Goal: Communication & Community: Answer question/provide support

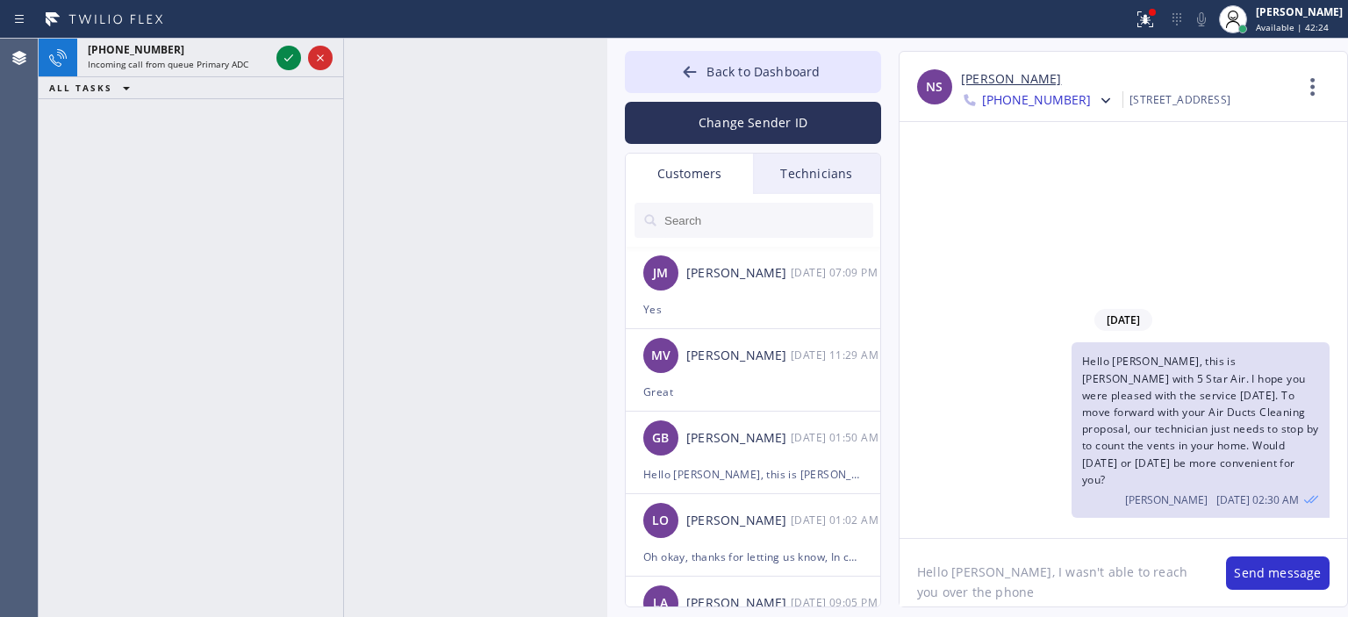
scroll to position [340, 0]
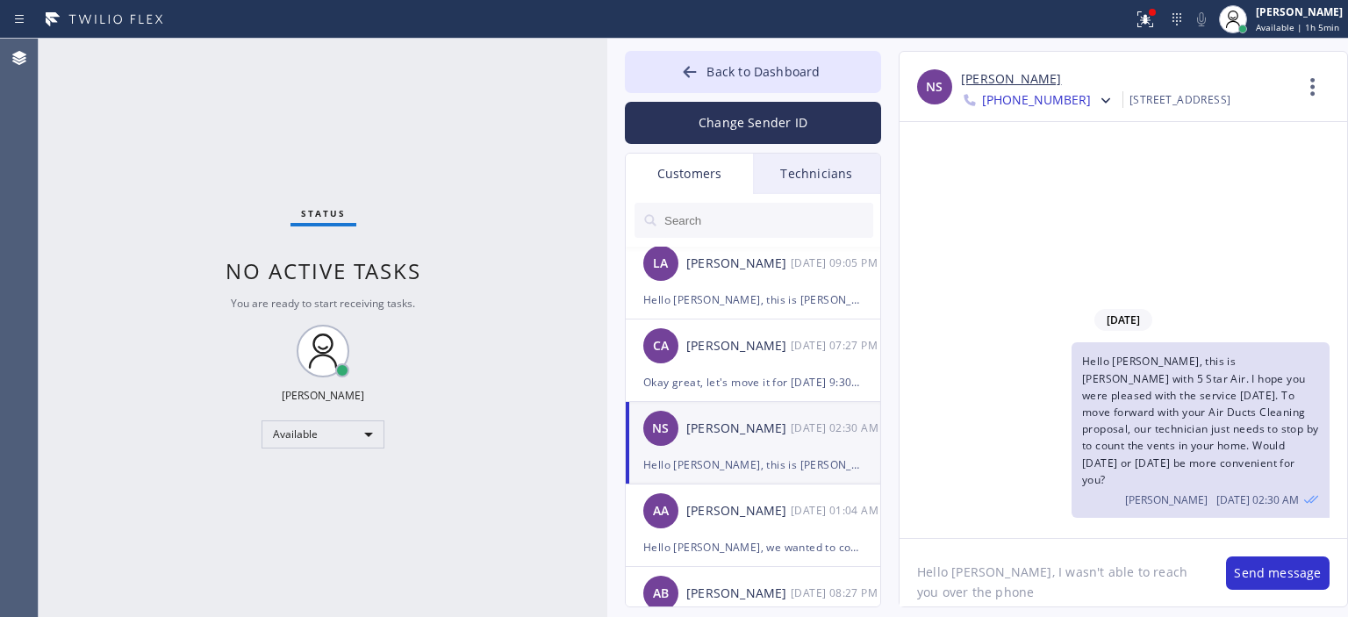
click at [816, 180] on div "Technicians" at bounding box center [816, 174] width 127 height 40
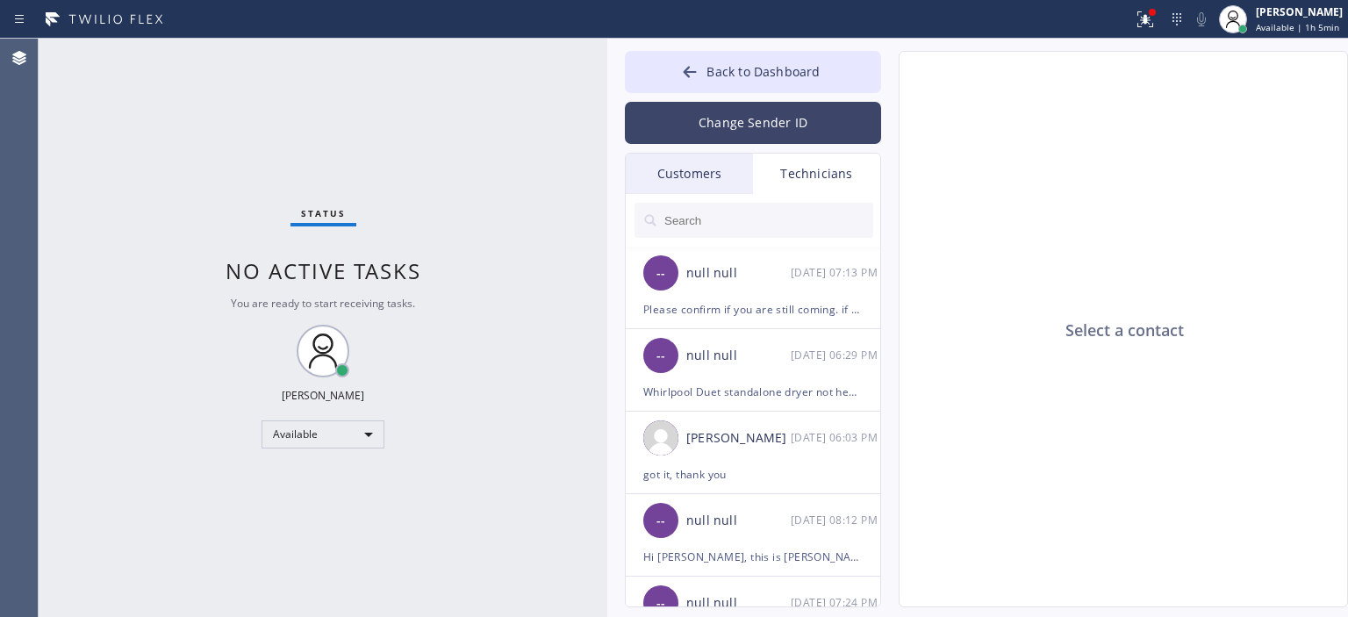
click at [774, 129] on button "Change Sender ID" at bounding box center [753, 123] width 256 height 42
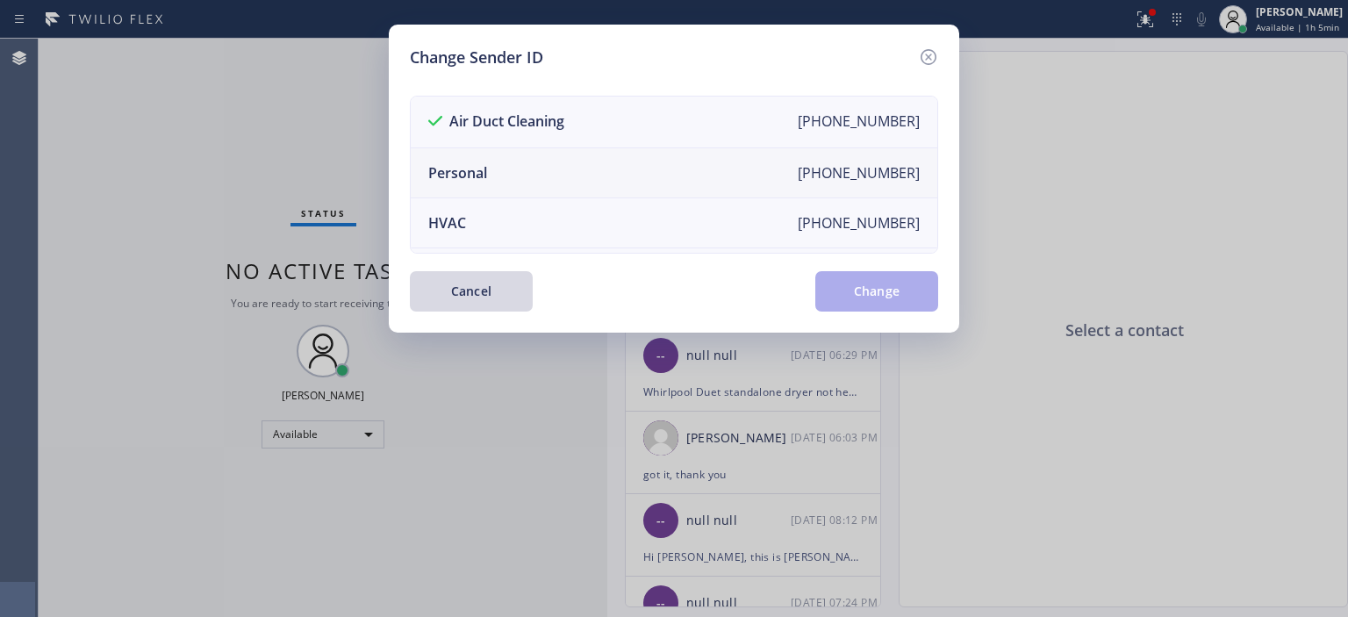
click at [596, 164] on li "Personal [PHONE_NUMBER]" at bounding box center [674, 173] width 527 height 50
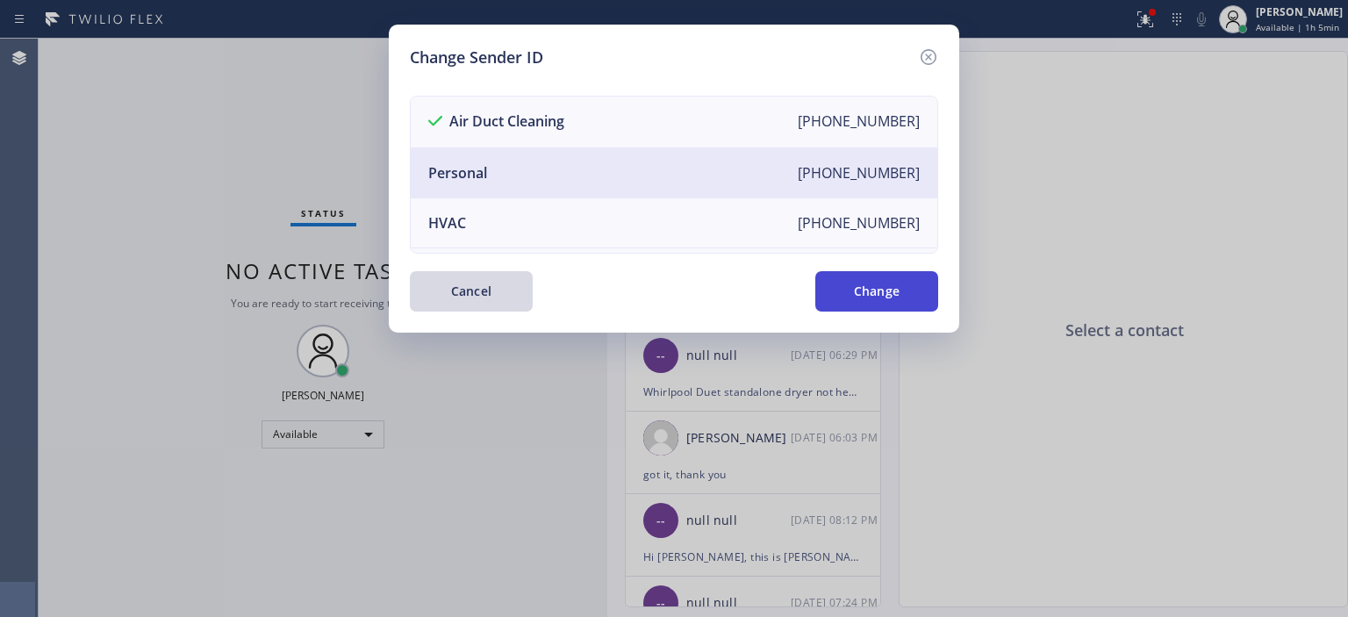
click at [860, 291] on button "Change" at bounding box center [877, 291] width 123 height 40
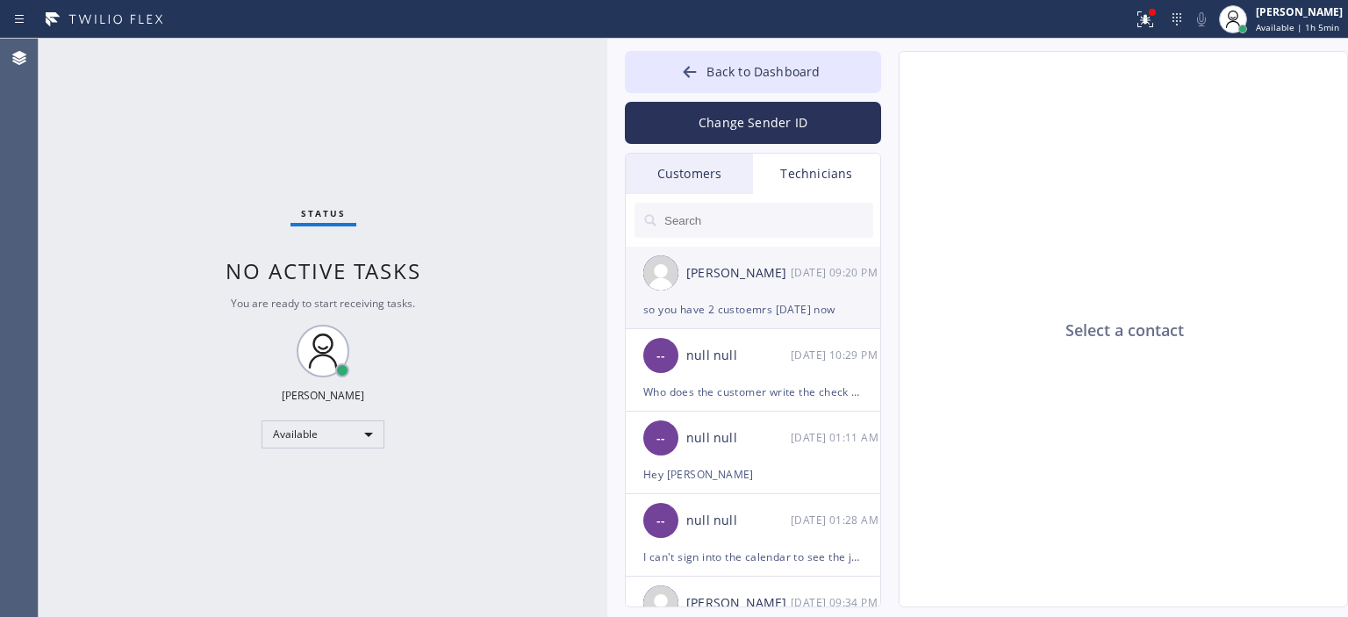
click at [808, 284] on div "[PERSON_NAME] [DATE] 09:20 PM" at bounding box center [754, 273] width 256 height 53
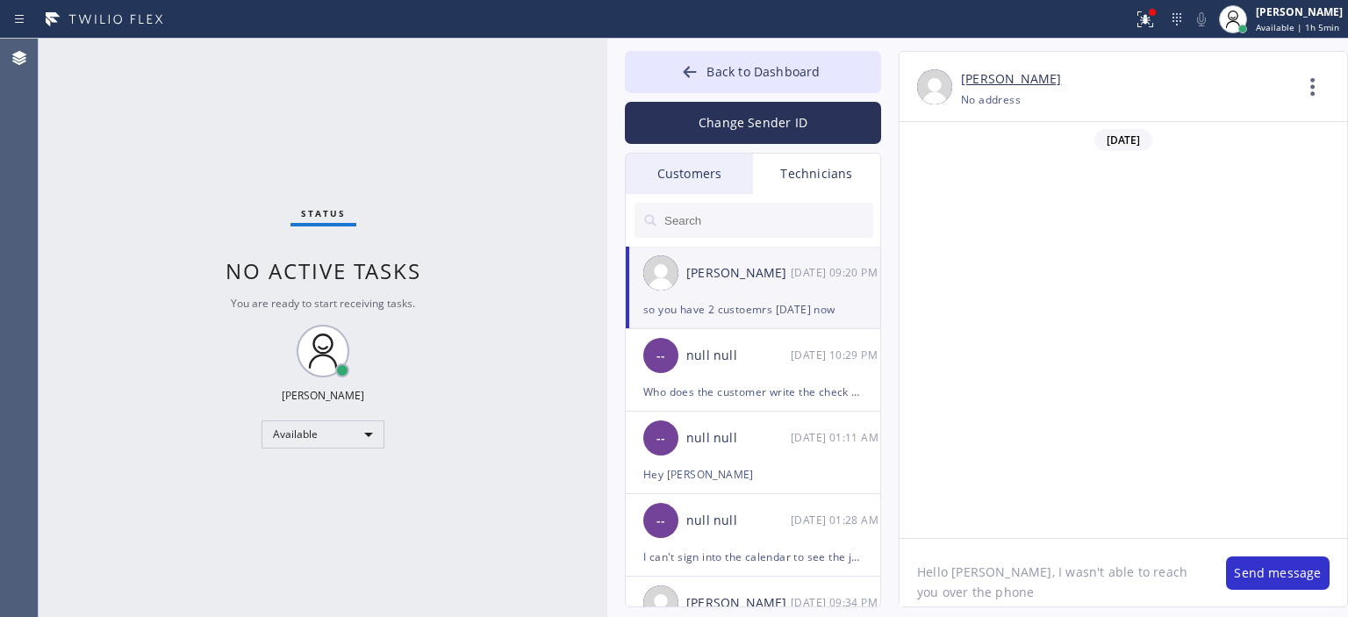
scroll to position [116123, 0]
drag, startPoint x: 983, startPoint y: 594, endPoint x: 910, endPoint y: 557, distance: 82.8
click at [910, 557] on textarea "Hello [PERSON_NAME], I wasn't able to reach you over the phone" at bounding box center [1054, 573] width 309 height 68
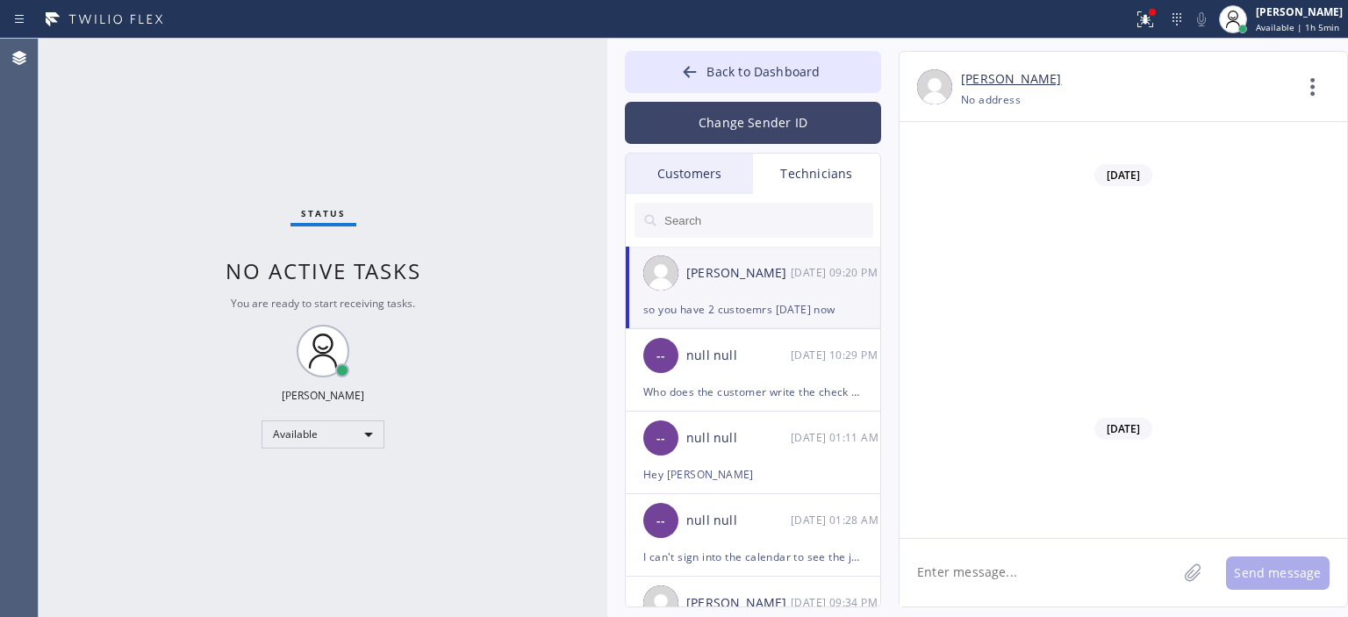
click at [783, 125] on button "Change Sender ID" at bounding box center [753, 123] width 256 height 42
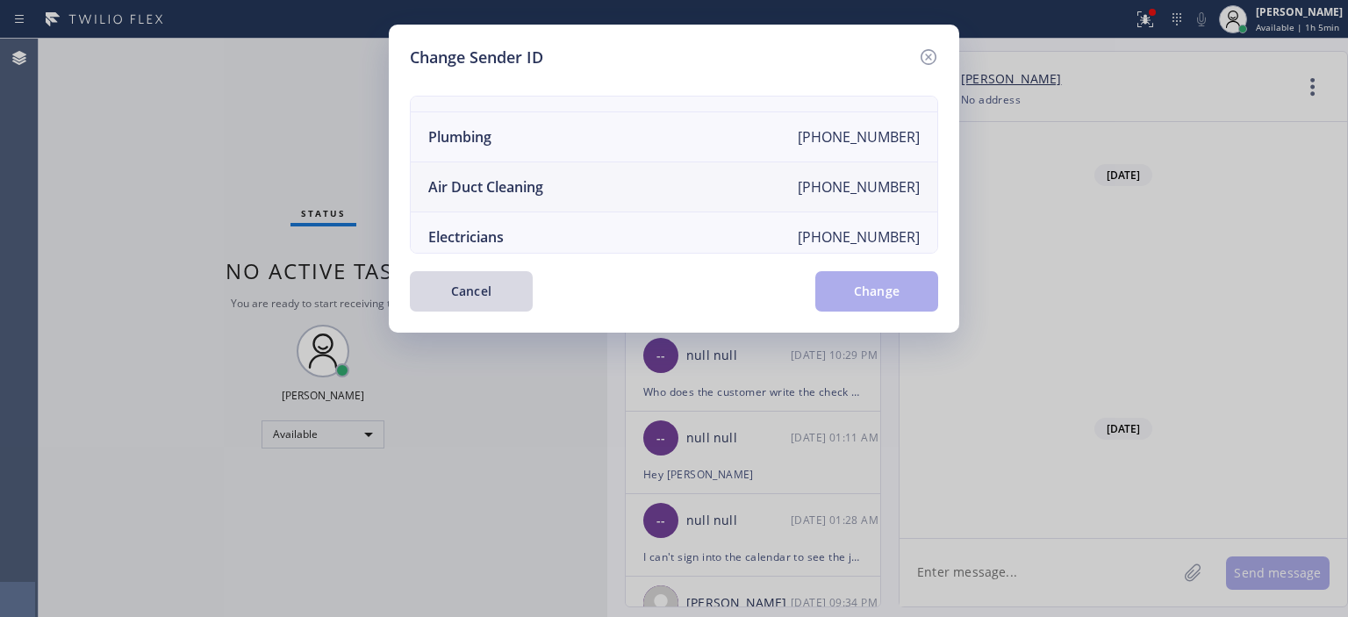
scroll to position [185, 0]
click at [664, 179] on li "Air Duct Cleaning [PHONE_NUMBER]" at bounding box center [674, 188] width 527 height 50
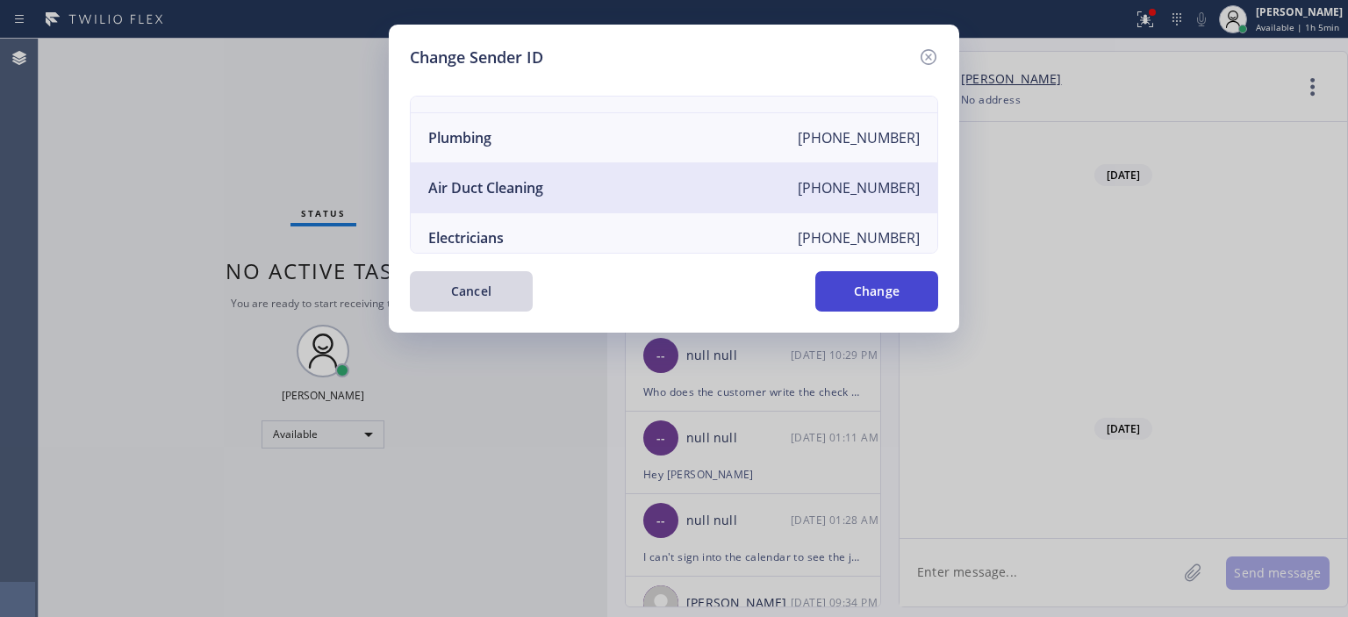
click at [854, 295] on button "Change" at bounding box center [877, 291] width 123 height 40
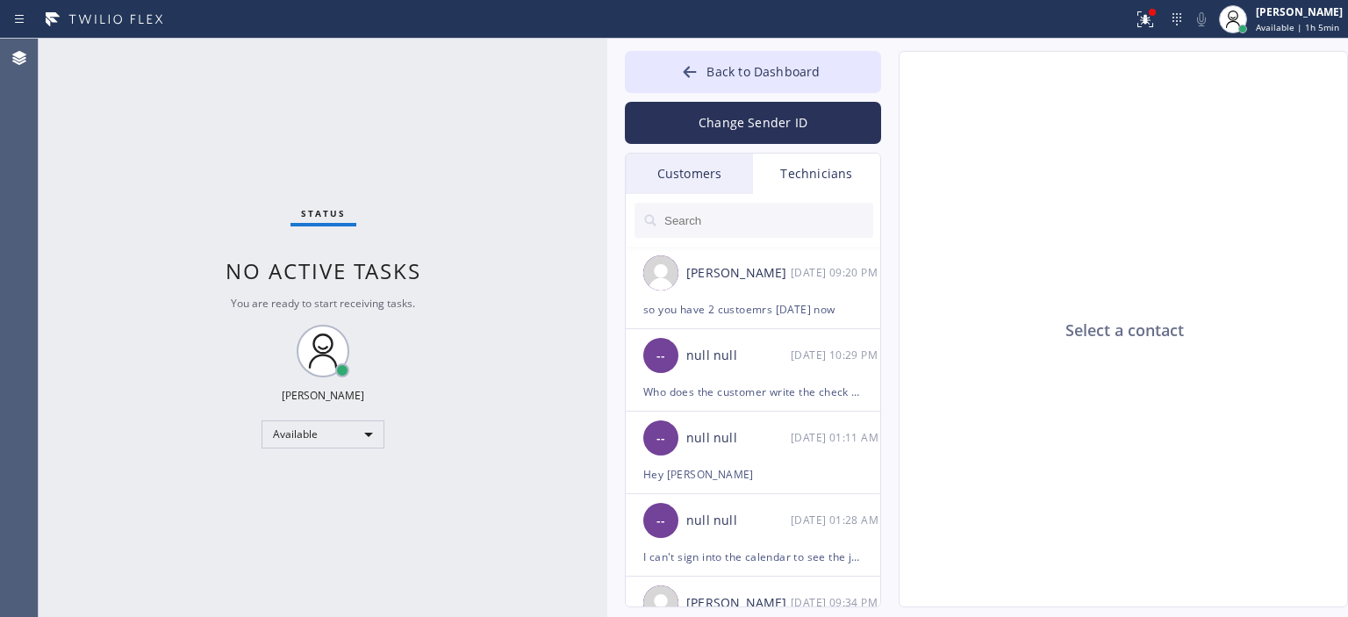
click at [719, 168] on div "Customers" at bounding box center [689, 174] width 127 height 40
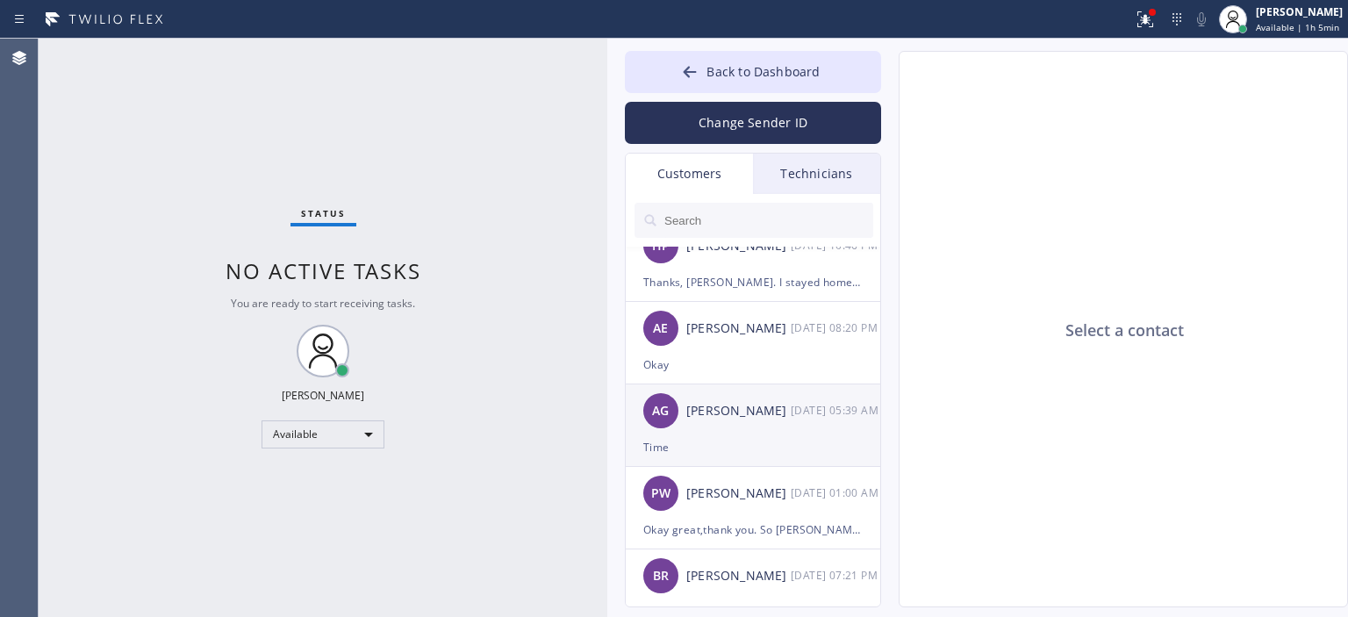
scroll to position [191, 0]
click at [811, 410] on div "[DATE] 05:39 AM" at bounding box center [836, 411] width 91 height 20
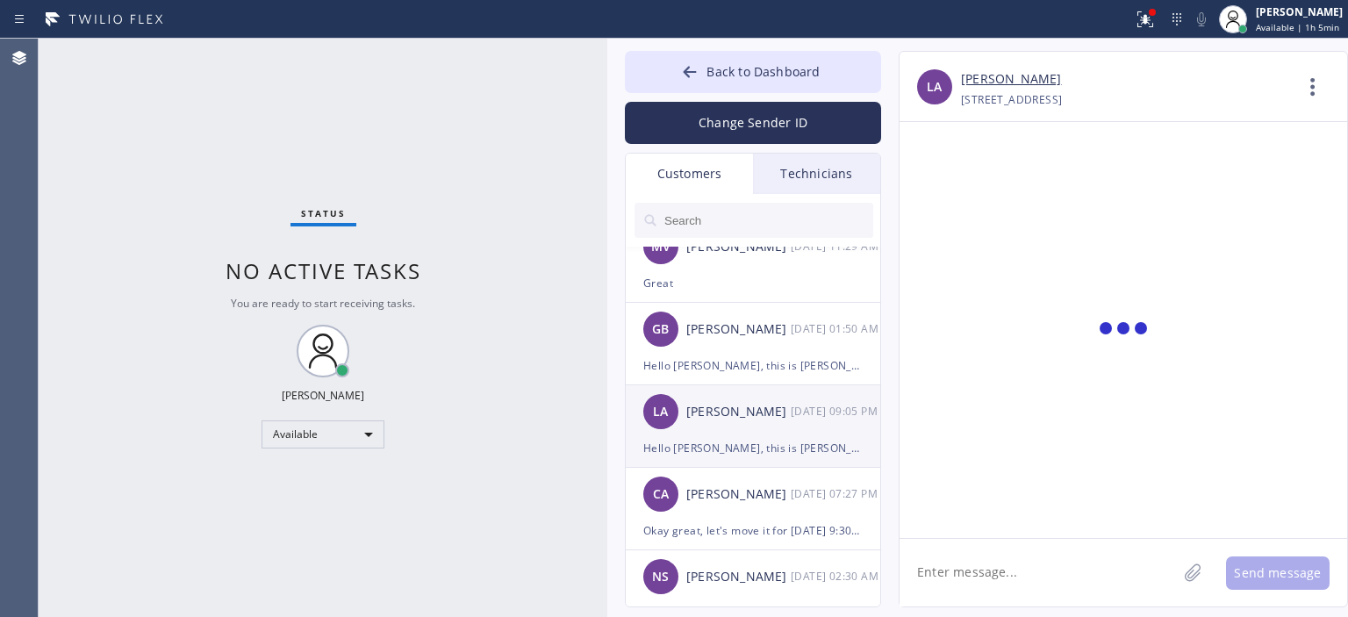
scroll to position [0, 0]
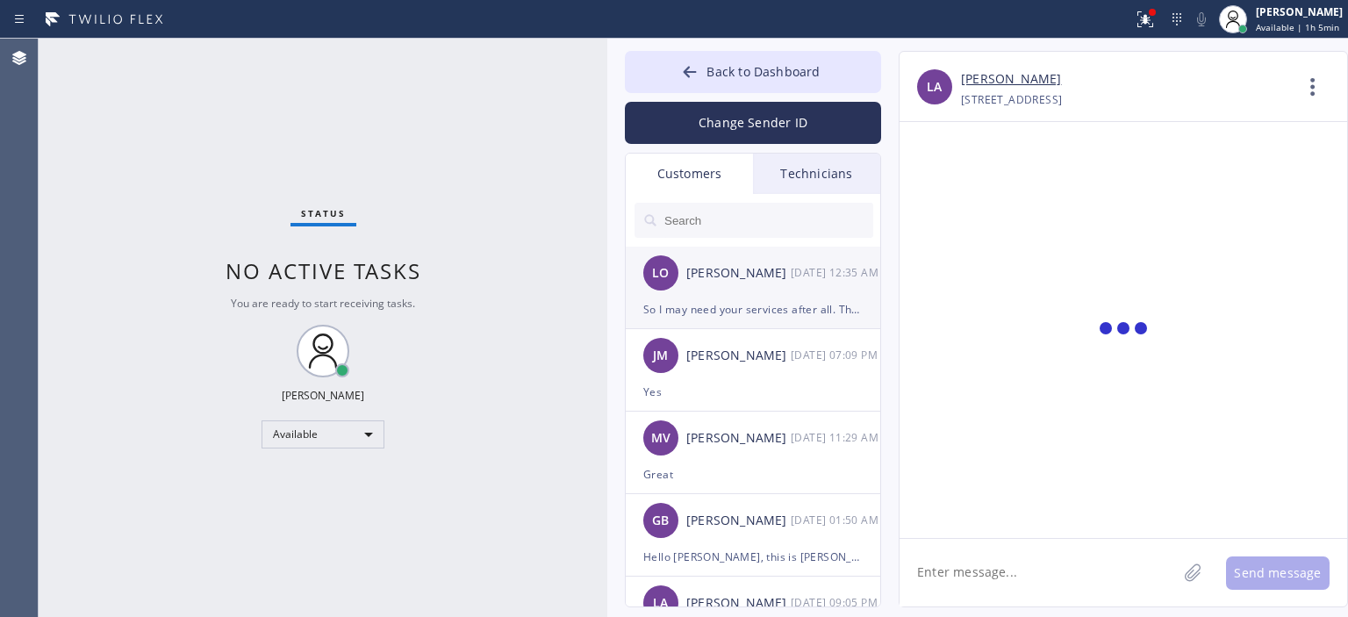
click at [819, 305] on div "So I may need your services after all. The tech the other company sent out is m…" at bounding box center [753, 309] width 219 height 20
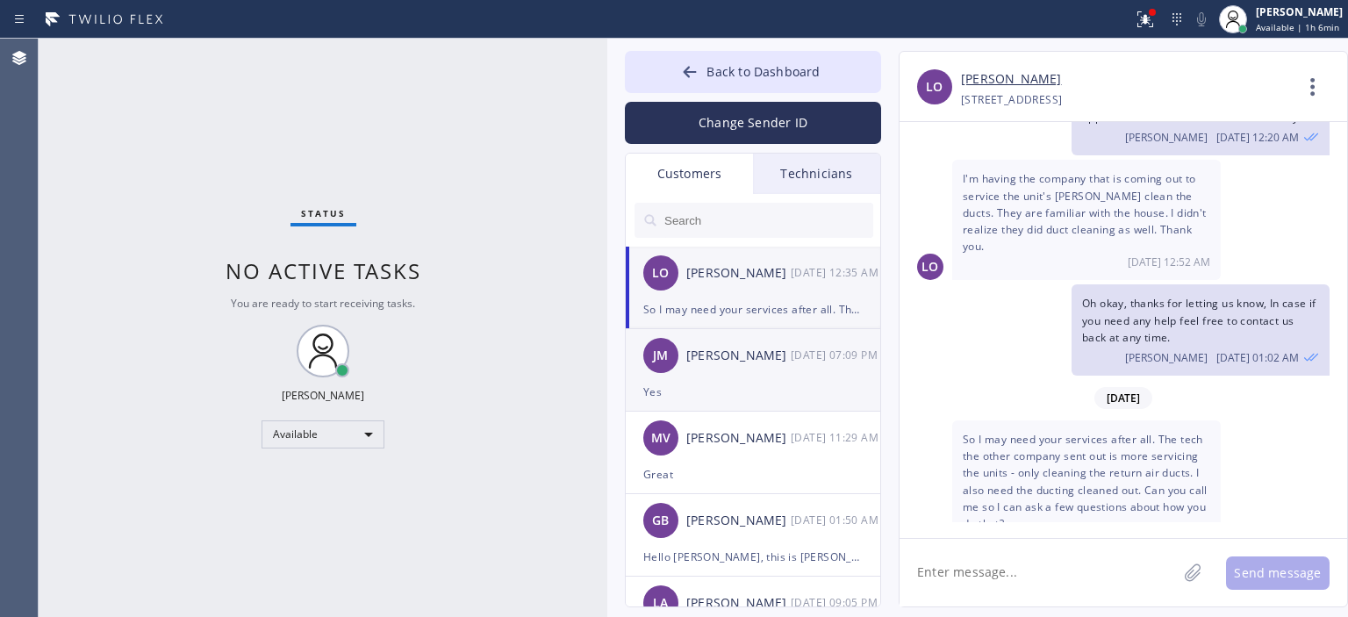
click at [787, 367] on div "[PERSON_NAME] [DATE] 07:09 PM" at bounding box center [754, 355] width 256 height 53
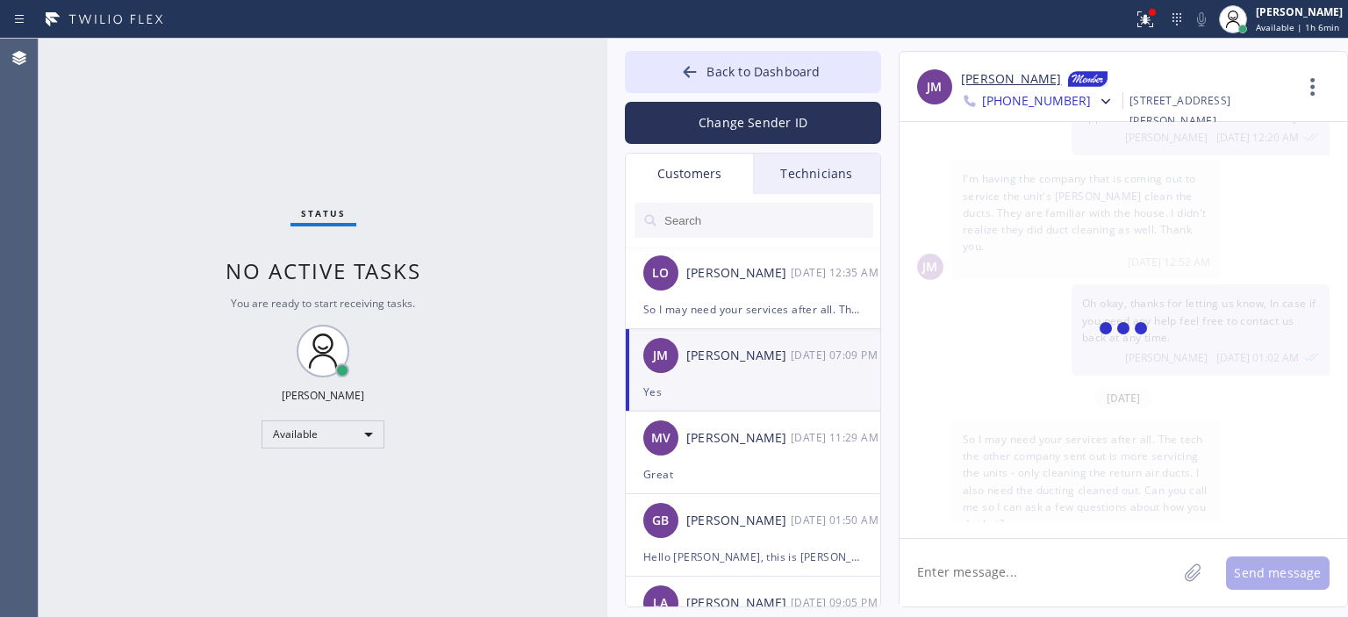
scroll to position [0, 0]
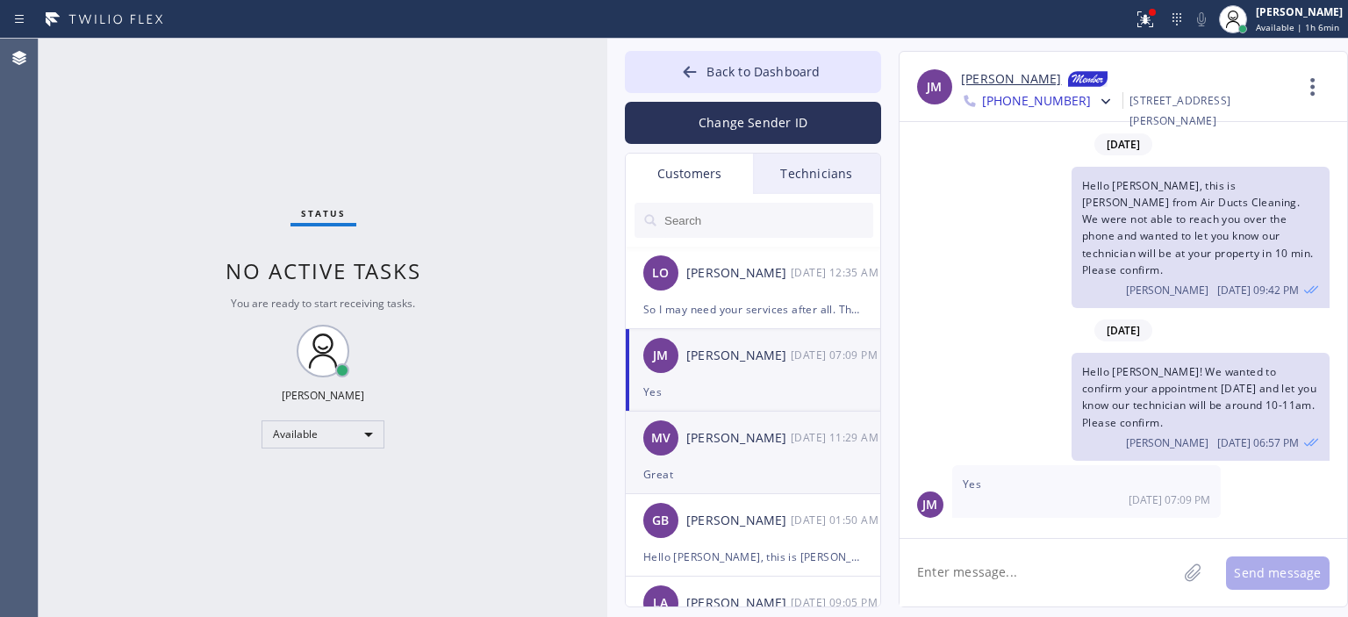
click at [802, 452] on div "MV [PERSON_NAME] [DATE] 11:29 AM" at bounding box center [754, 438] width 256 height 53
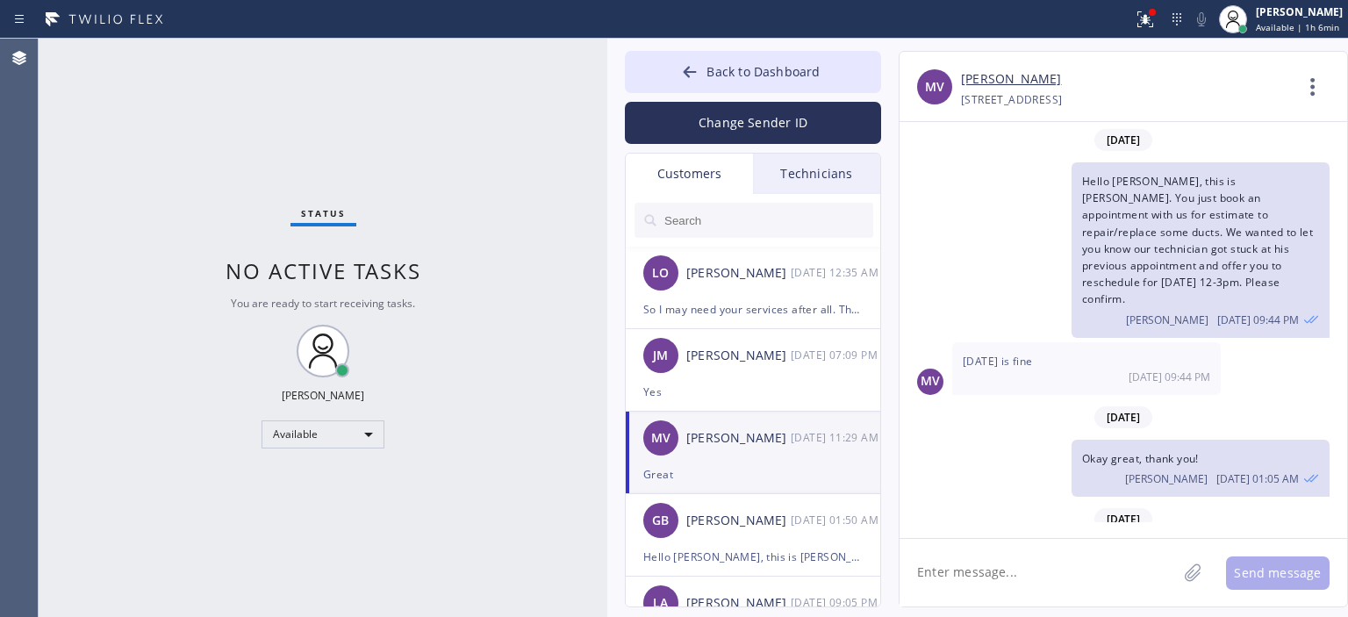
scroll to position [613, 0]
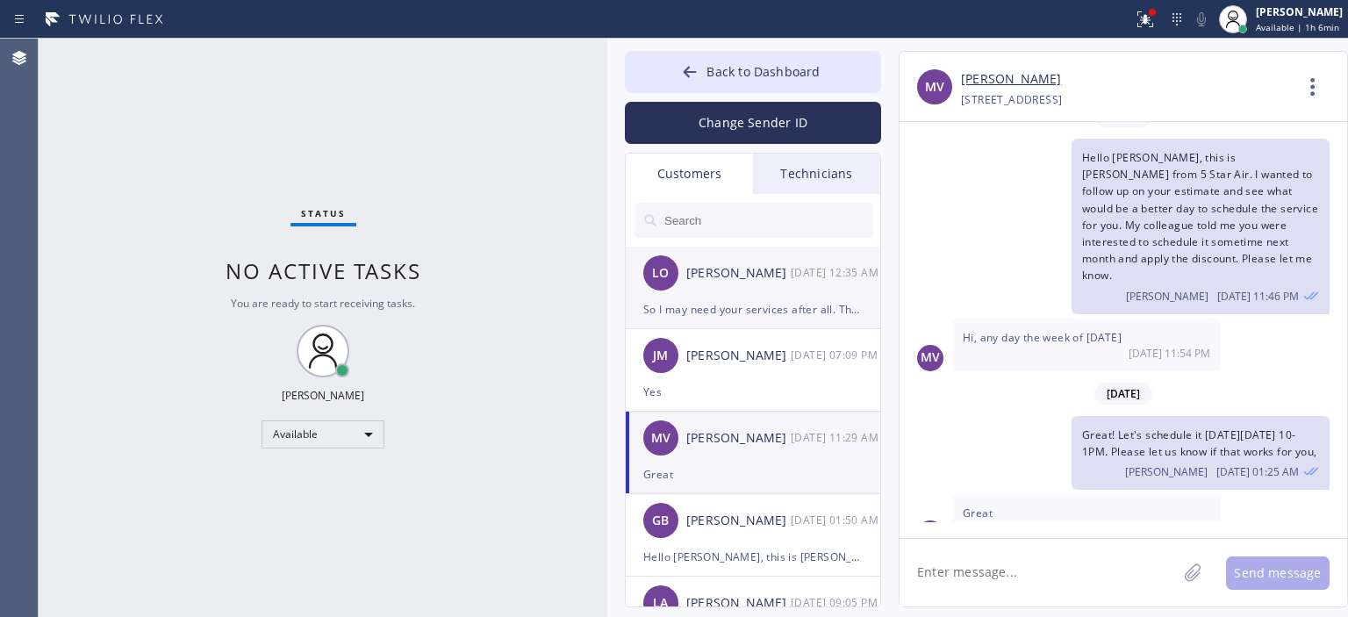
click at [757, 280] on div "[PERSON_NAME]" at bounding box center [739, 273] width 104 height 20
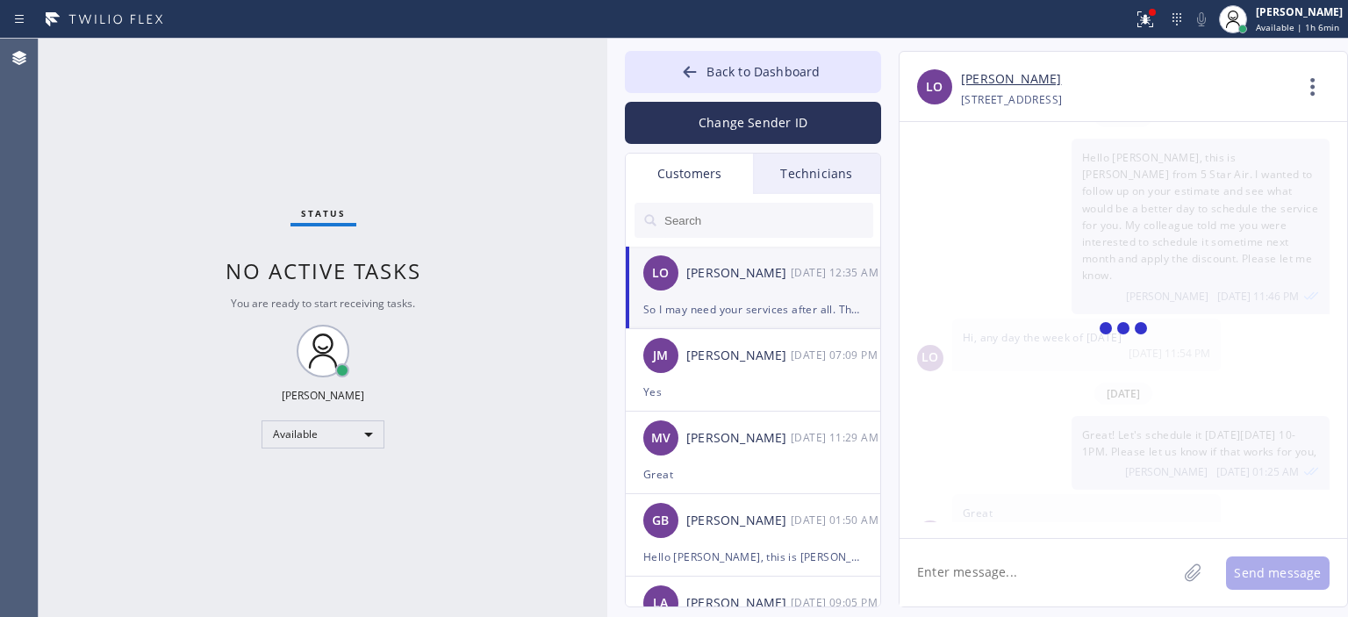
scroll to position [165, 0]
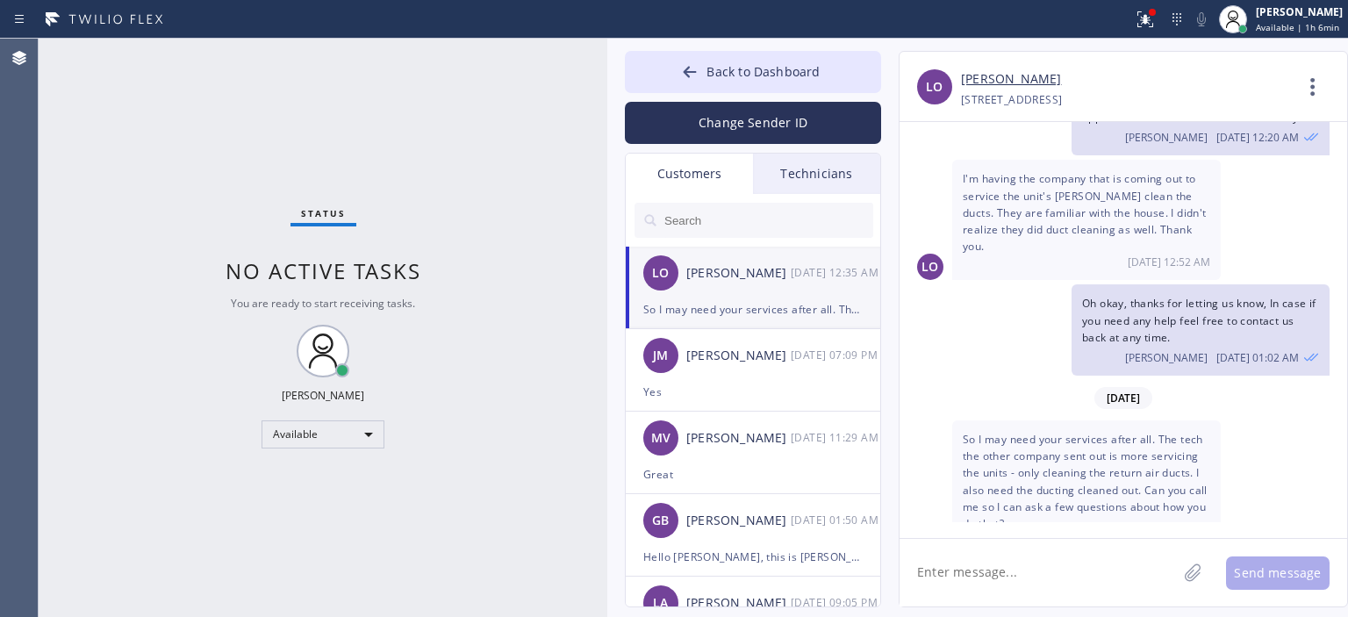
click at [984, 573] on textarea at bounding box center [1038, 573] width 277 height 68
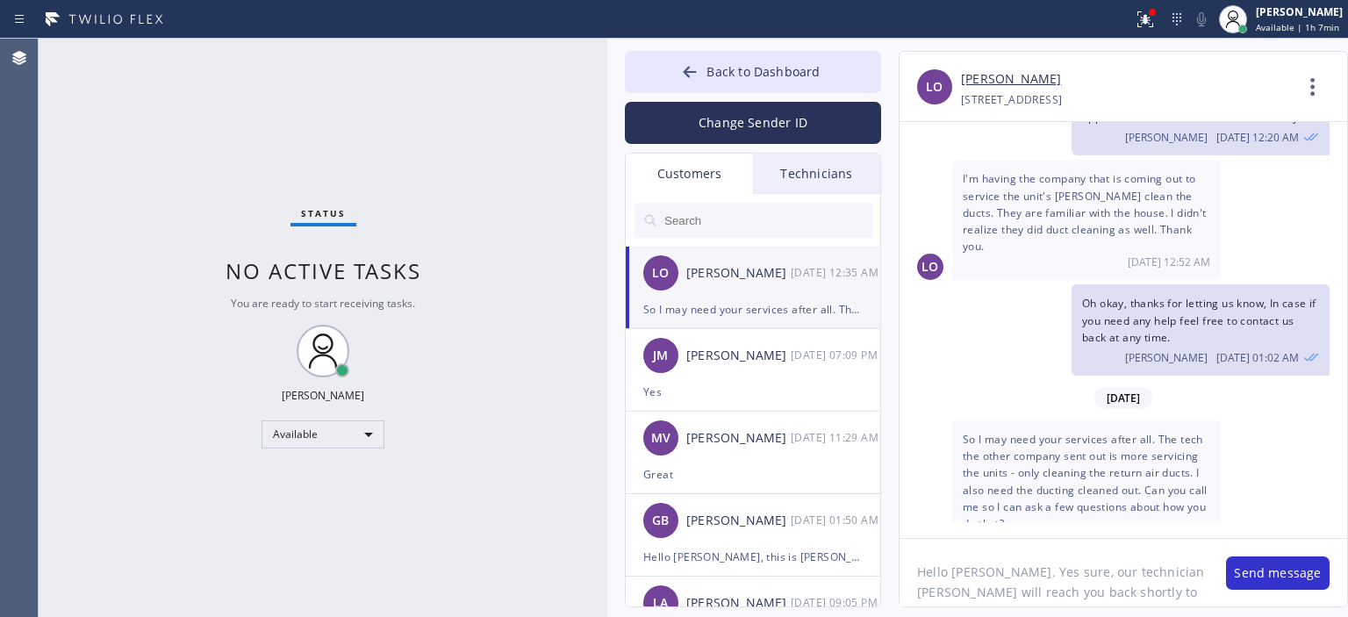
click at [982, 577] on textarea "Hello [PERSON_NAME]. Yes sure, our technician [PERSON_NAME] will reach you back…" at bounding box center [1054, 573] width 309 height 68
type textarea "Hello [PERSON_NAME]. Yes sure, our technician [PERSON_NAME] will reach you back…"
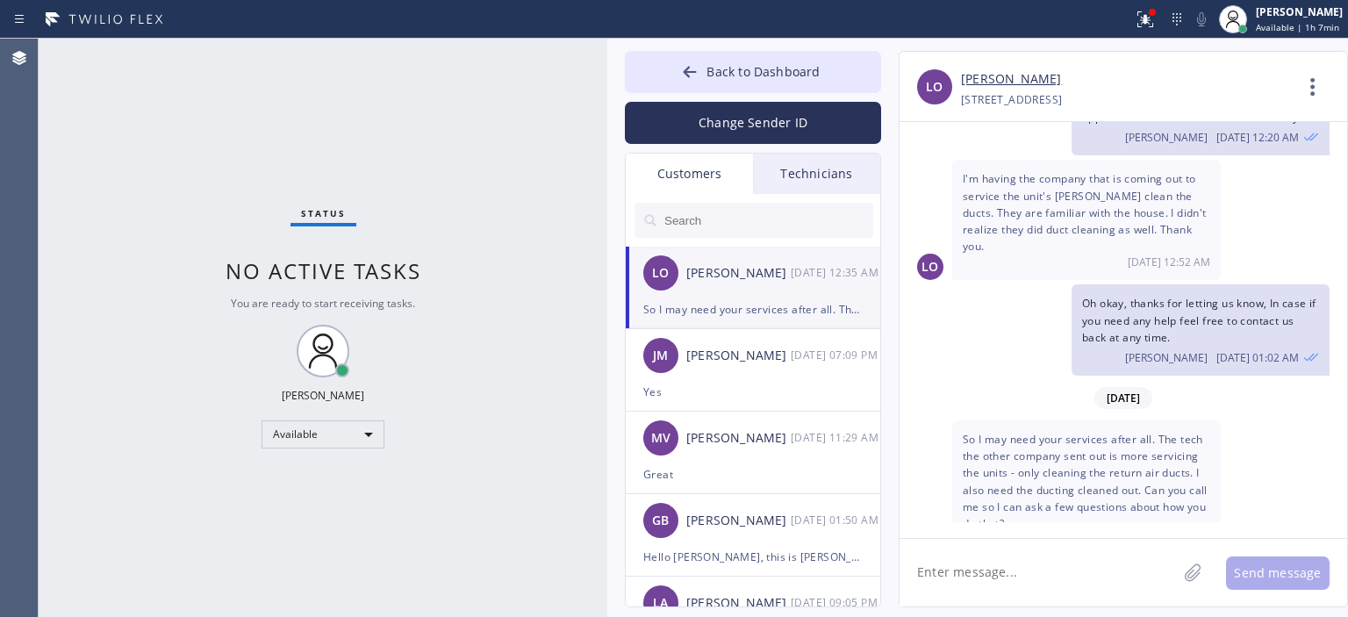
paste textarea "Hello [PERSON_NAME]. Yes sure, our technician [PERSON_NAME] will reach you back…"
type textarea "Hello [PERSON_NAME]. Yes sure, our technician [PERSON_NAME] will reach you back…"
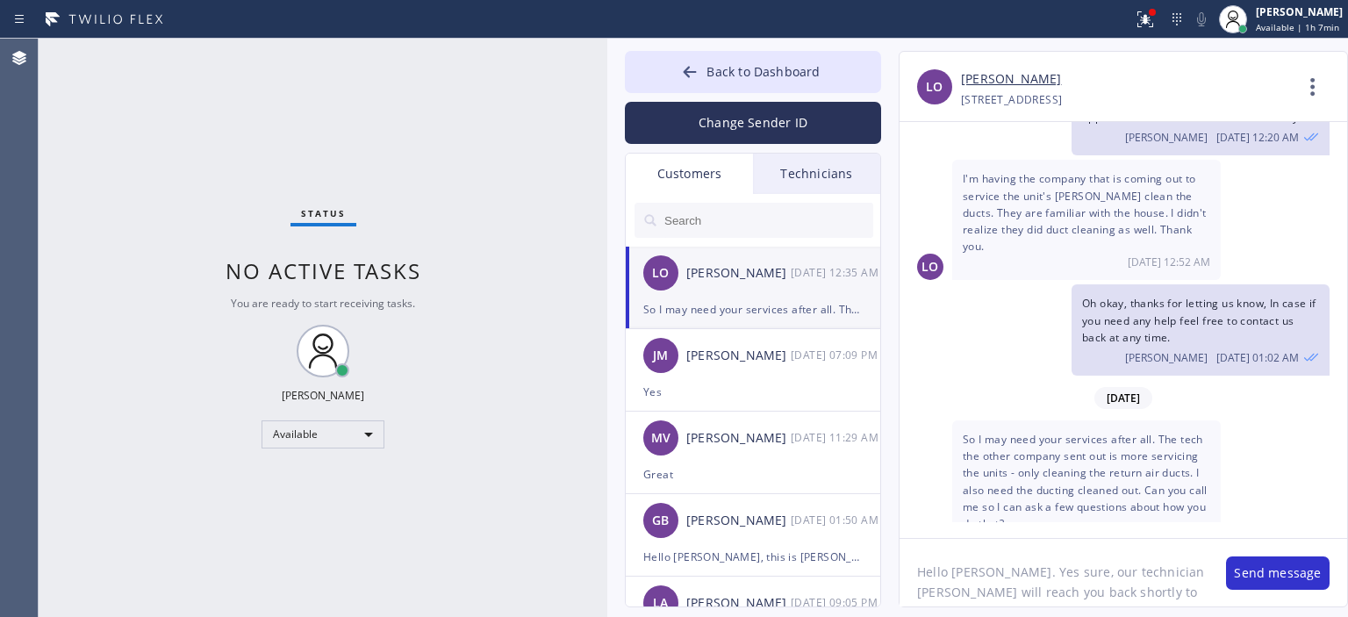
click at [1140, 586] on textarea "Hello [PERSON_NAME]. Yes sure, our technician [PERSON_NAME] will reach you back…" at bounding box center [1054, 573] width 309 height 68
click at [778, 126] on button "Change Sender ID" at bounding box center [753, 123] width 256 height 42
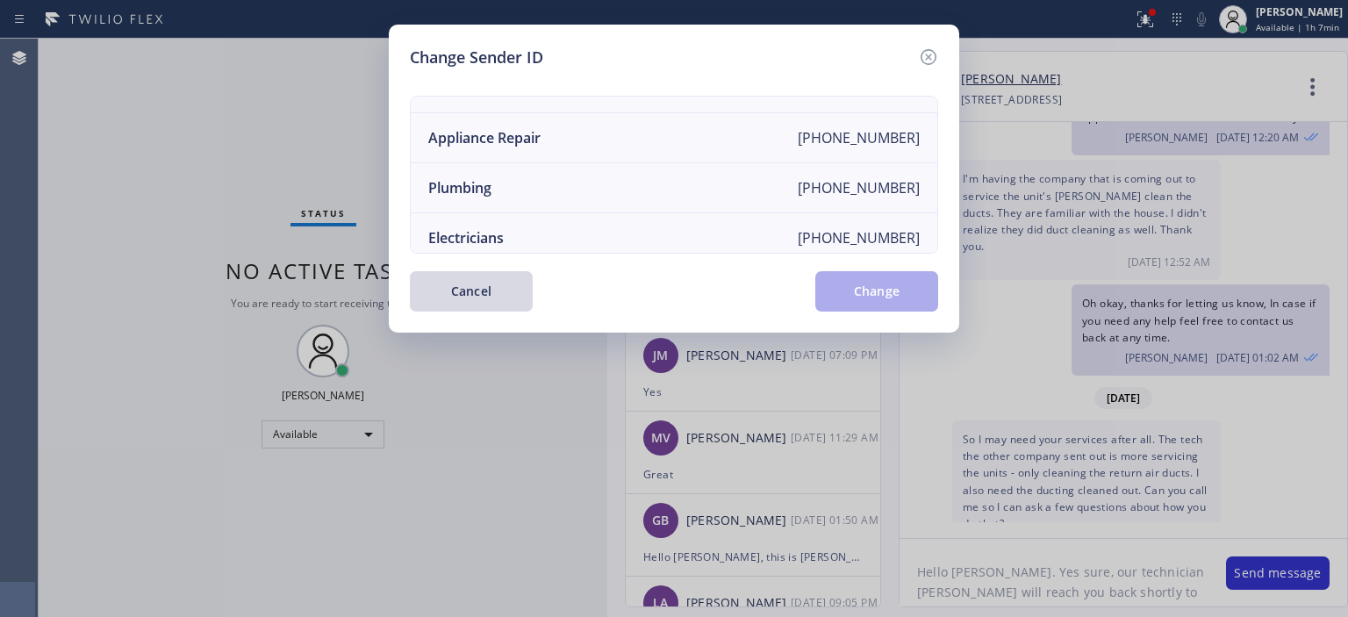
scroll to position [0, 0]
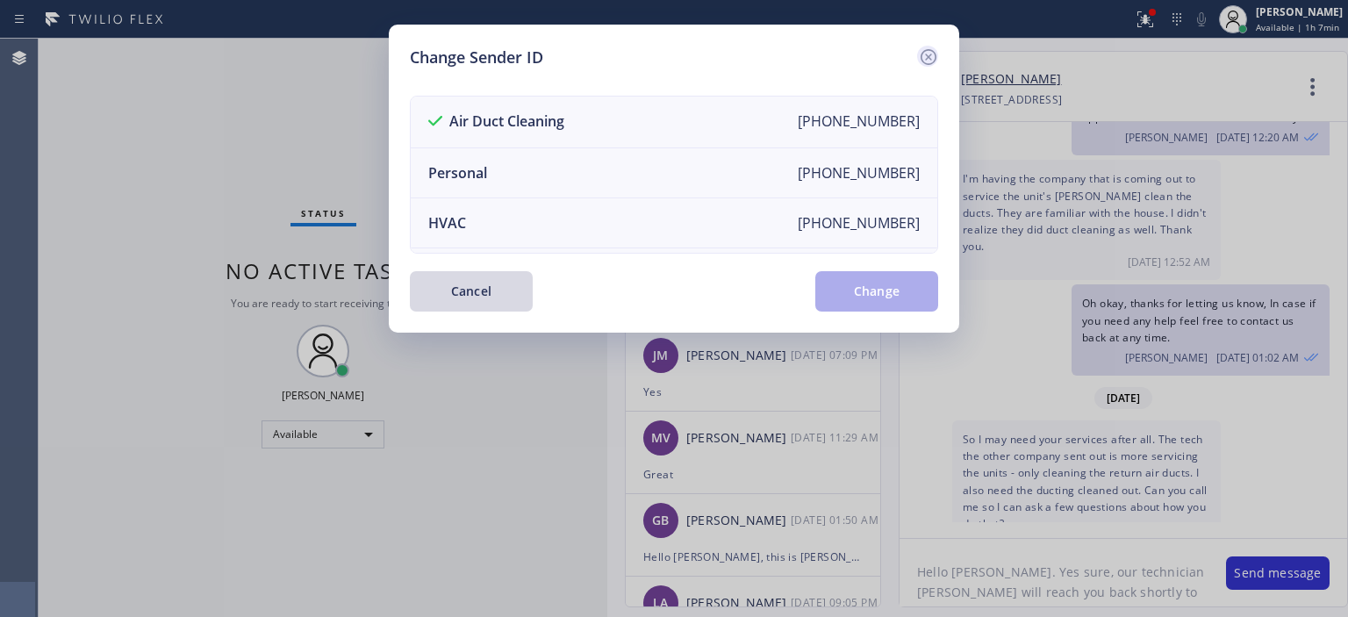
click at [922, 48] on icon at bounding box center [928, 57] width 21 height 21
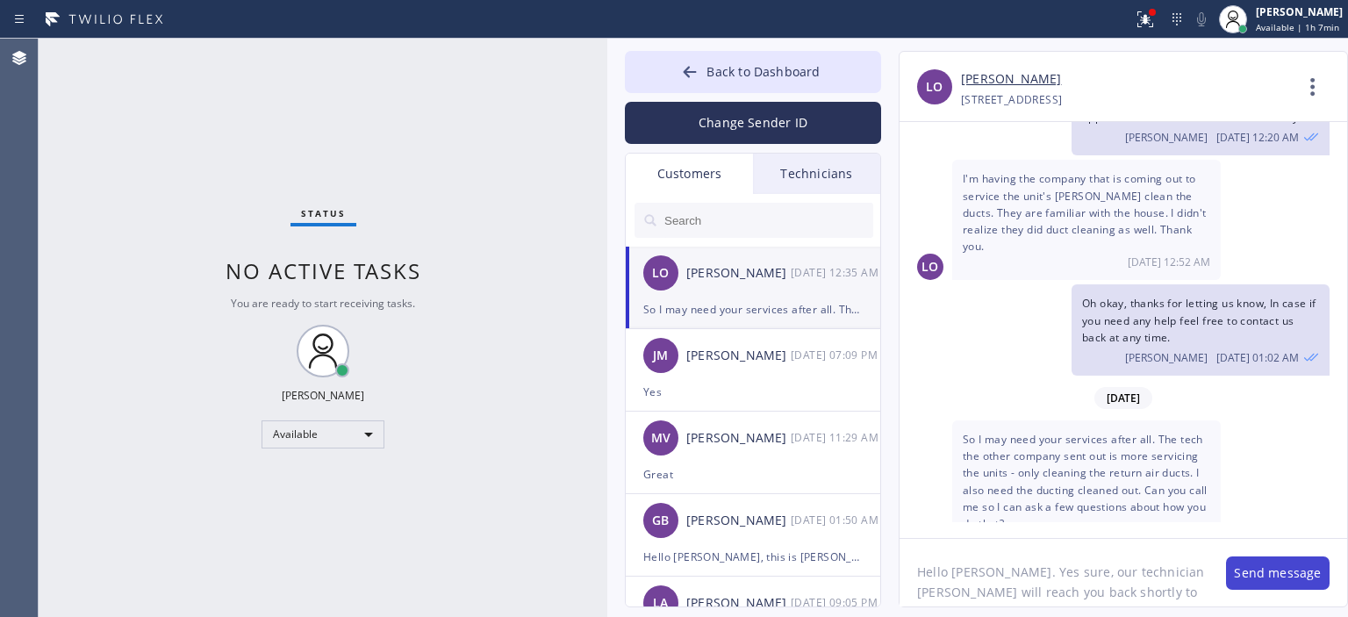
click at [1274, 561] on button "Send message" at bounding box center [1278, 573] width 104 height 33
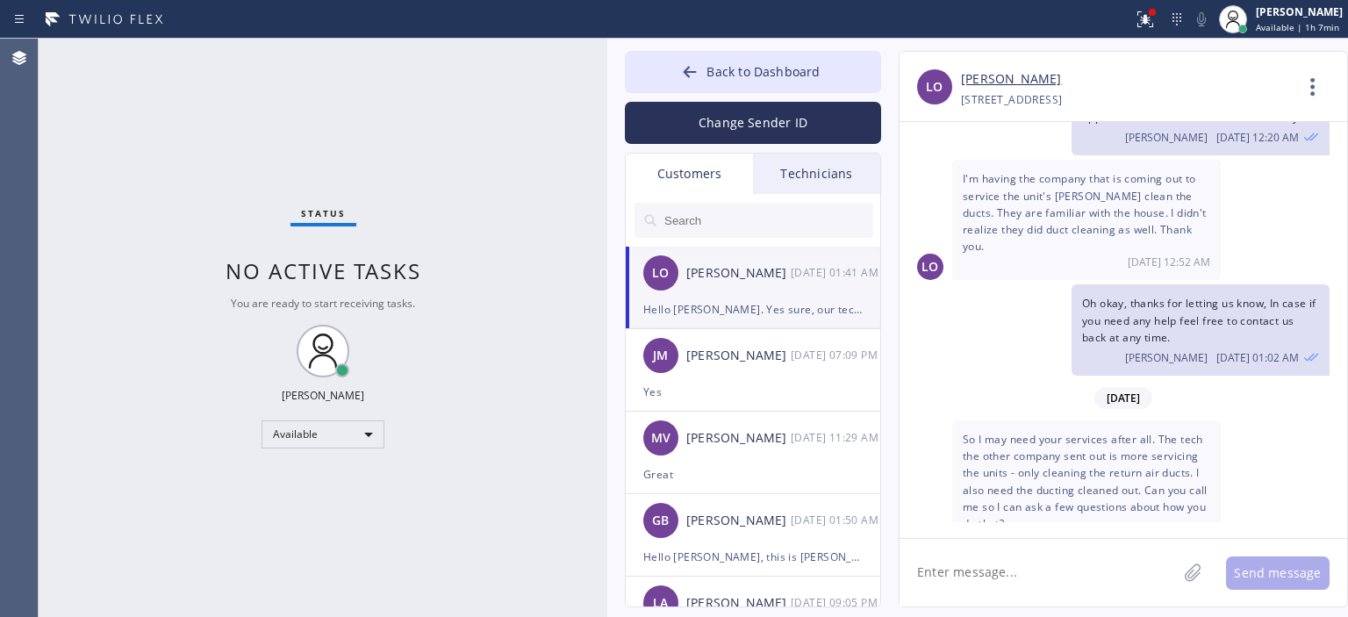
scroll to position [242, 0]
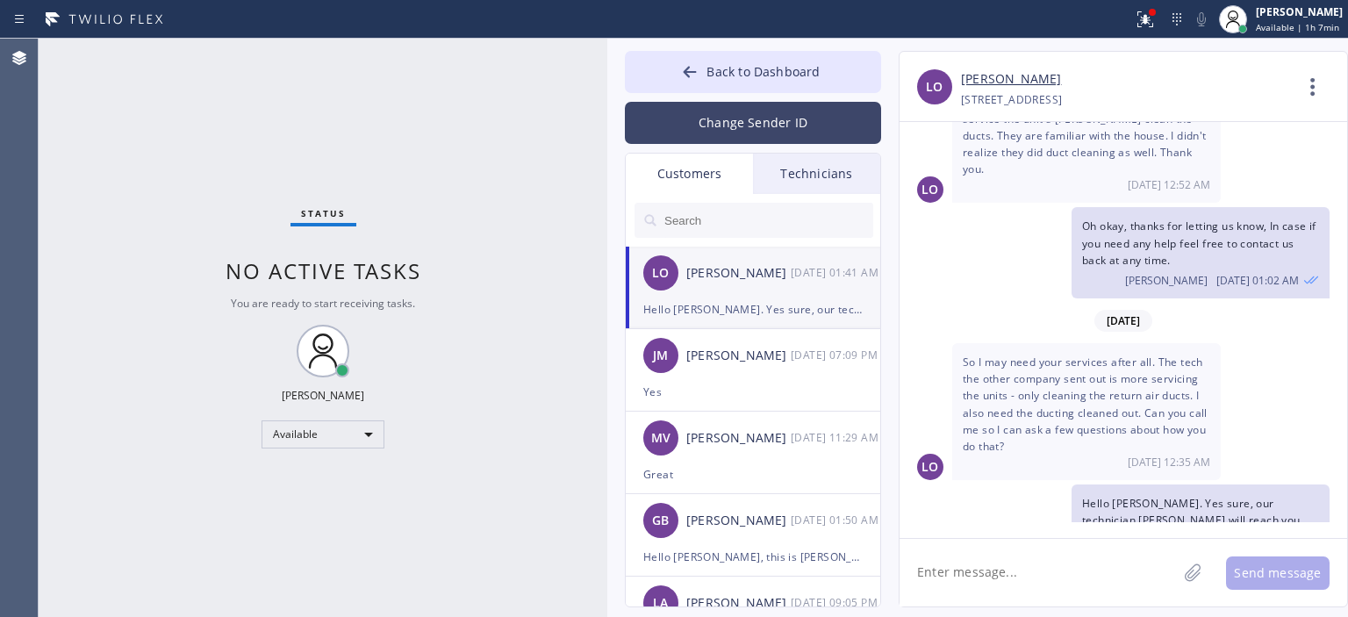
click at [805, 140] on button "Change Sender ID" at bounding box center [753, 123] width 256 height 42
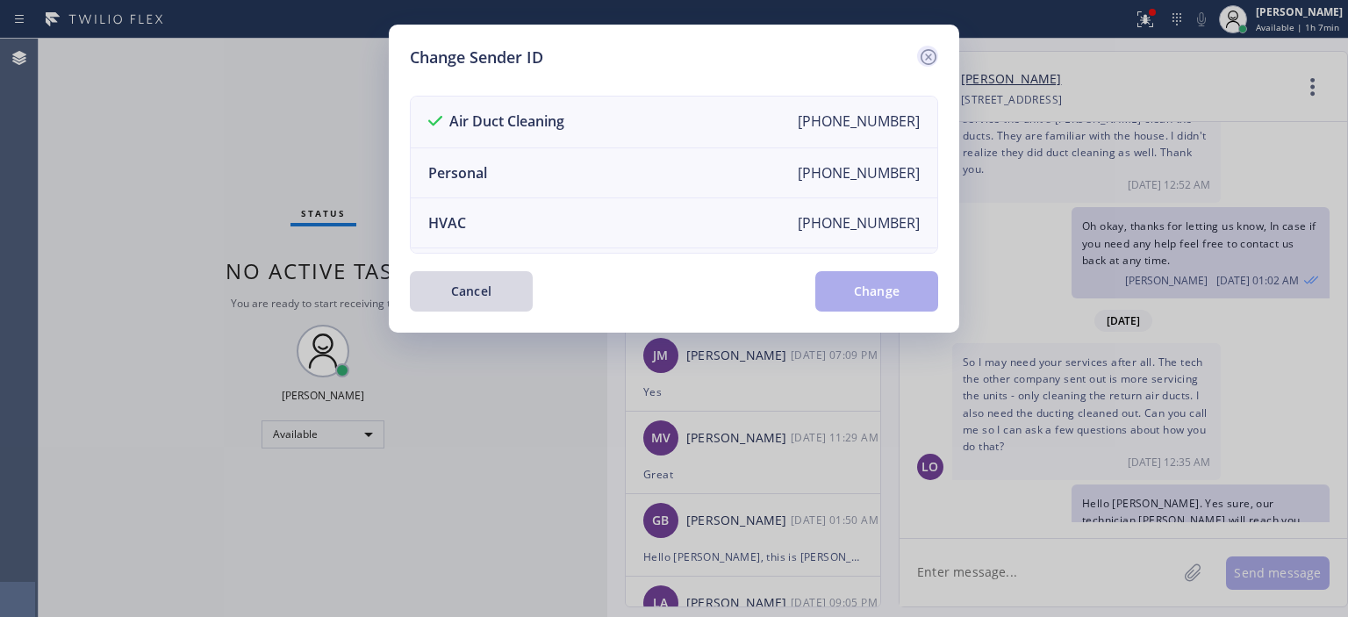
click at [927, 54] on icon at bounding box center [929, 57] width 16 height 16
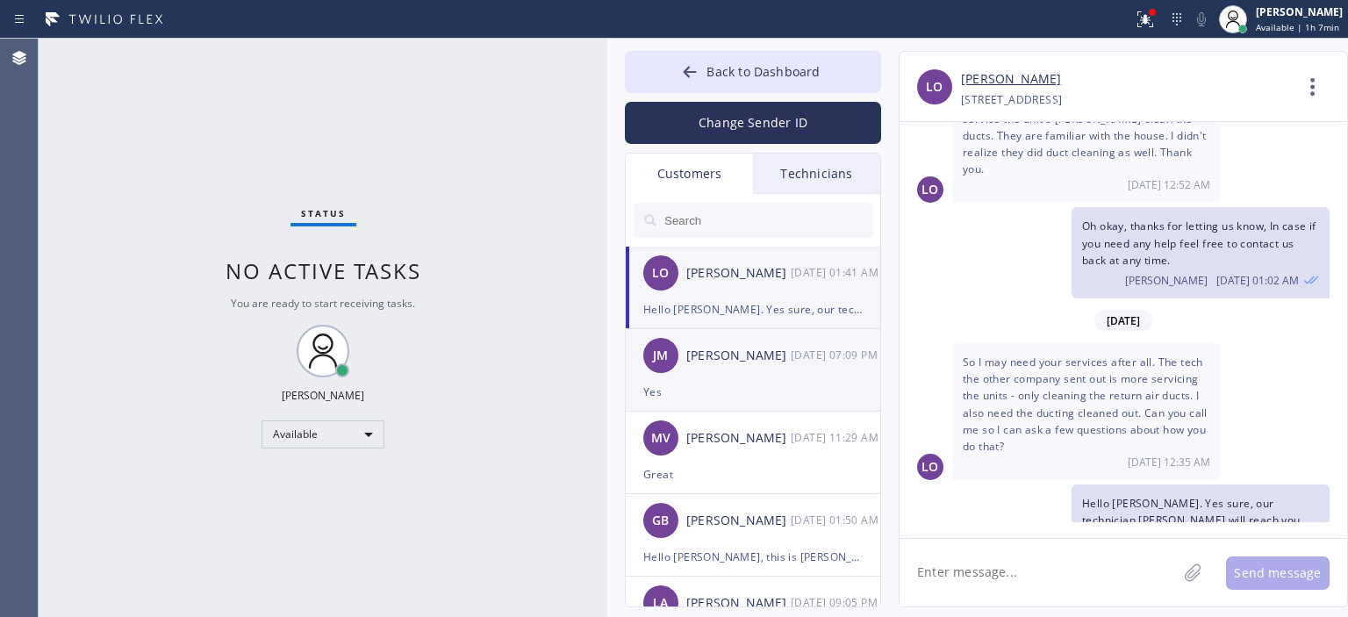
click at [751, 352] on div "[PERSON_NAME]" at bounding box center [739, 356] width 104 height 20
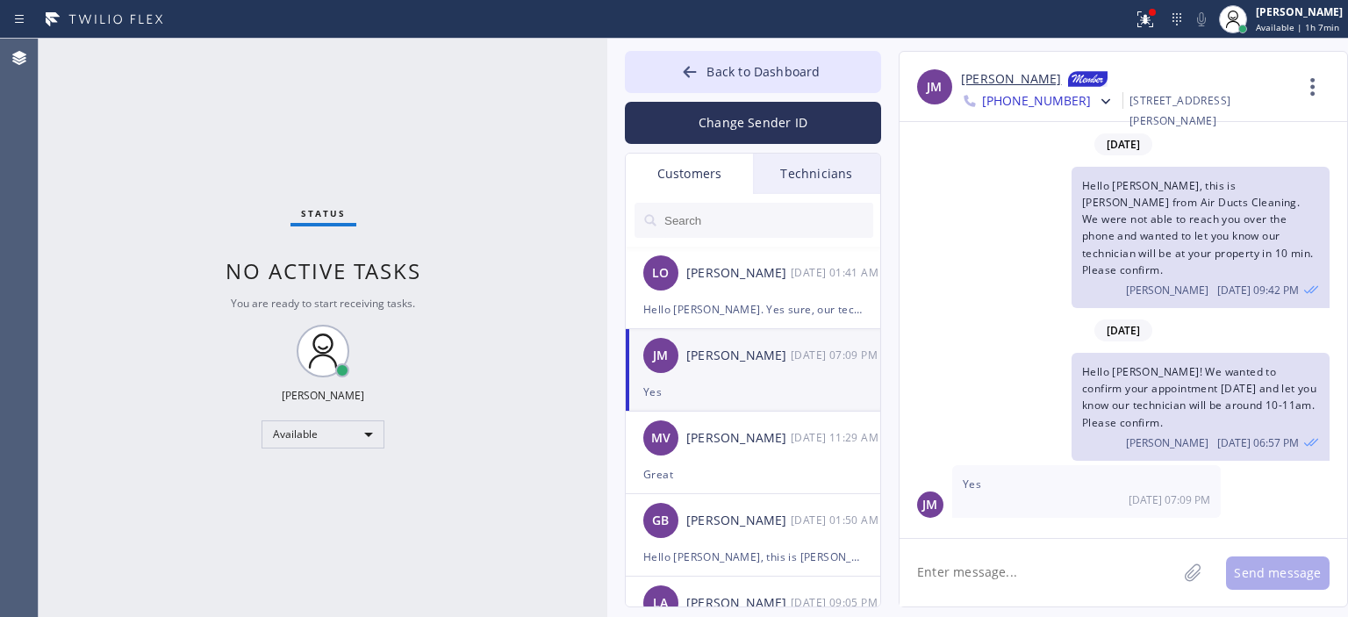
scroll to position [0, 0]
click at [766, 457] on div "MV [PERSON_NAME] [DATE] 11:29 AM" at bounding box center [754, 438] width 256 height 53
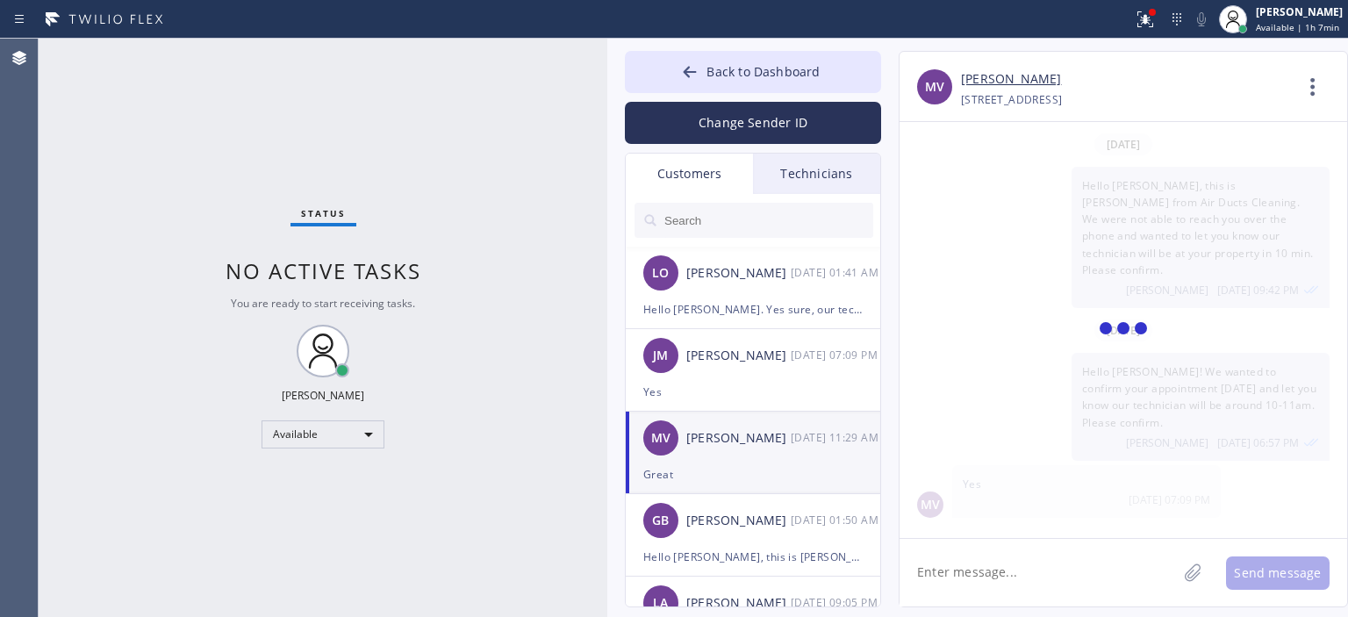
scroll to position [613, 0]
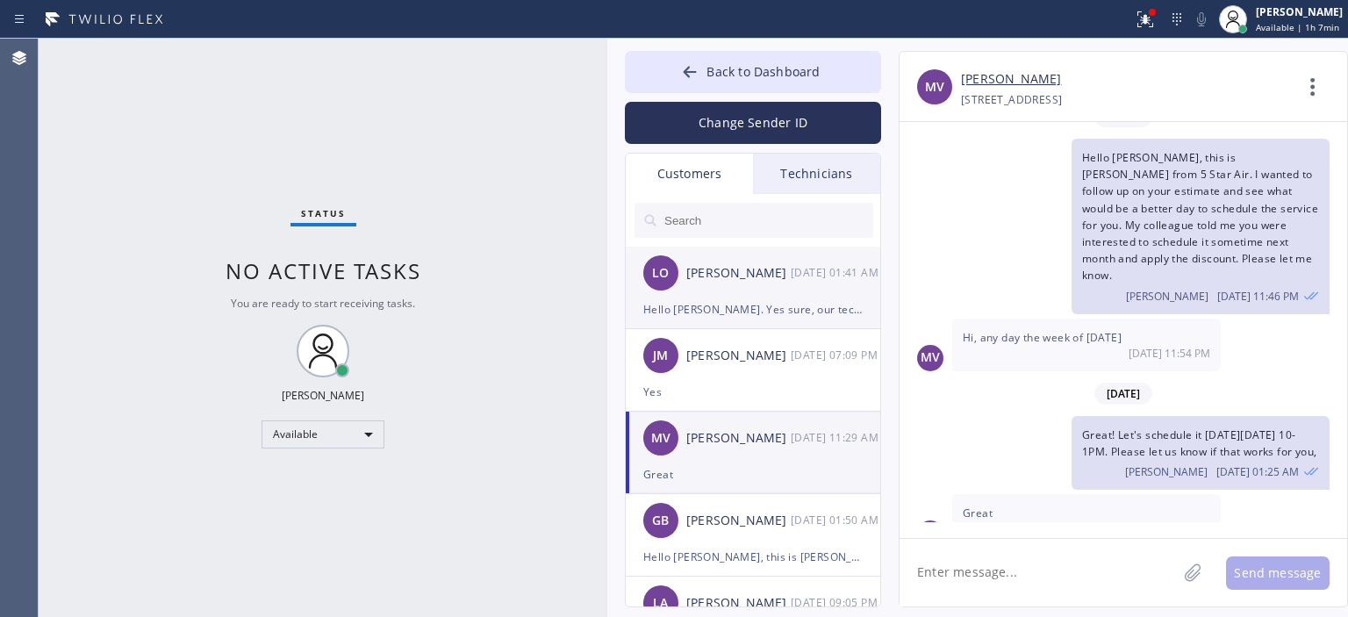
click at [747, 270] on div "[PERSON_NAME]" at bounding box center [739, 273] width 104 height 20
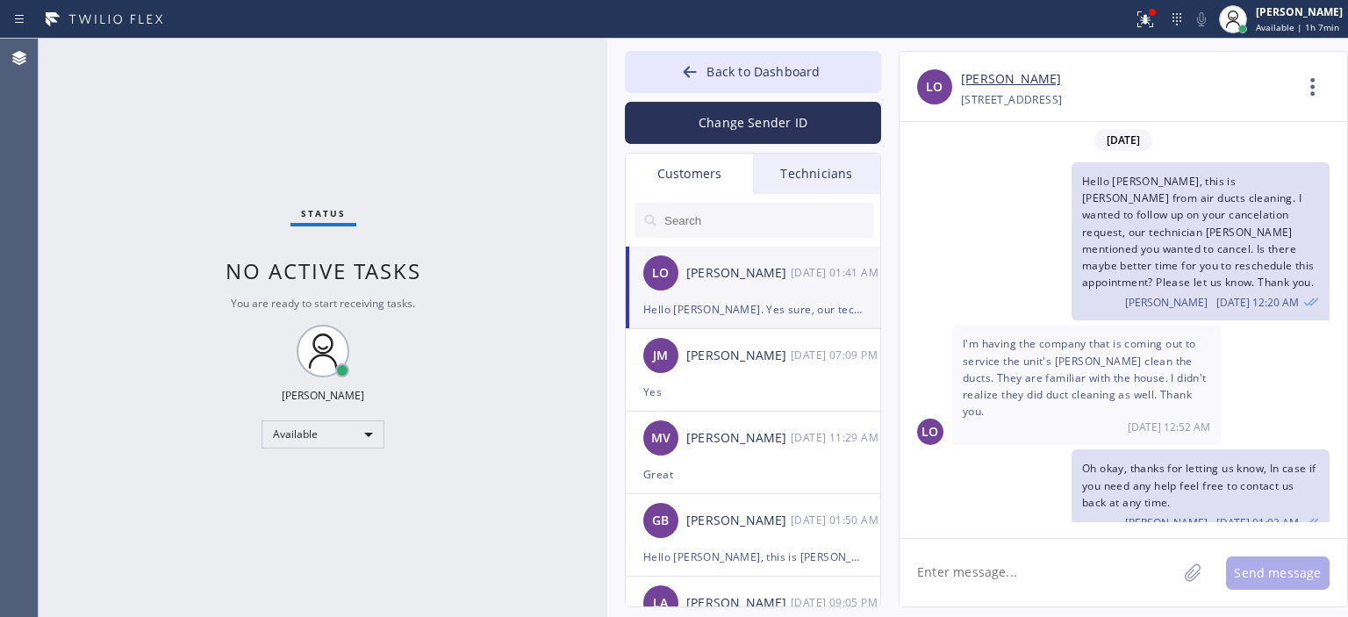
scroll to position [242, 0]
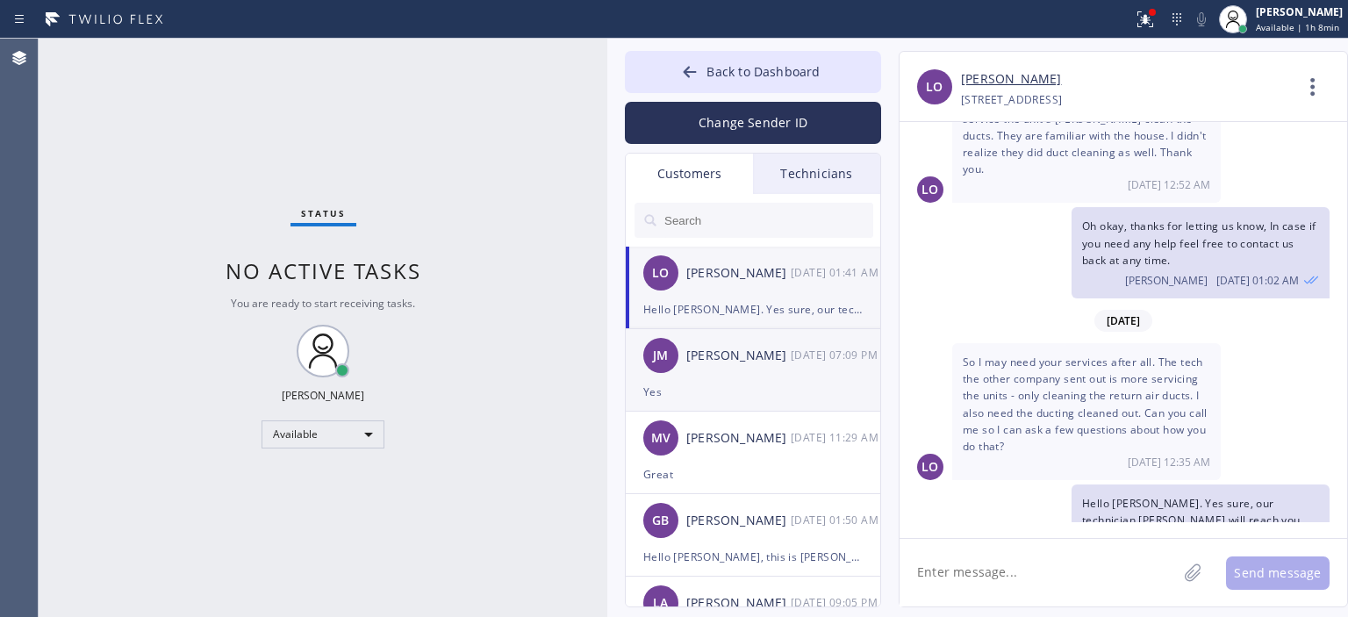
click at [757, 380] on div "[PERSON_NAME] [DATE] 07:09 PM" at bounding box center [754, 355] width 256 height 53
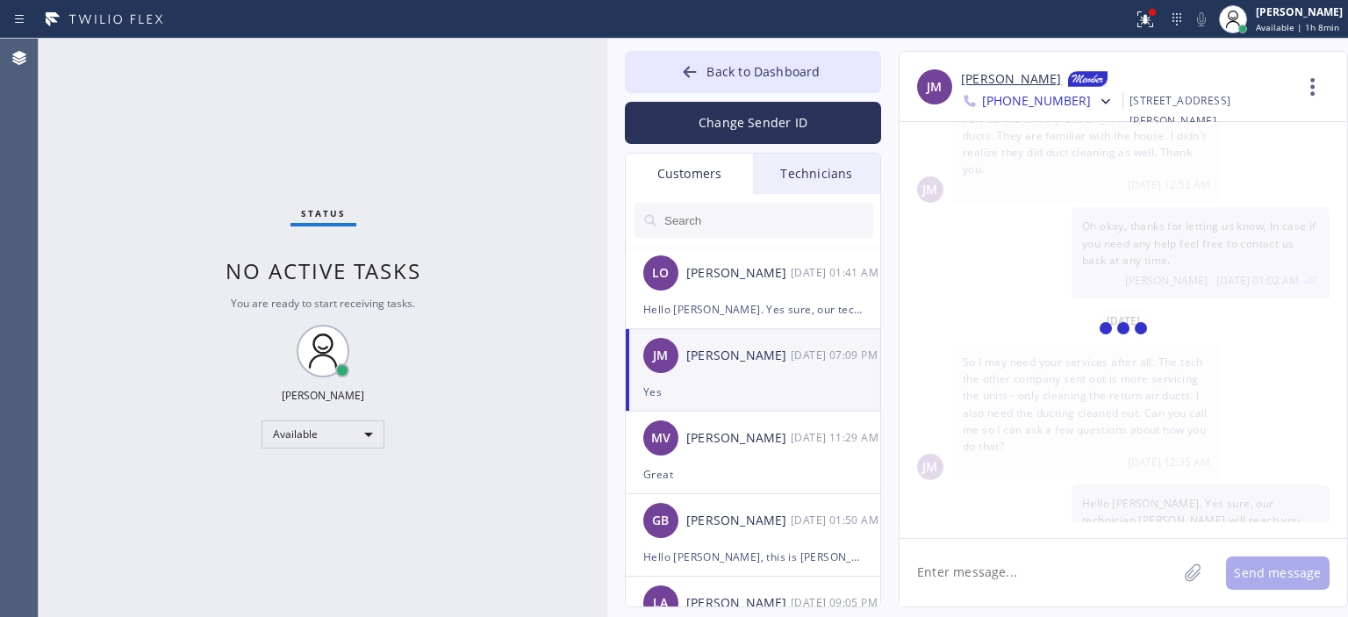
scroll to position [0, 0]
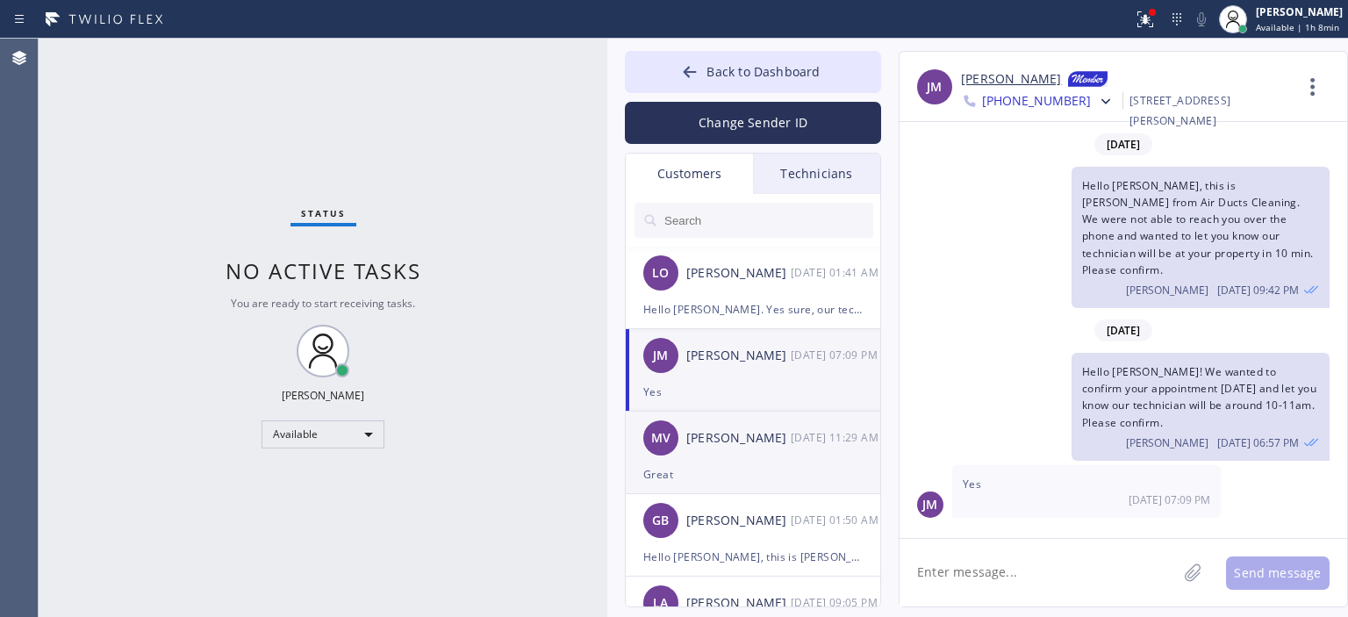
click at [769, 447] on div "[PERSON_NAME]" at bounding box center [739, 438] width 104 height 20
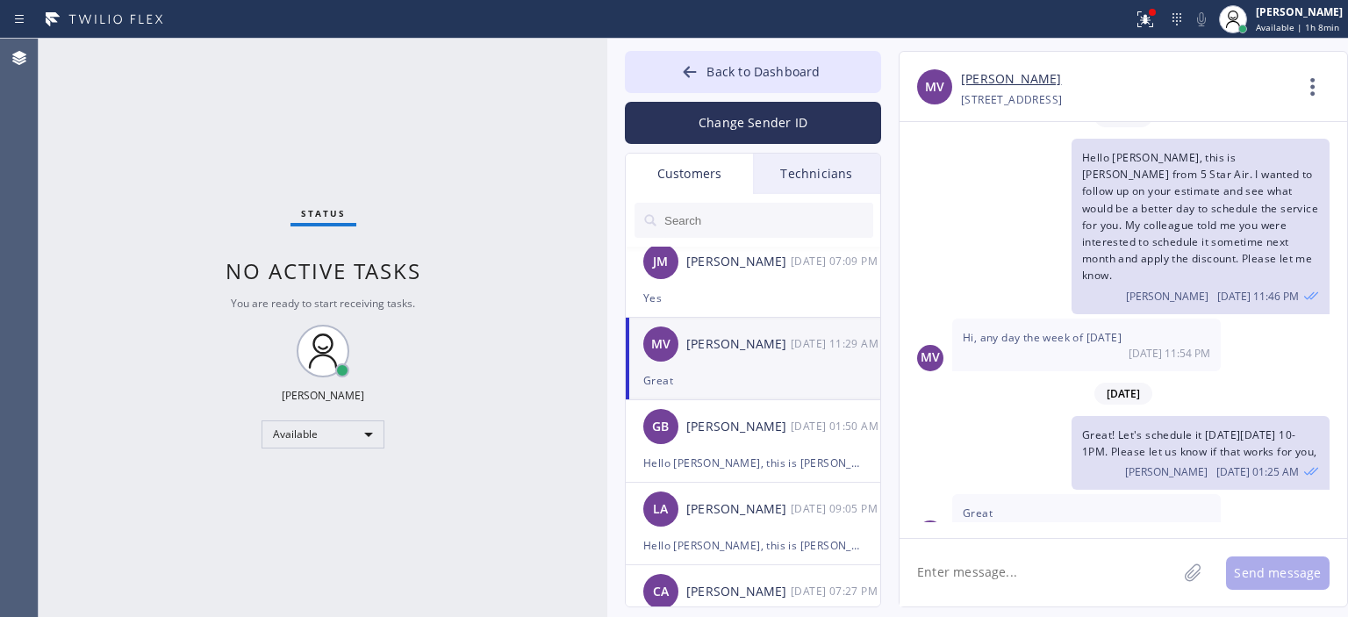
scroll to position [95, 0]
click at [762, 471] on div "Hello [PERSON_NAME], this is [PERSON_NAME] from Air Ducts Cleaning. We wanted t…" at bounding box center [753, 462] width 219 height 20
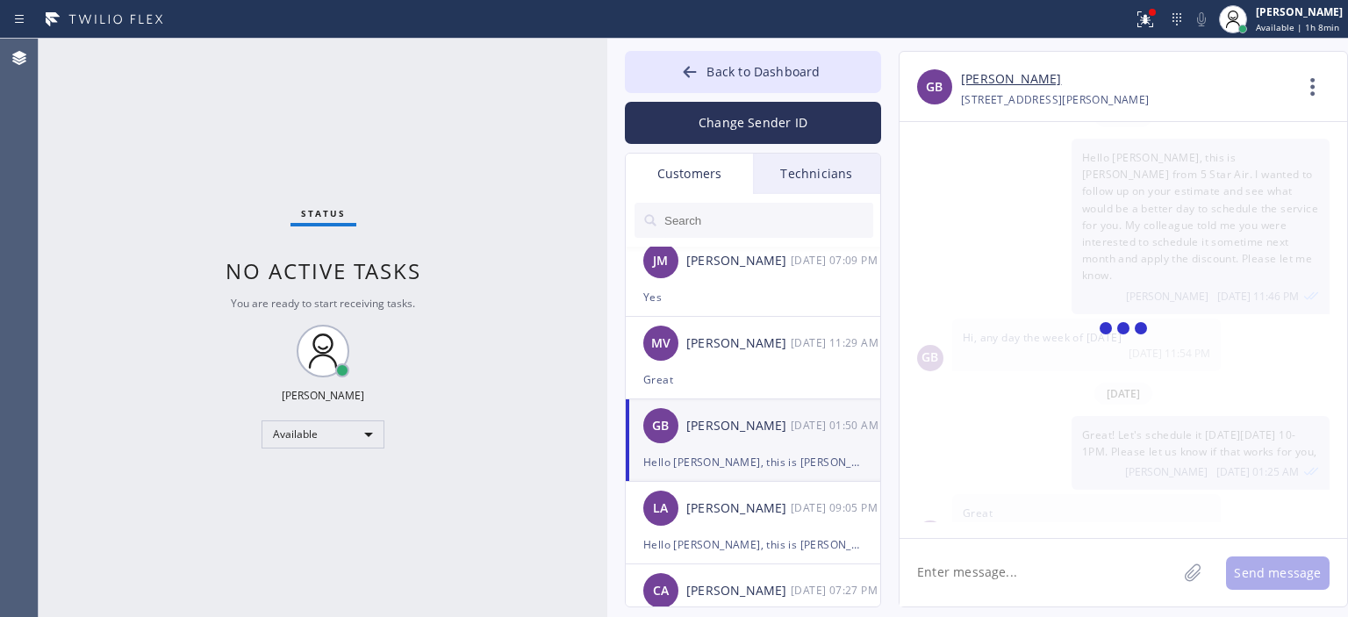
scroll to position [0, 0]
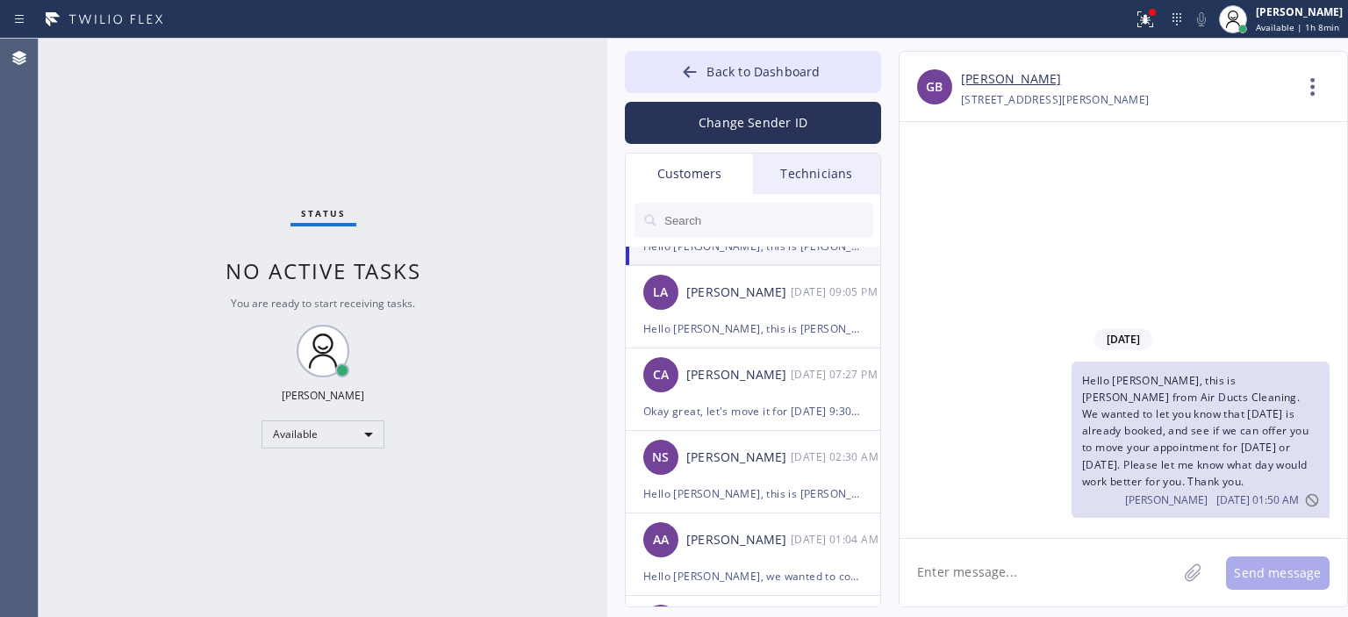
click at [762, 471] on div "NS [PERSON_NAME] [DATE] 02:30 AM" at bounding box center [754, 457] width 256 height 53
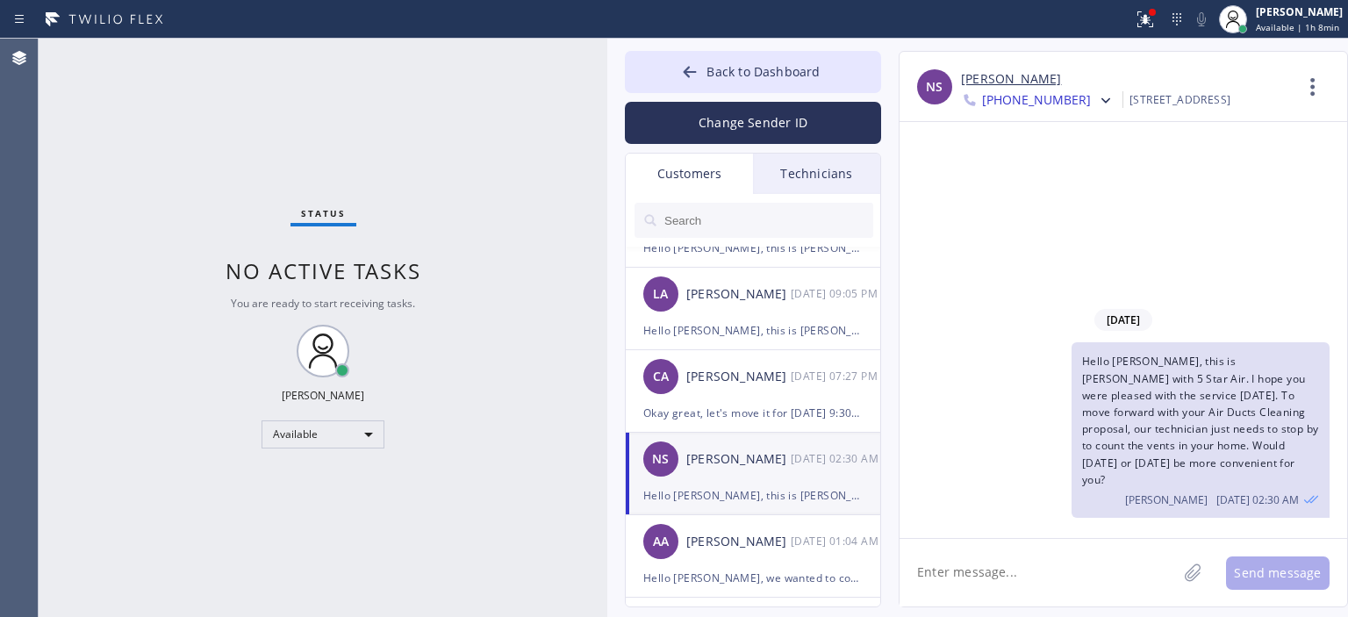
click at [995, 568] on textarea at bounding box center [1038, 573] width 277 height 68
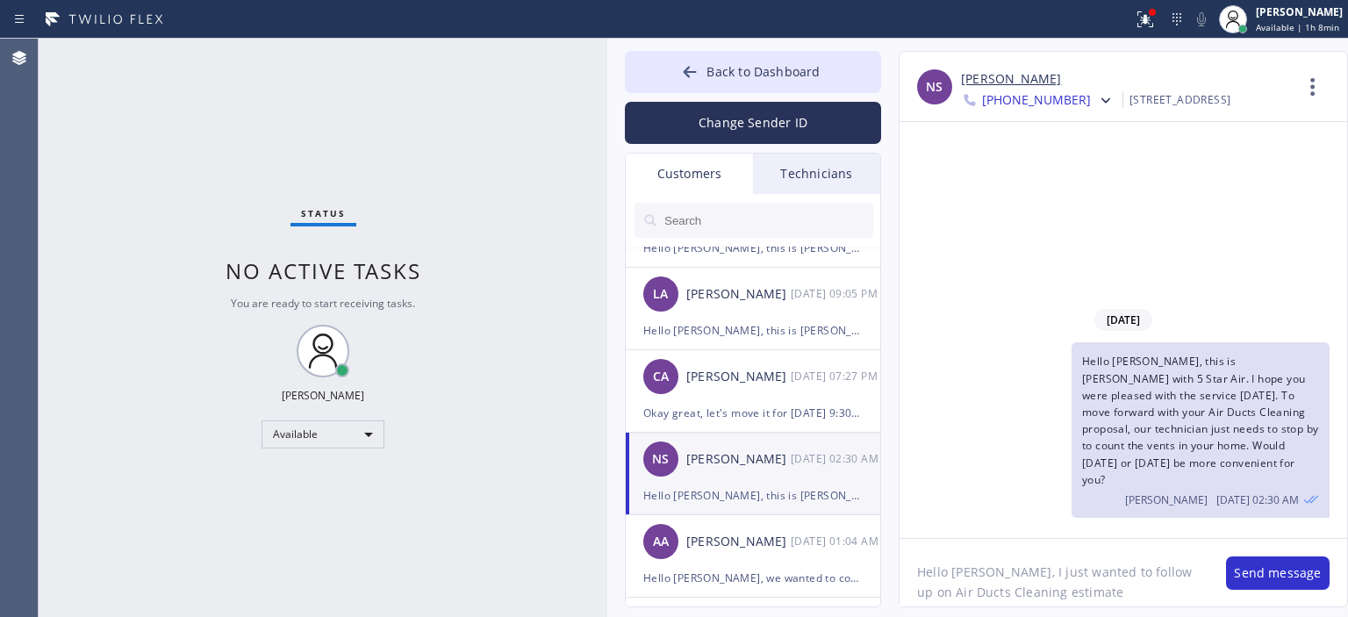
click at [988, 589] on textarea "Hello [PERSON_NAME], I just wanted to follow up on Air Ducts Cleaning estimate …" at bounding box center [1054, 573] width 309 height 68
type textarea "Hello [PERSON_NAME], I just wanted to follow up on Air Ducts Cleaning estimate …"
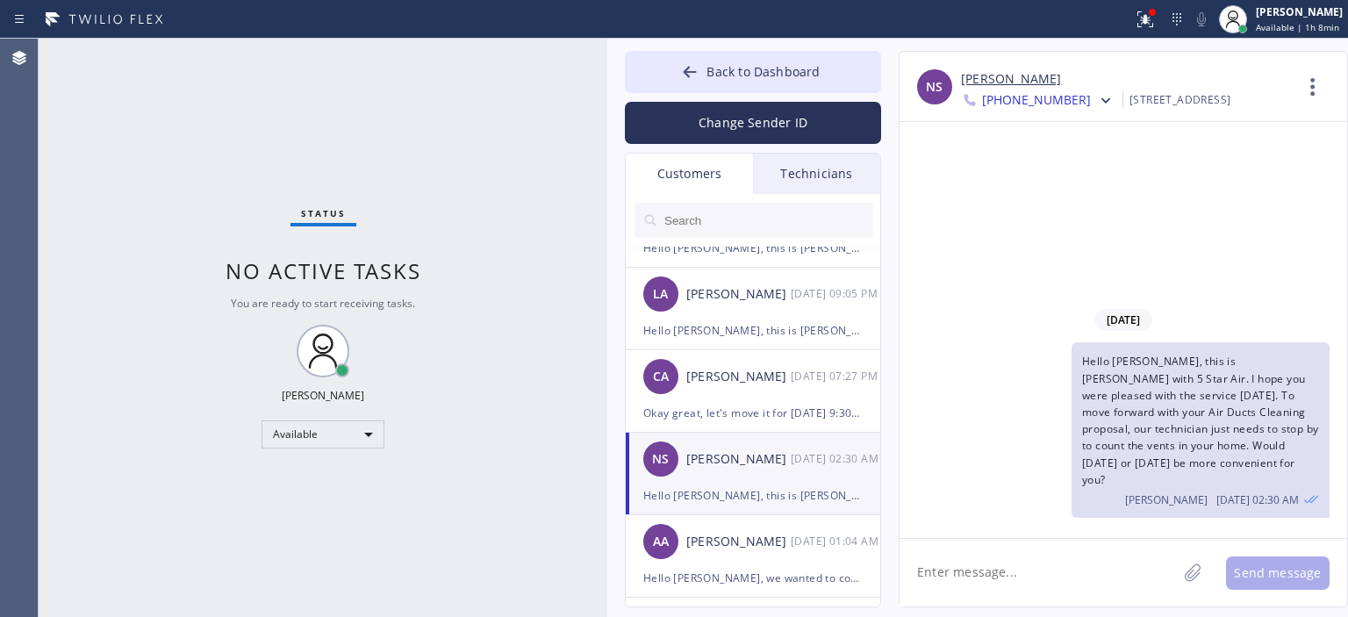
paste textarea "Hello [PERSON_NAME], I just wanted to follow up on Air Ducts Cleaning estimate …"
type textarea "Hello [PERSON_NAME], I just wanted to follow up on Air Ducts Cleaning estimate …"
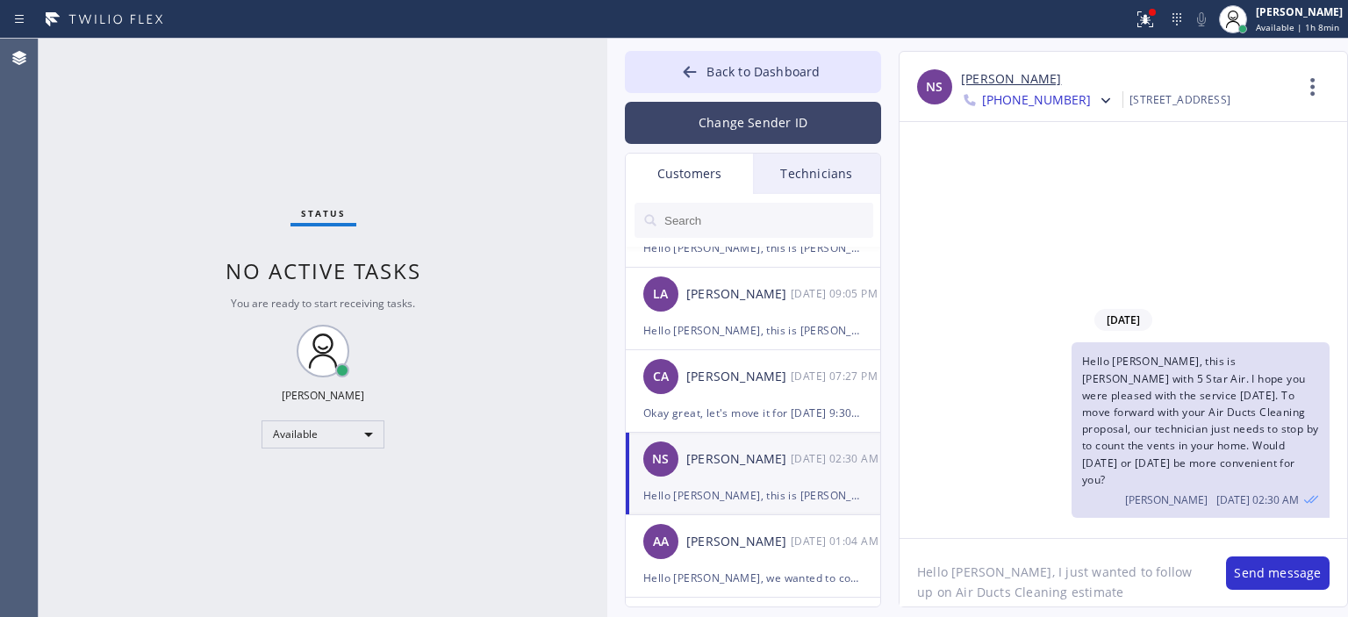
click at [716, 126] on button "Change Sender ID" at bounding box center [753, 123] width 256 height 42
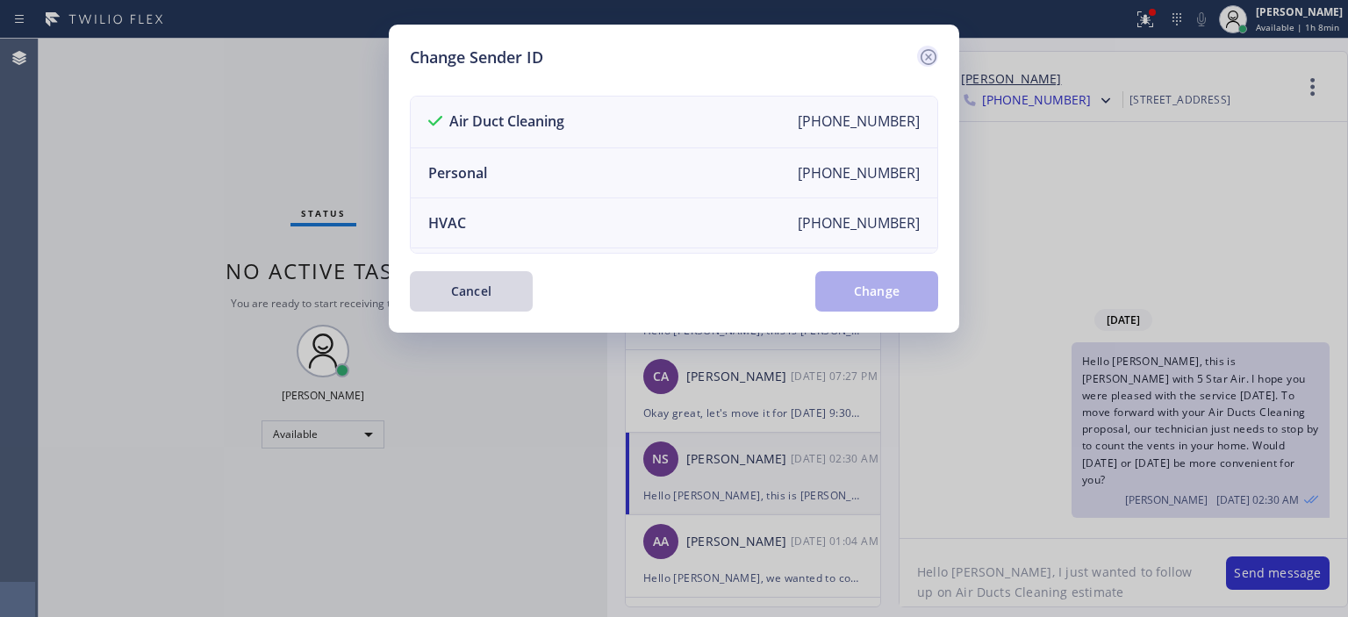
click at [925, 50] on icon at bounding box center [929, 57] width 16 height 16
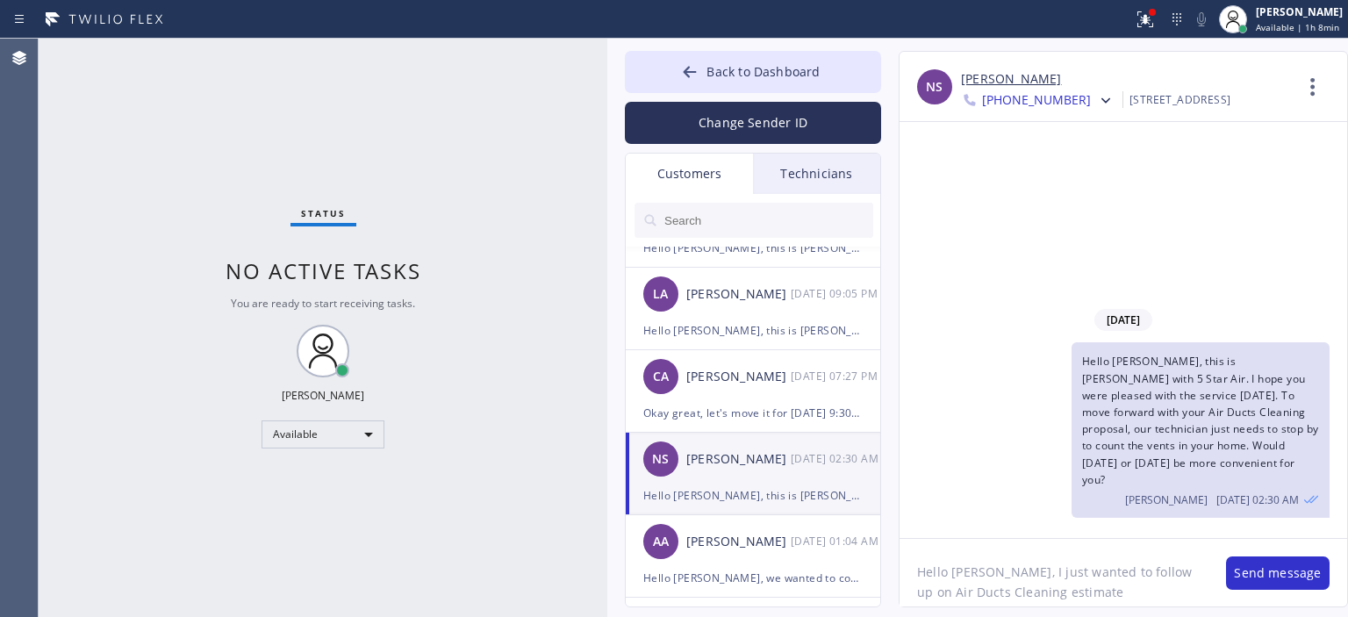
click at [1025, 589] on textarea "Hello [PERSON_NAME], I just wanted to follow up on Air Ducts Cleaning estimate …" at bounding box center [1054, 573] width 309 height 68
click at [1250, 568] on button "Send message" at bounding box center [1278, 573] width 104 height 33
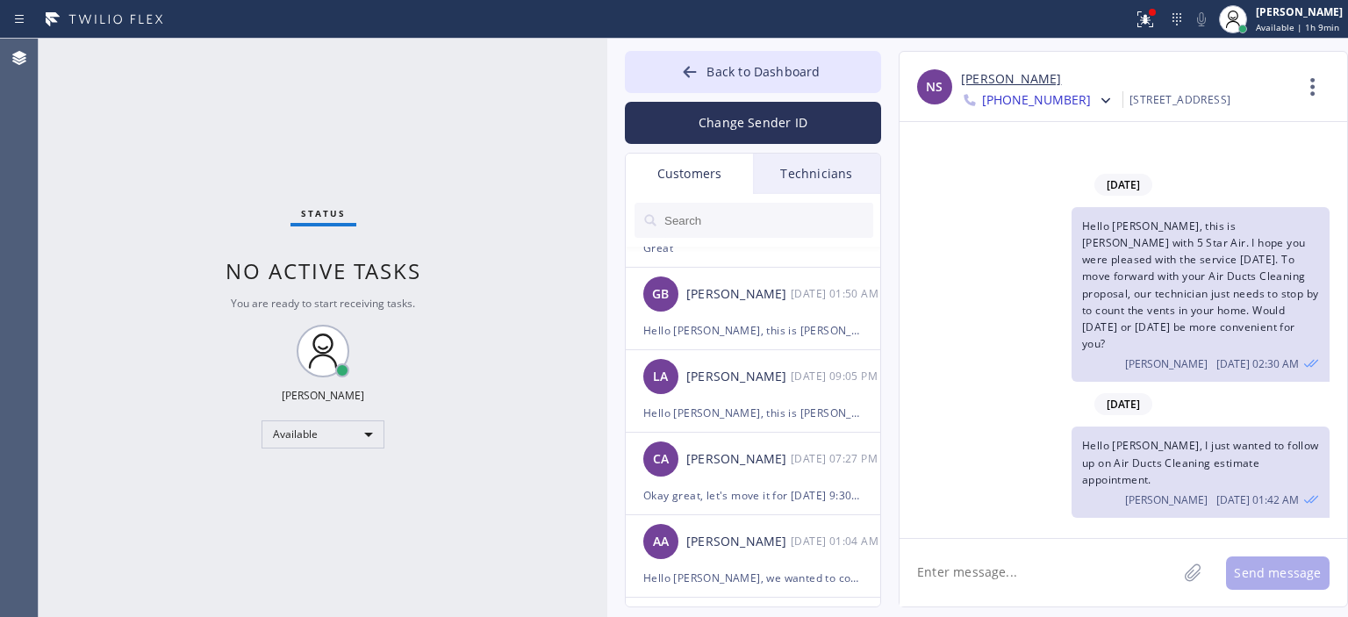
drag, startPoint x: 54, startPoint y: 312, endPoint x: 89, endPoint y: 300, distance: 36.9
click at [53, 311] on div "Status No active tasks You are ready to start receiving tasks. [PERSON_NAME] Av…" at bounding box center [323, 328] width 569 height 579
click at [980, 80] on link "[PERSON_NAME]" at bounding box center [1011, 79] width 100 height 20
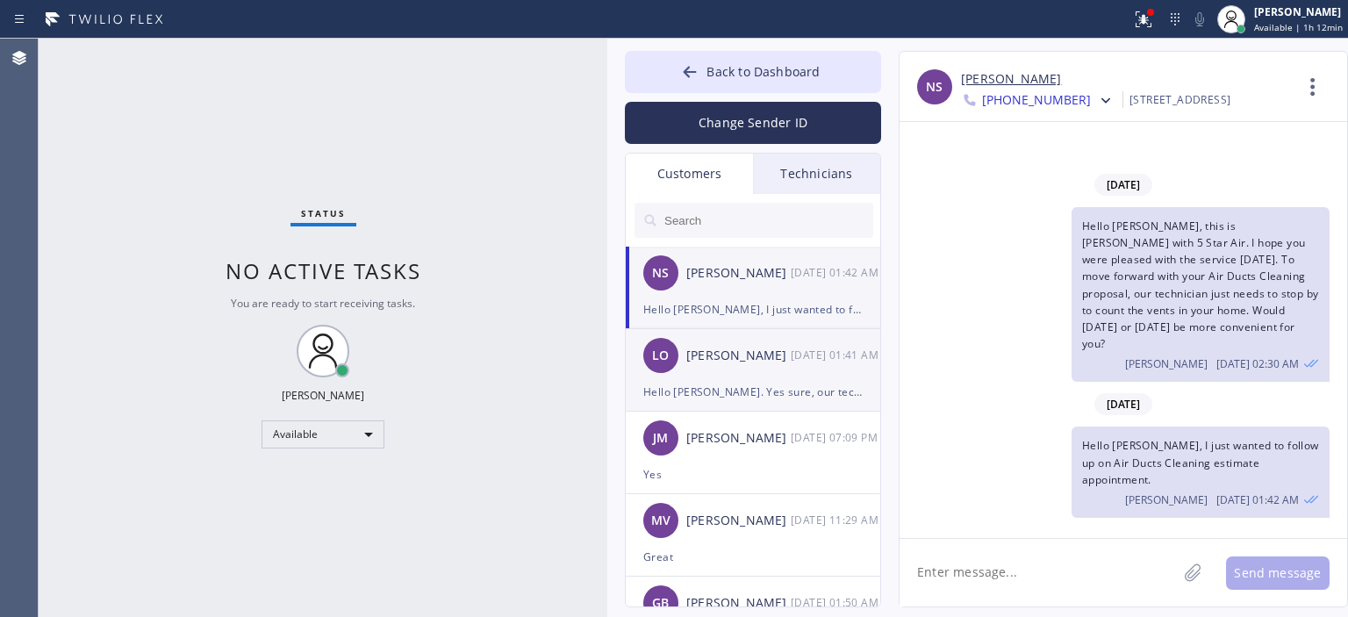
click at [783, 368] on div "LO [PERSON_NAME] [DATE] 01:41 AM" at bounding box center [754, 355] width 256 height 53
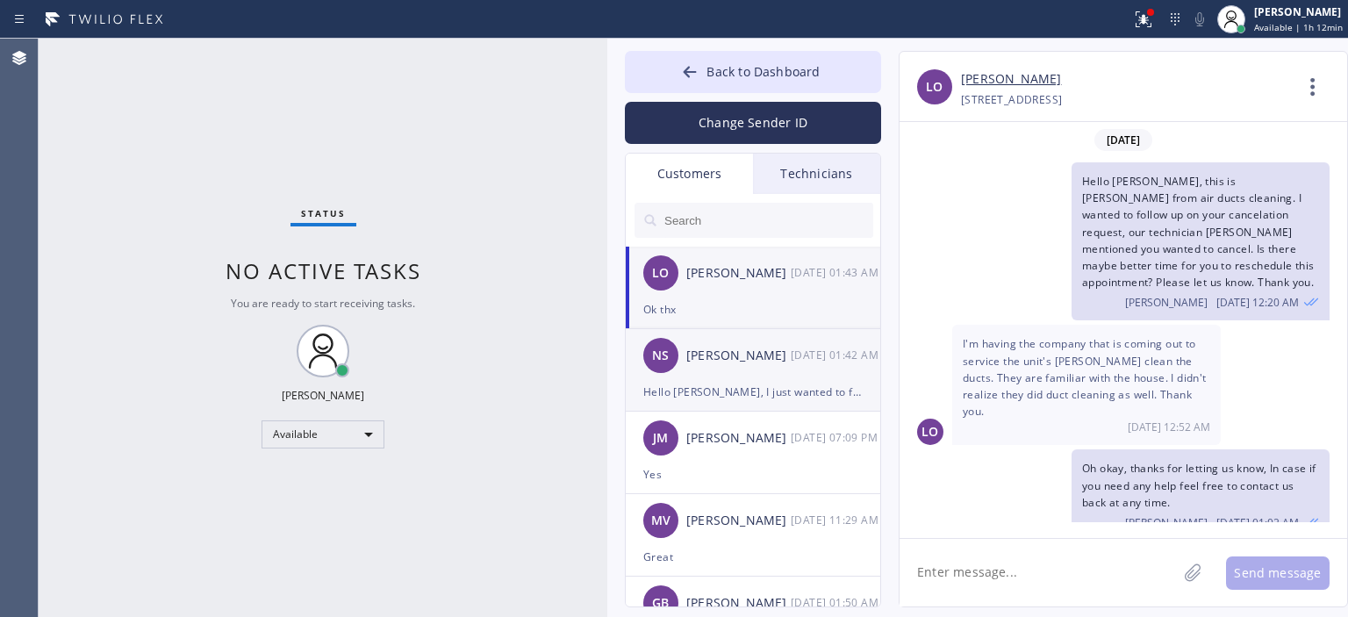
scroll to position [299, 0]
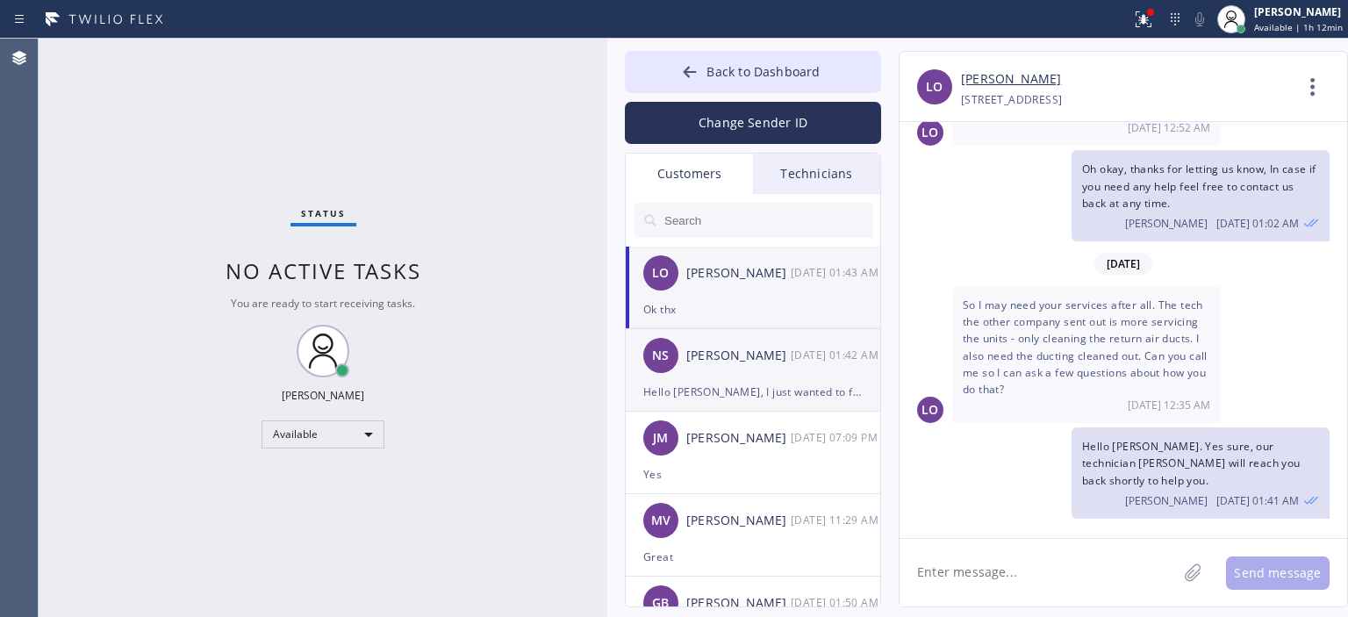
click at [805, 375] on div "NS [PERSON_NAME] [DATE] 01:42 AM" at bounding box center [754, 355] width 256 height 53
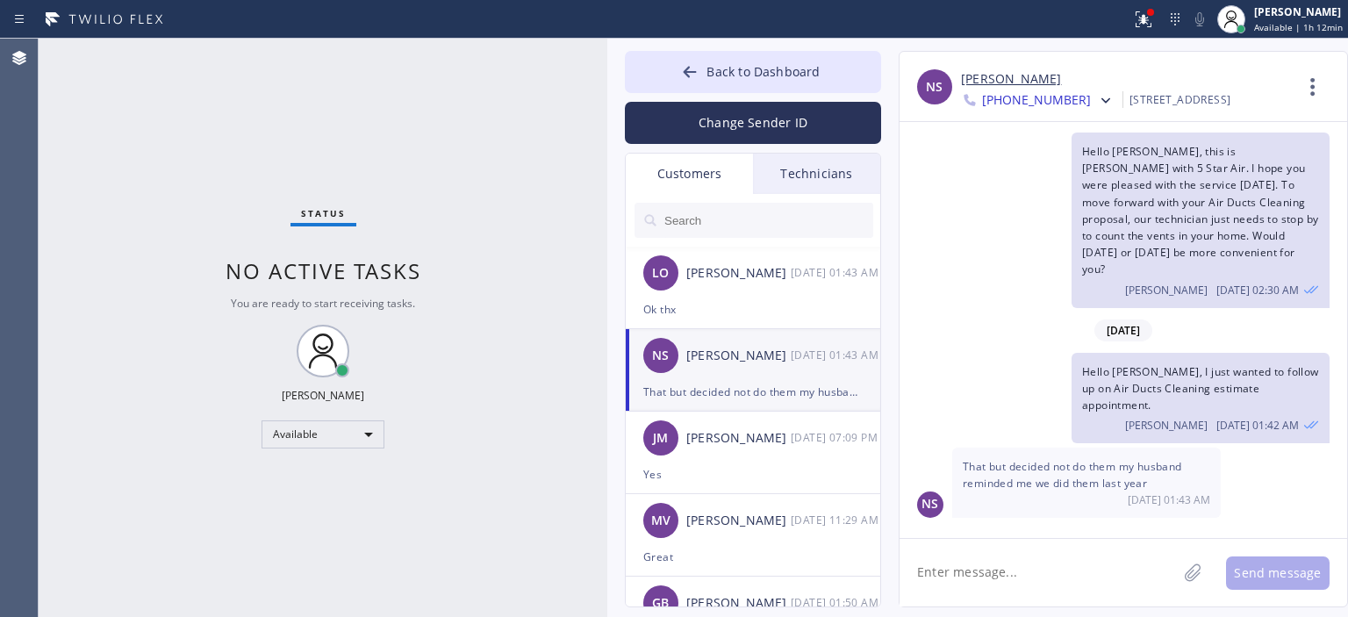
scroll to position [0, 0]
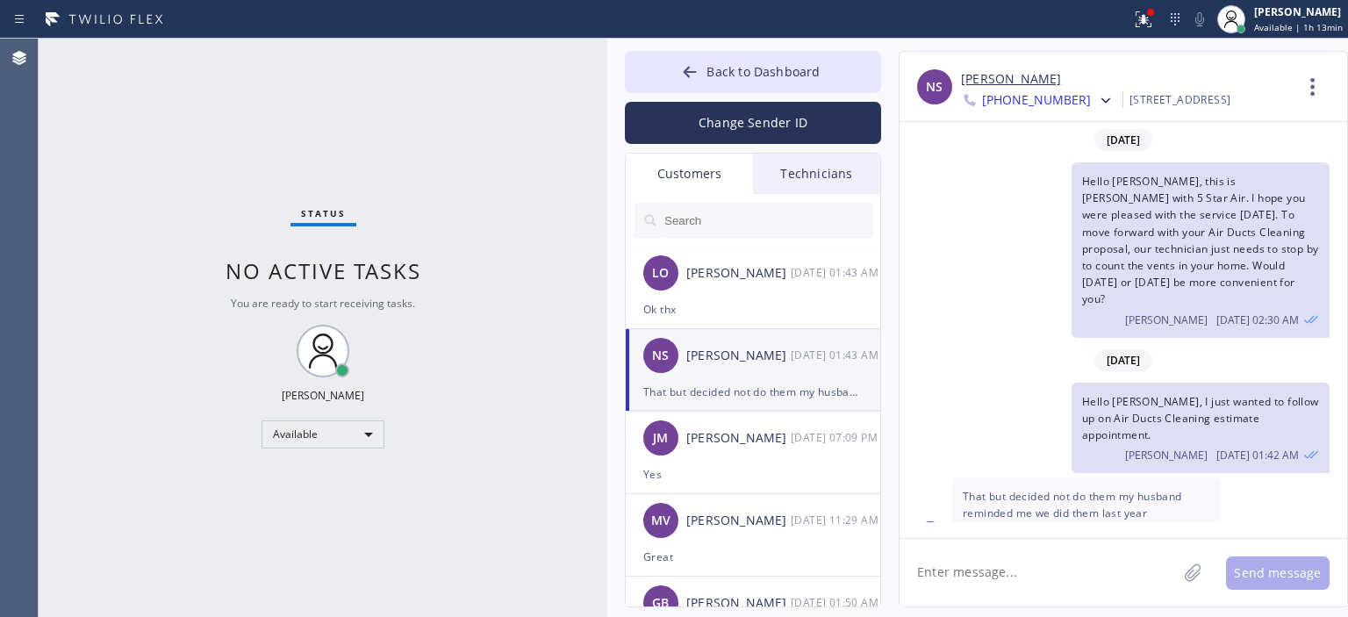
click at [1006, 561] on textarea at bounding box center [1038, 573] width 277 height 68
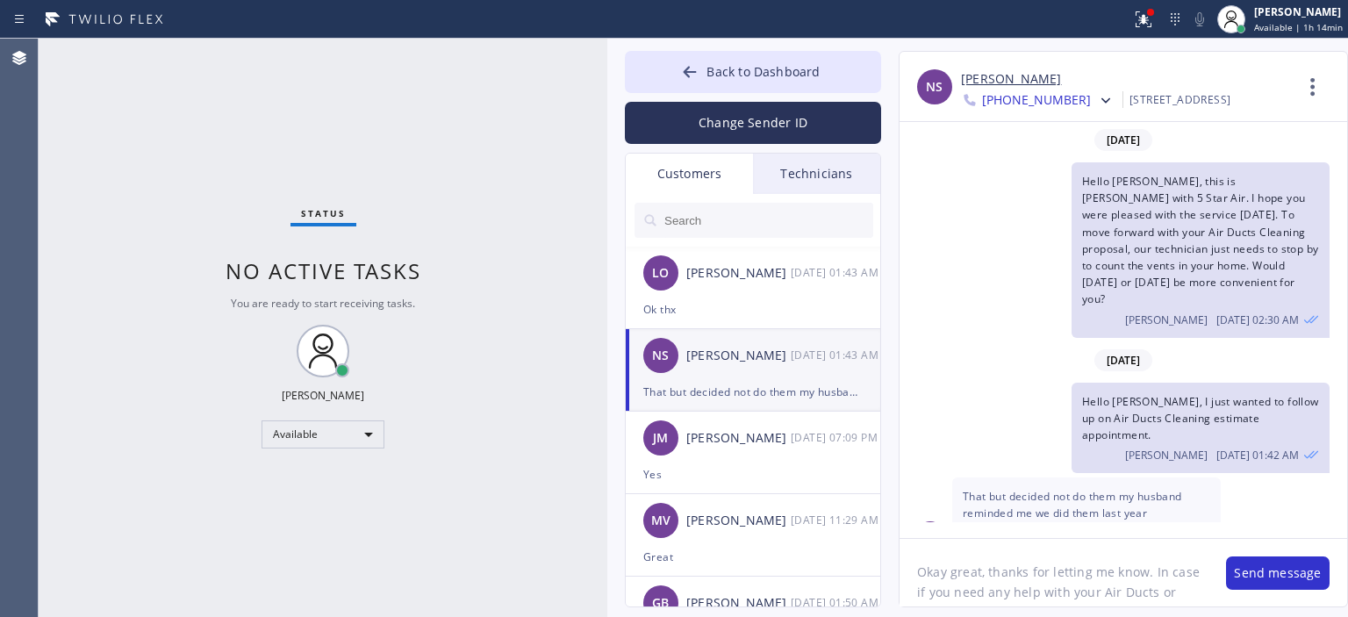
scroll to position [14, 0]
click at [1129, 598] on textarea "Okay great, thanks for letting me know. In case if you need any help with your …" at bounding box center [1054, 573] width 309 height 68
click at [1114, 601] on textarea "Okay great, thanks for letting me know. In case if you need any help with your …" at bounding box center [1054, 573] width 309 height 68
click at [1102, 577] on textarea "Okay great, thanks for letting me know. In case if you need any help with your …" at bounding box center [1054, 573] width 309 height 68
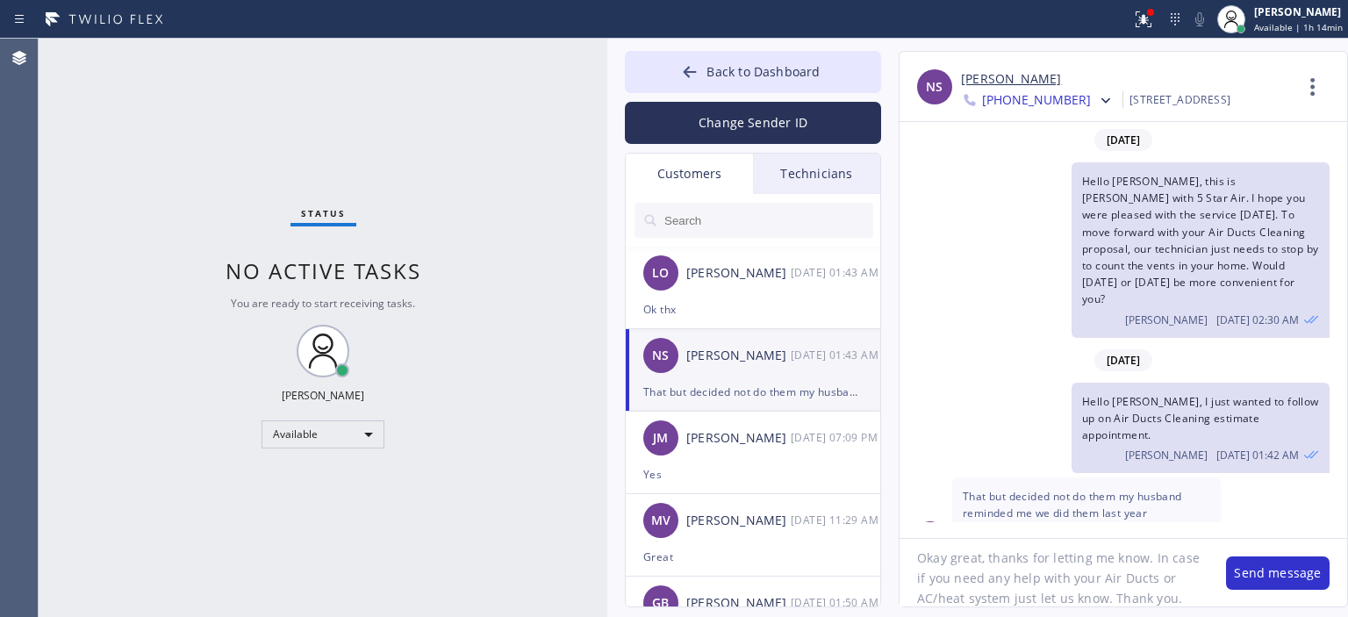
click at [1102, 577] on textarea "Okay great, thanks for letting me know. In case if you need any help with your …" at bounding box center [1054, 573] width 309 height 68
type textarea "Okay great, thanks for letting me know. In case if you need any help with your …"
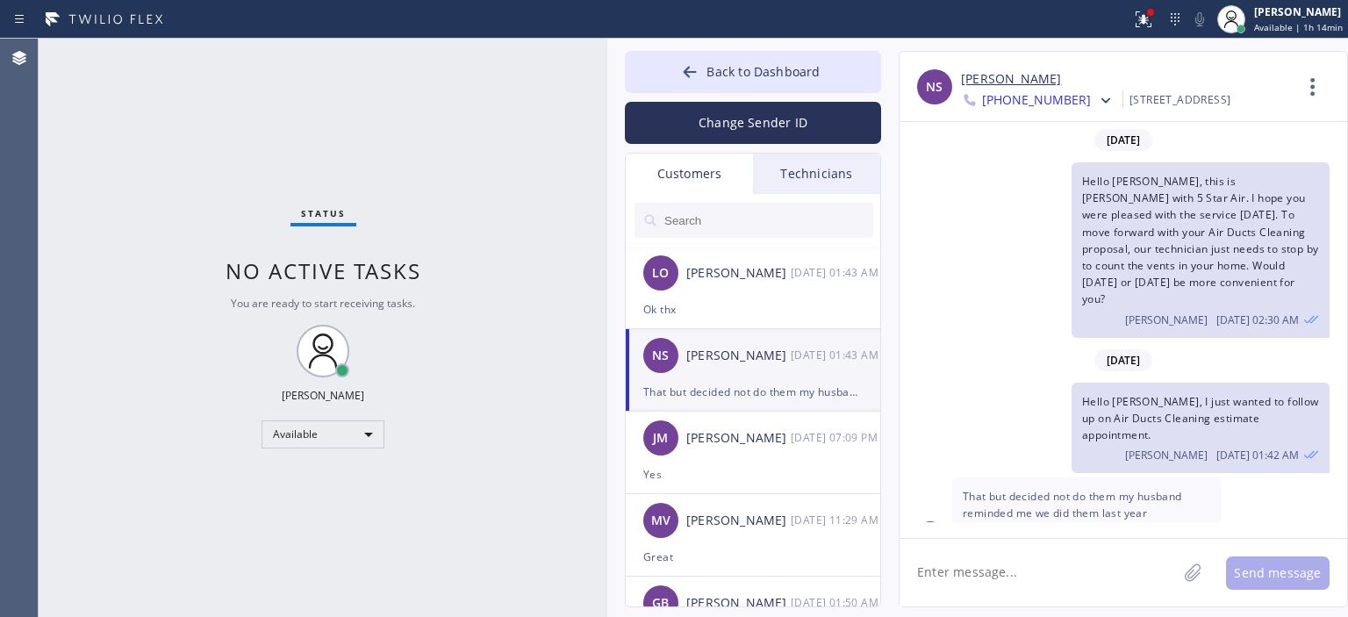
paste textarea "Okay great, thanks for letting me know. In case if you need any help with your …"
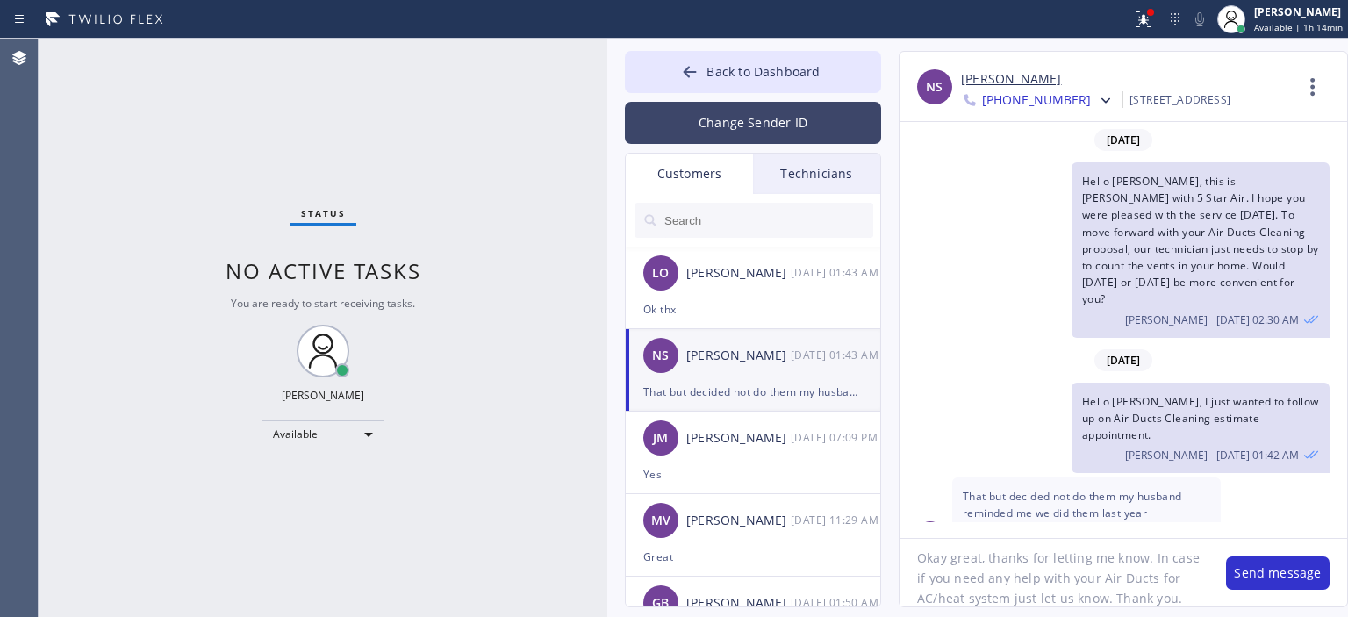
type textarea "Okay great, thanks for letting me know. In case if you need any help with your …"
click at [788, 123] on button "Change Sender ID" at bounding box center [753, 123] width 256 height 42
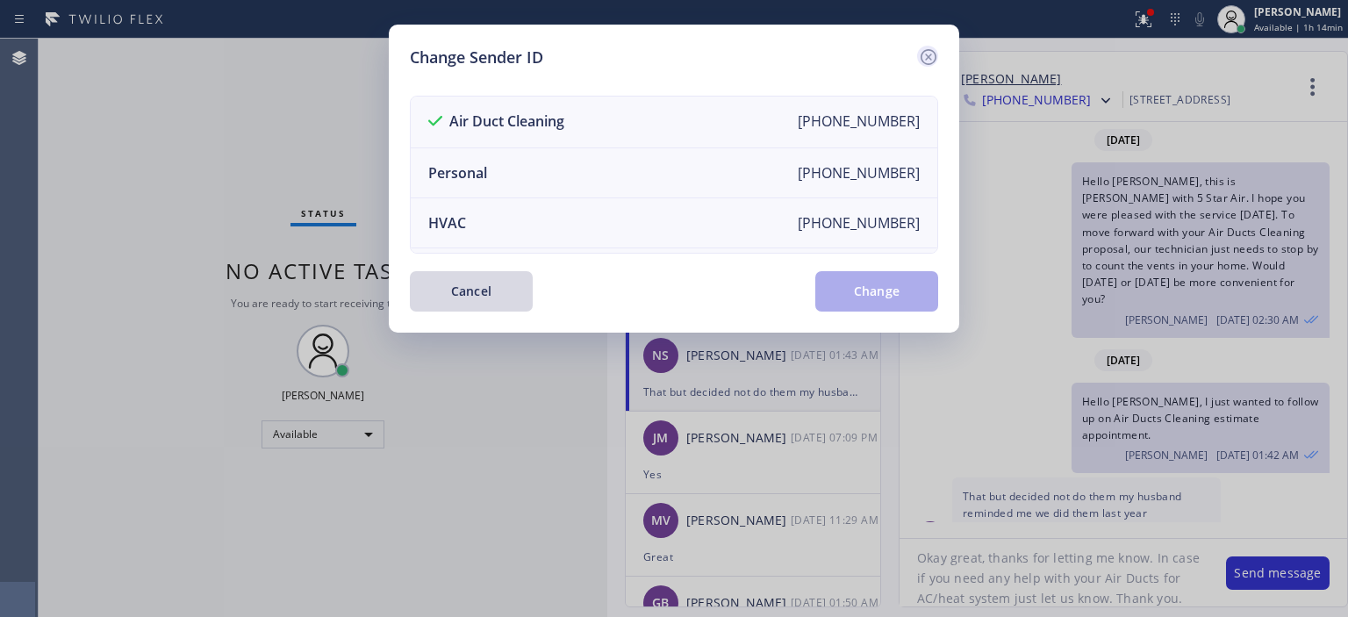
click at [921, 48] on icon at bounding box center [928, 57] width 21 height 21
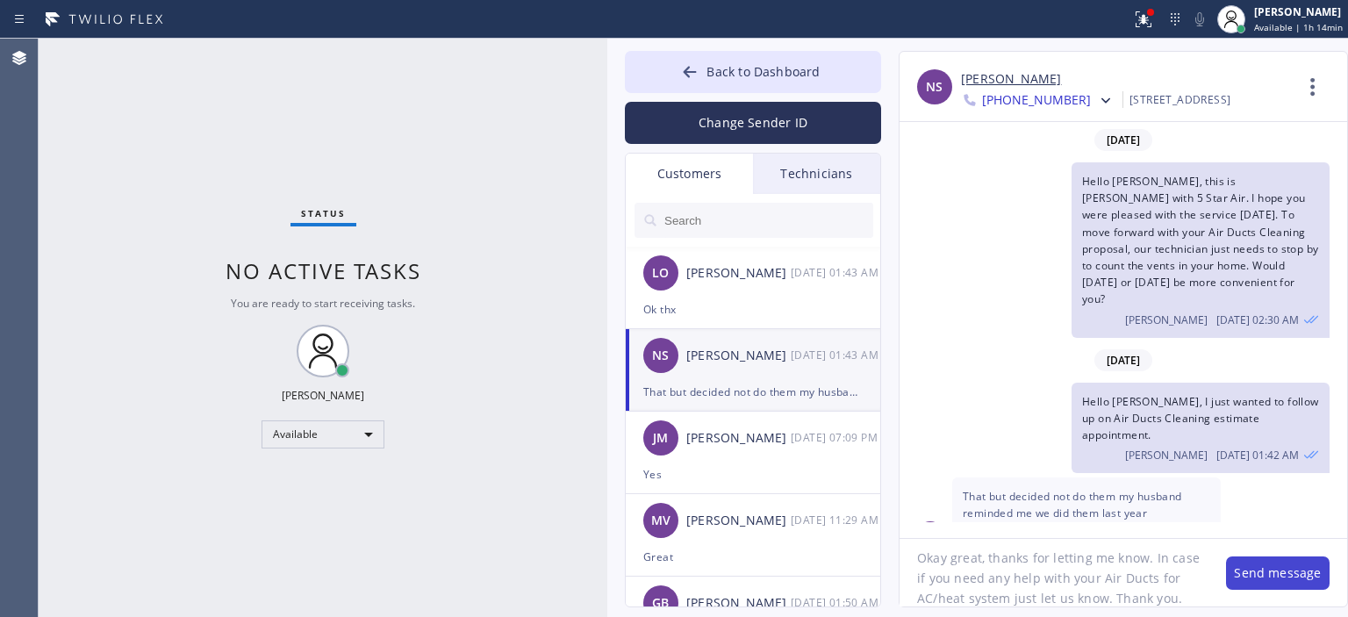
click at [1280, 561] on button "Send message" at bounding box center [1278, 573] width 104 height 33
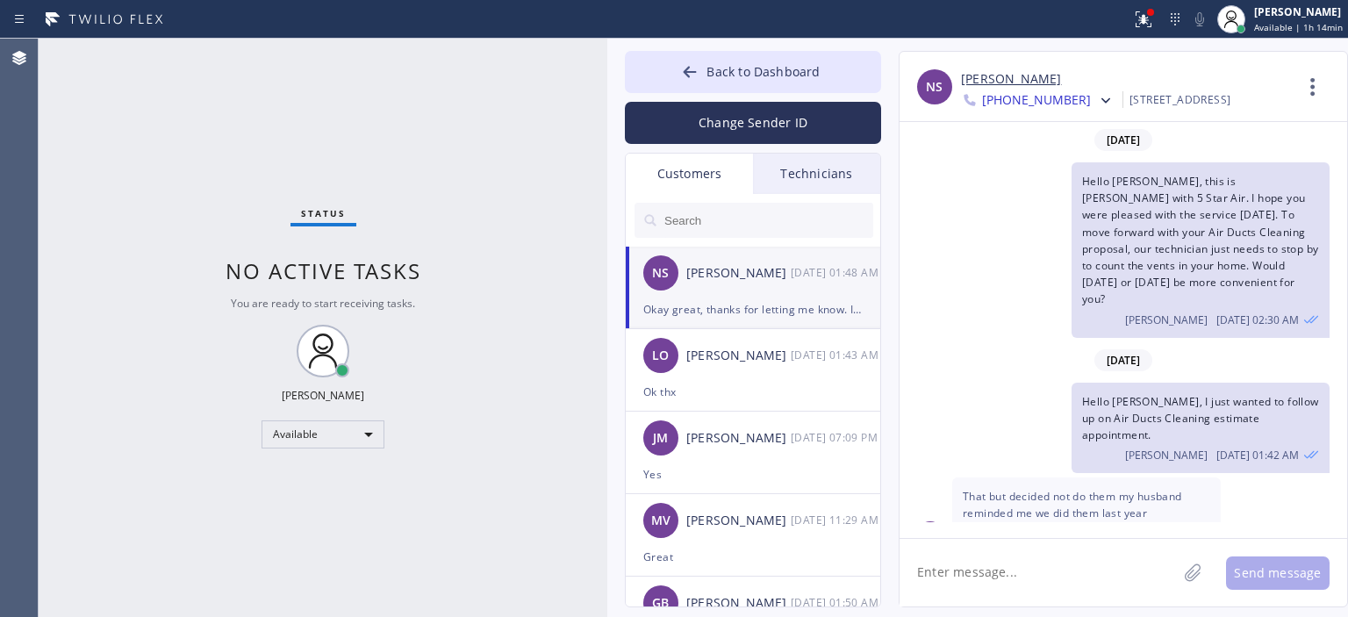
scroll to position [102, 0]
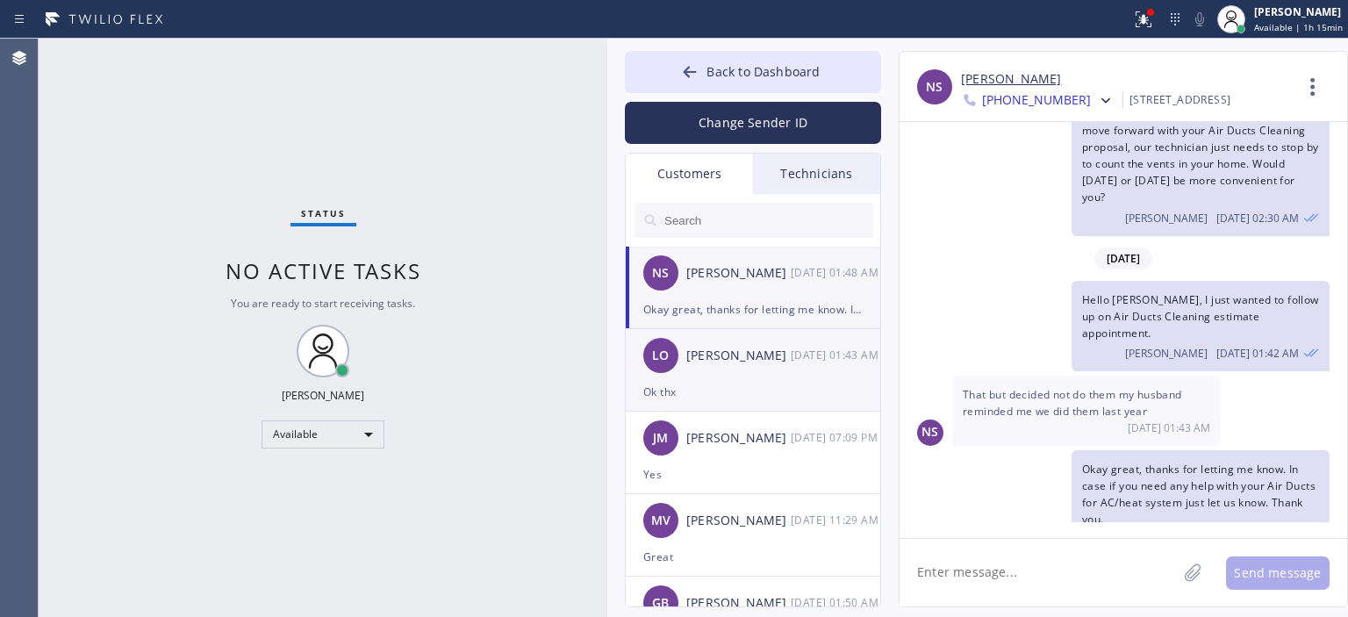
click at [744, 379] on div "LO [PERSON_NAME] [DATE] 01:43 AM" at bounding box center [754, 355] width 256 height 53
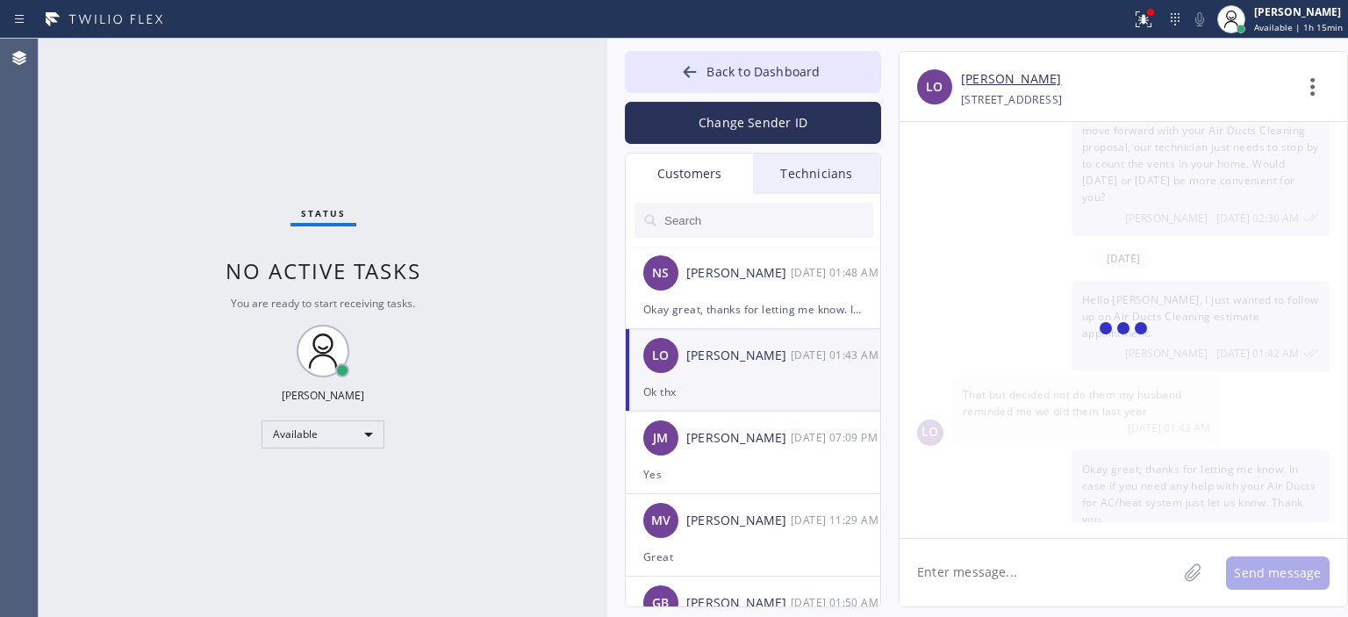
scroll to position [299, 0]
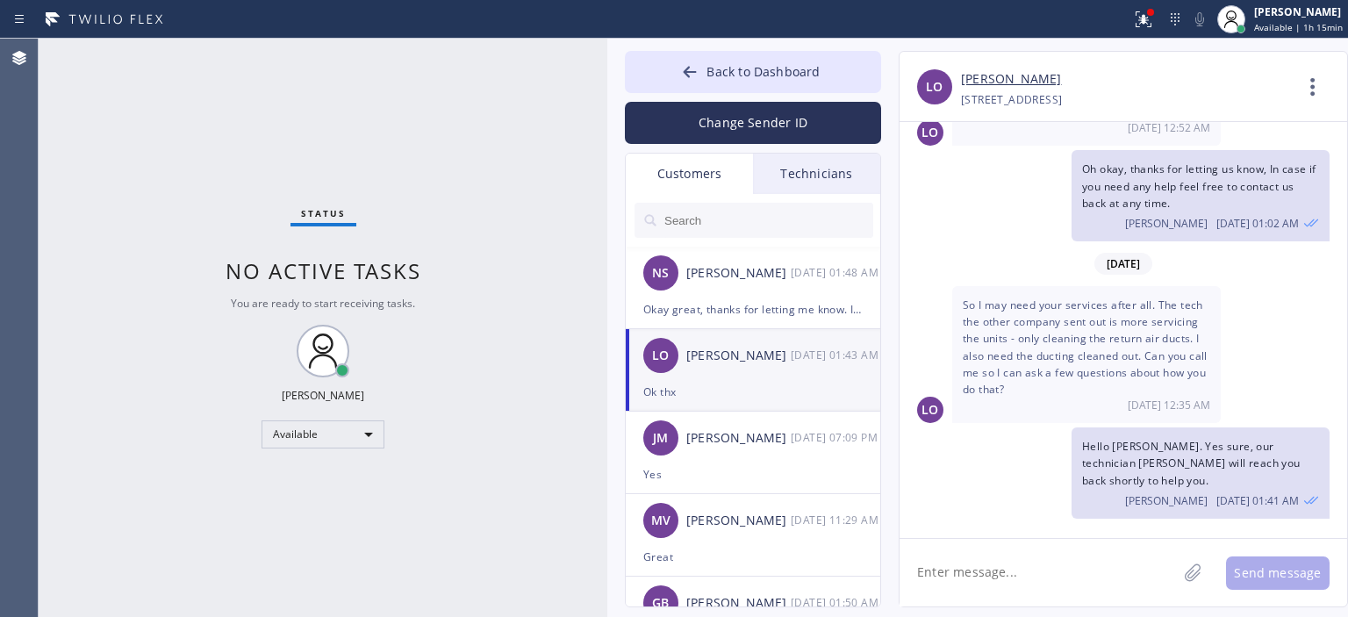
click at [1011, 83] on link "[PERSON_NAME]" at bounding box center [1011, 79] width 100 height 20
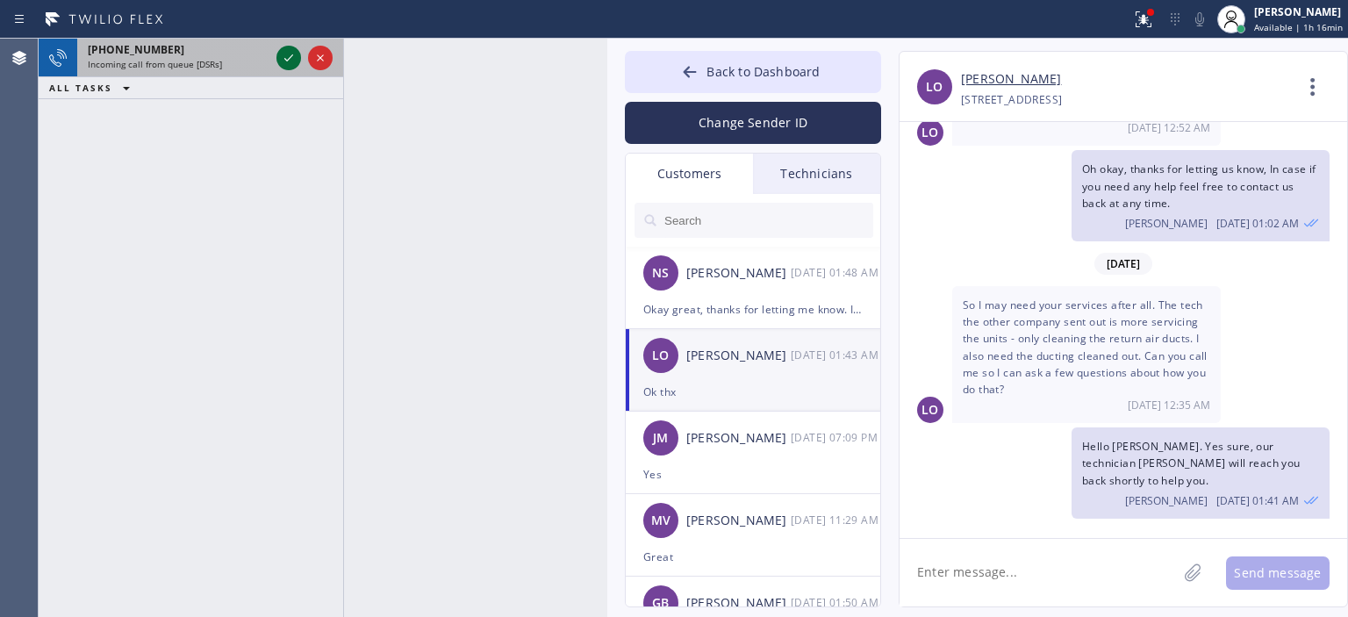
click at [287, 53] on icon at bounding box center [288, 57] width 21 height 21
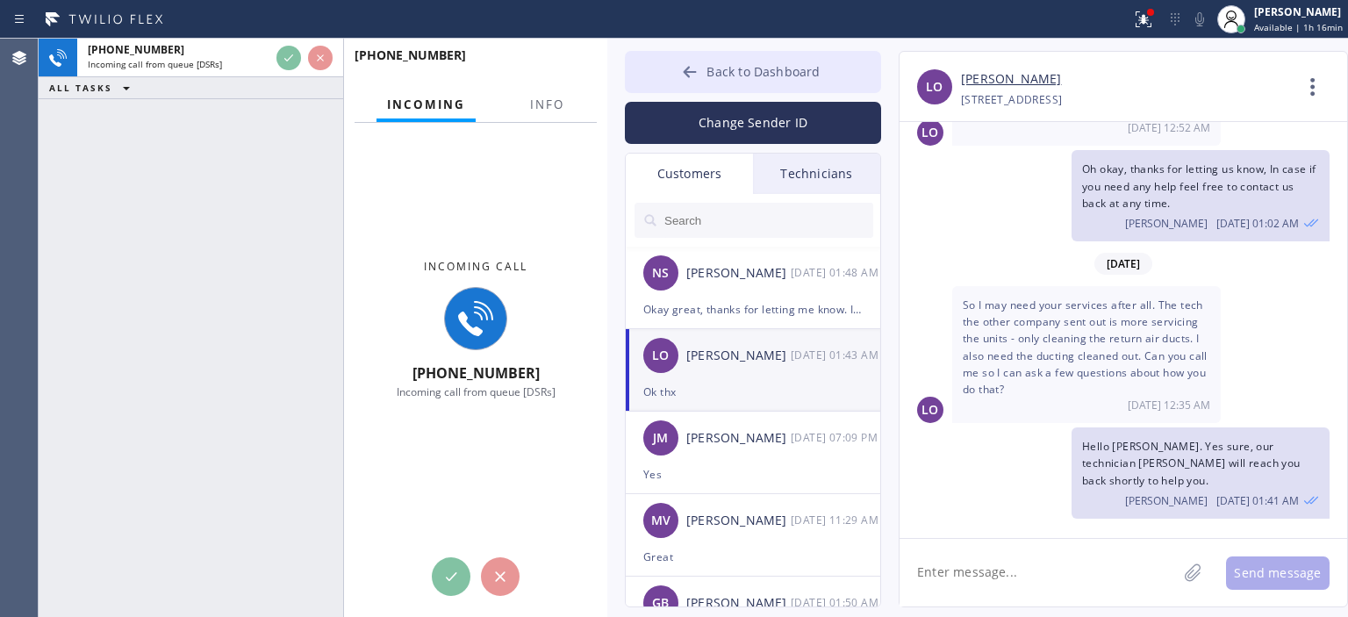
click at [672, 66] on button "Back to Dashboard" at bounding box center [753, 72] width 256 height 42
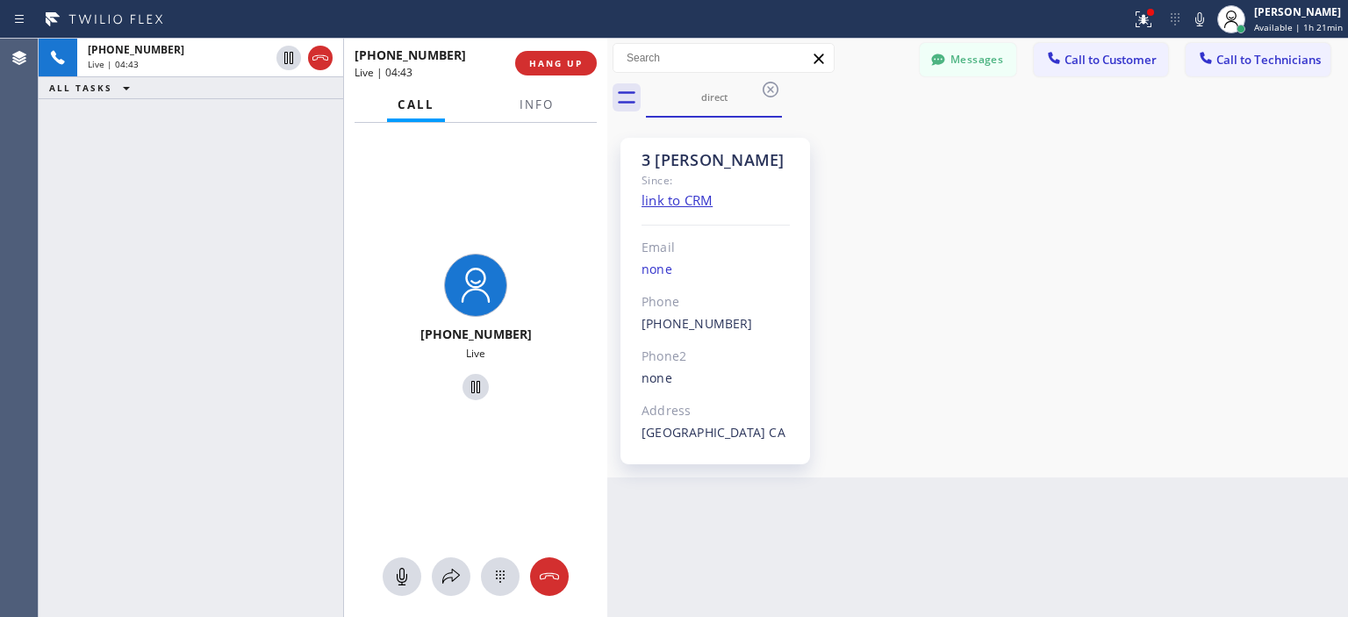
drag, startPoint x: 55, startPoint y: 241, endPoint x: 113, endPoint y: 205, distance: 68.7
click at [61, 239] on div "[PHONE_NUMBER] Live | 04:43 ALL TASKS ALL TASKS ACTIVE TASKS TASKS IN WRAP UP" at bounding box center [191, 328] width 305 height 579
click at [554, 581] on icon at bounding box center [549, 576] width 21 height 21
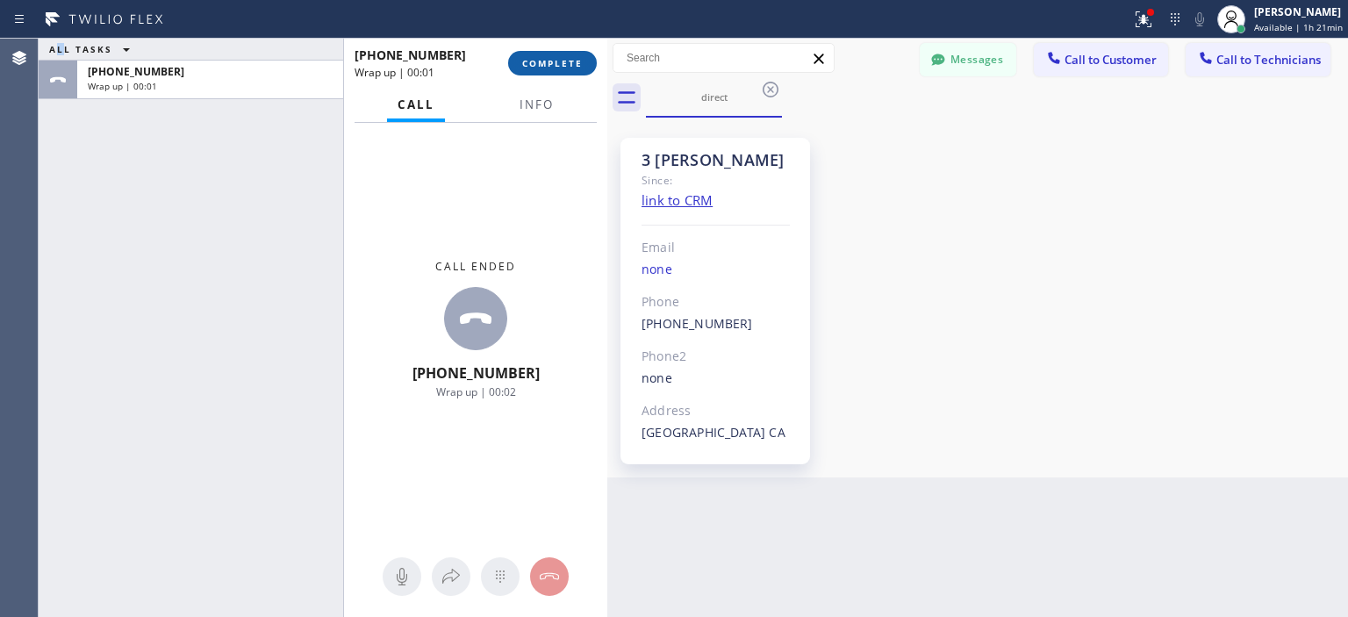
click at [558, 66] on span "COMPLETE" at bounding box center [552, 63] width 61 height 12
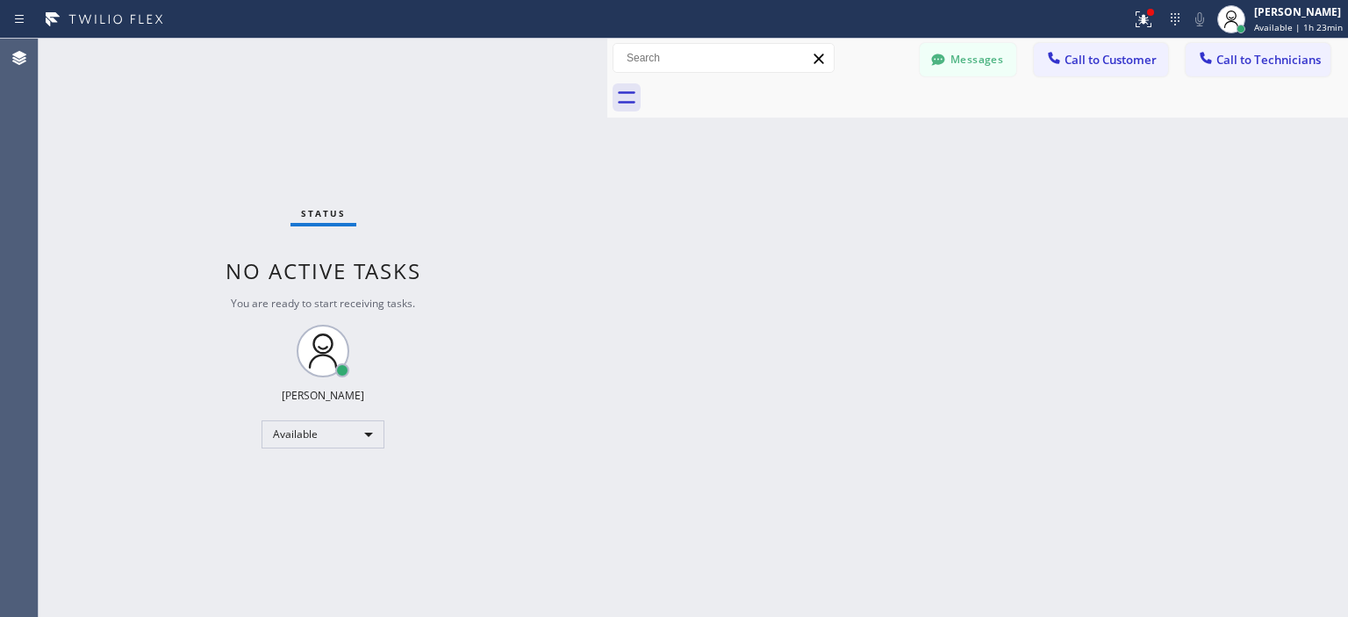
click at [983, 65] on button "Messages" at bounding box center [968, 59] width 97 height 33
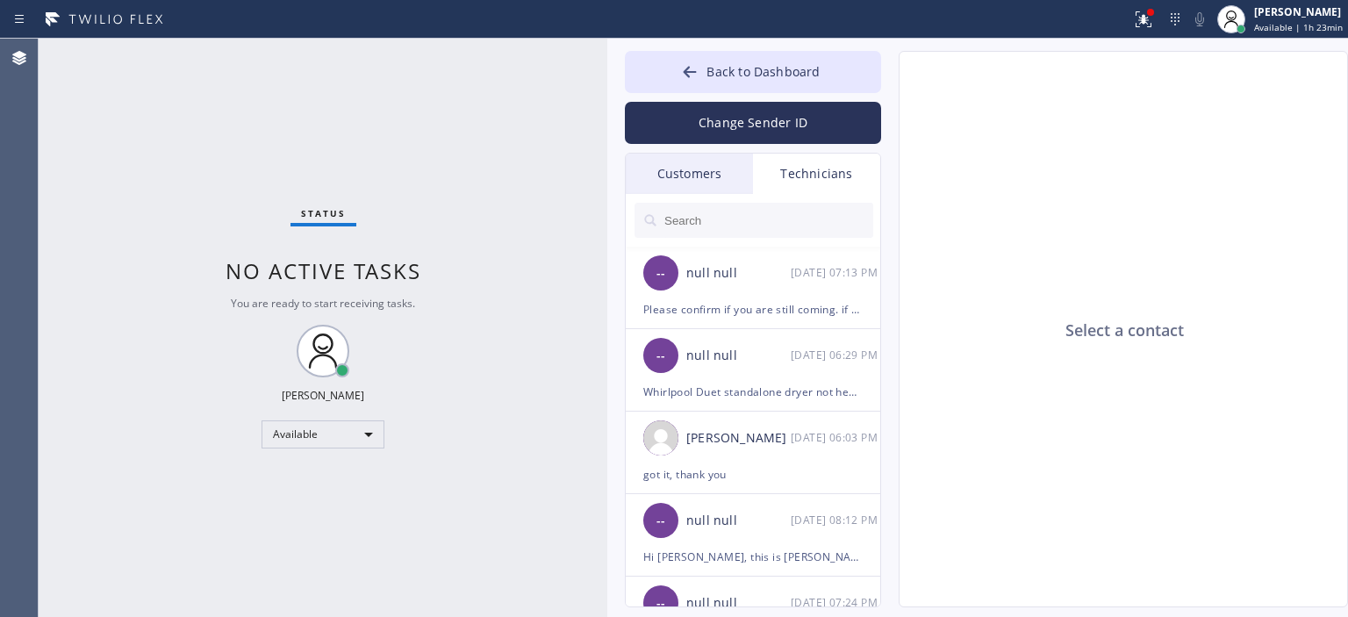
click at [697, 151] on div "Back to Dashboard Change Sender ID Customers Technicians NS [PERSON_NAME] [DATE…" at bounding box center [753, 329] width 256 height 557
click at [716, 178] on div "Customers" at bounding box center [689, 174] width 127 height 40
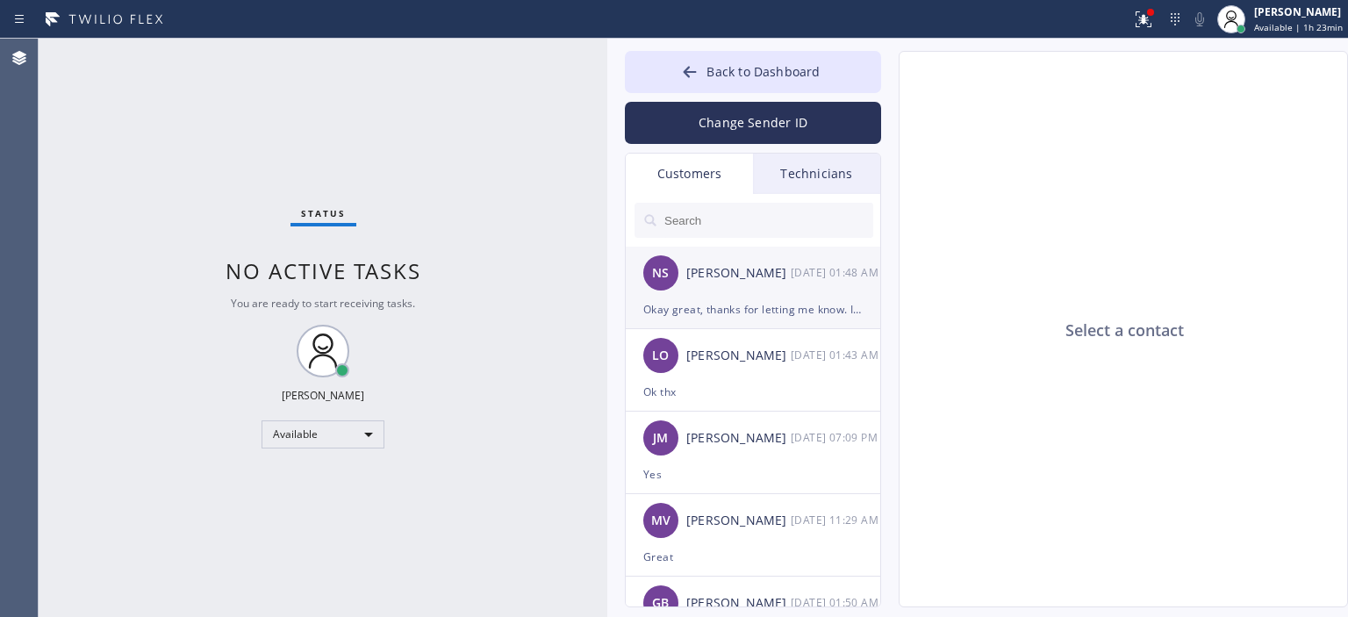
click at [779, 300] on div "Okay great, thanks for letting me know. In case if you need any help with your …" at bounding box center [753, 309] width 219 height 20
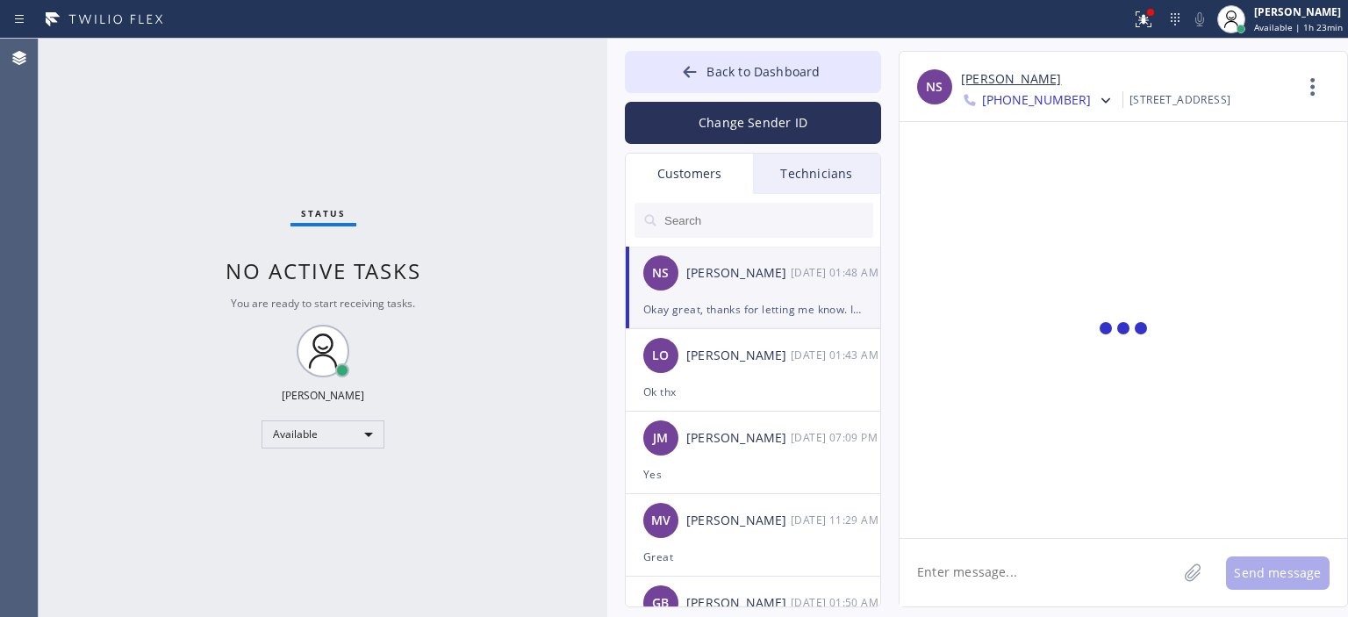
scroll to position [102, 0]
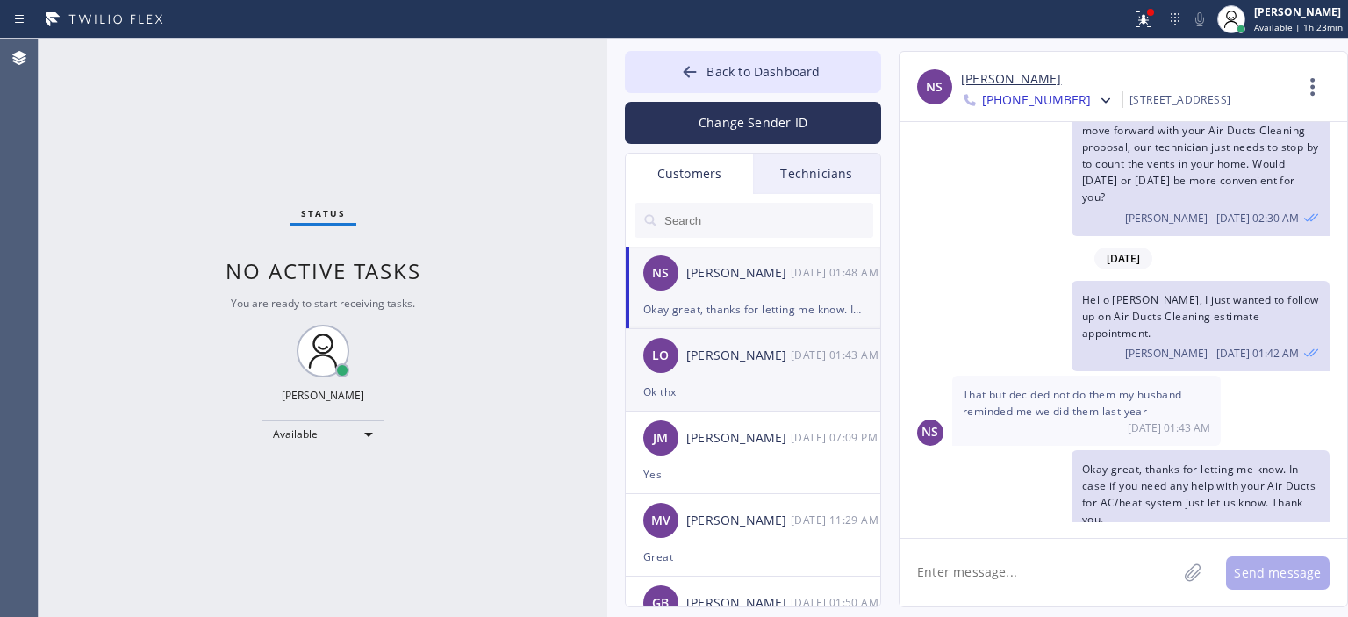
click at [782, 364] on div "[PERSON_NAME]" at bounding box center [739, 356] width 104 height 20
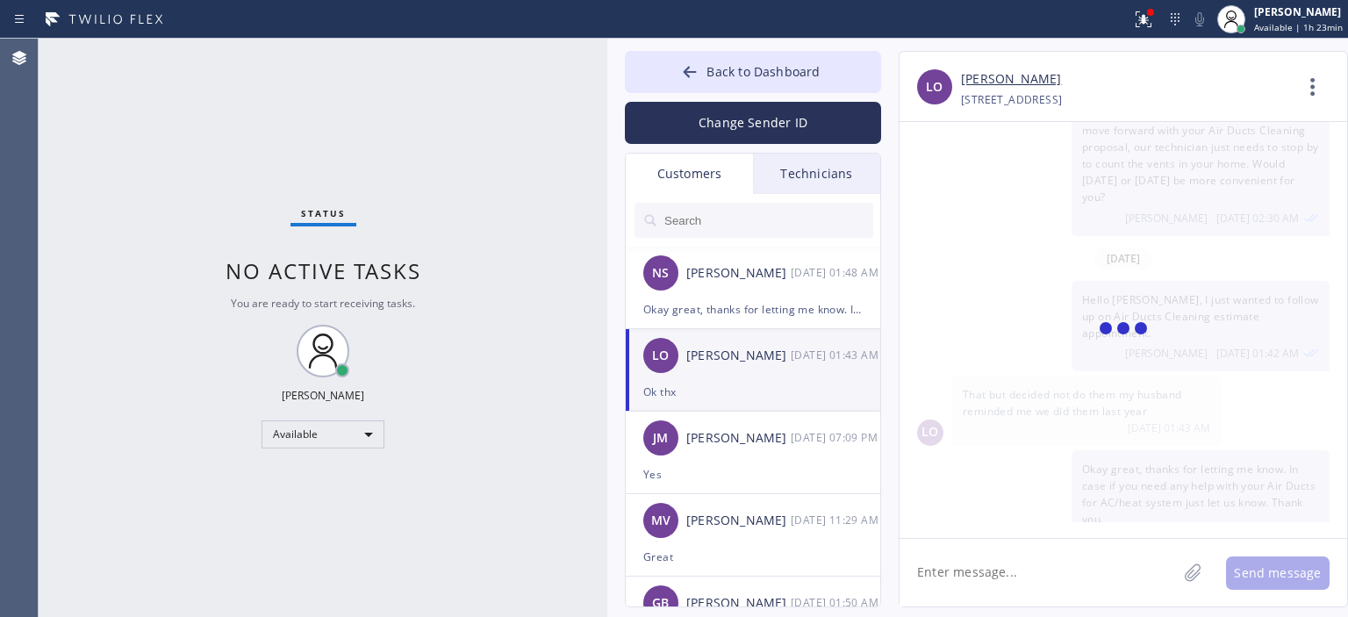
scroll to position [299, 0]
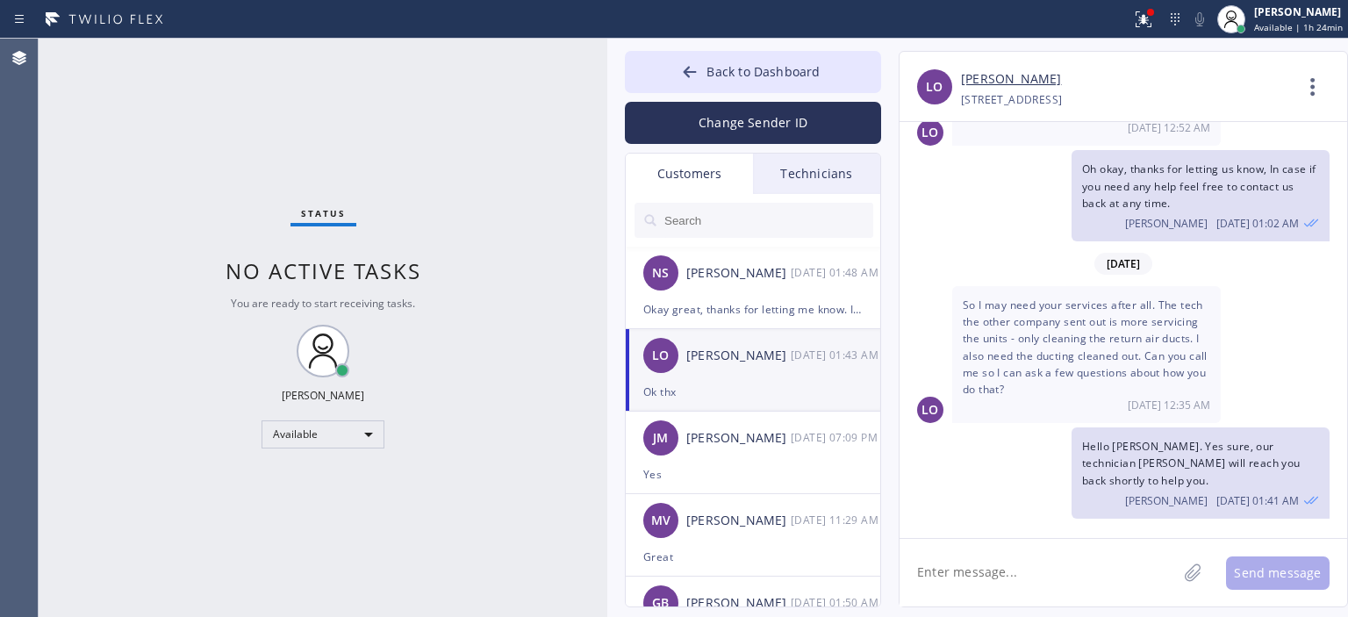
click at [978, 80] on link "[PERSON_NAME]" at bounding box center [1011, 79] width 100 height 20
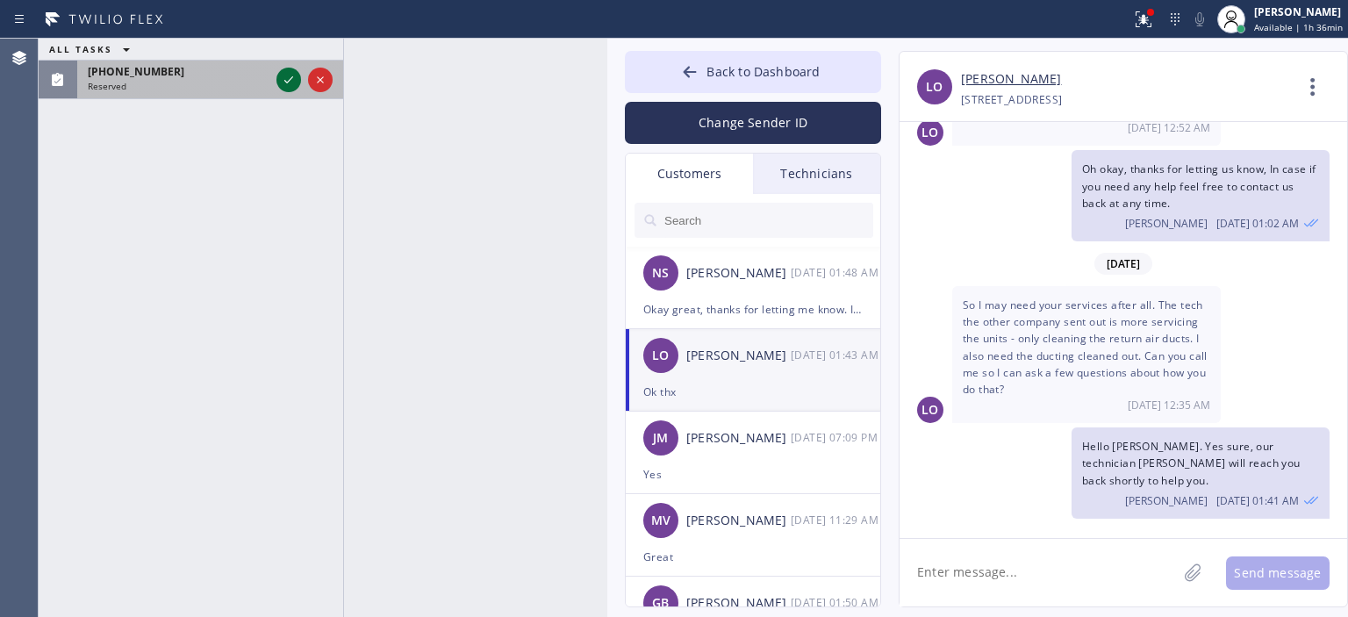
click at [284, 83] on icon at bounding box center [288, 79] width 21 height 21
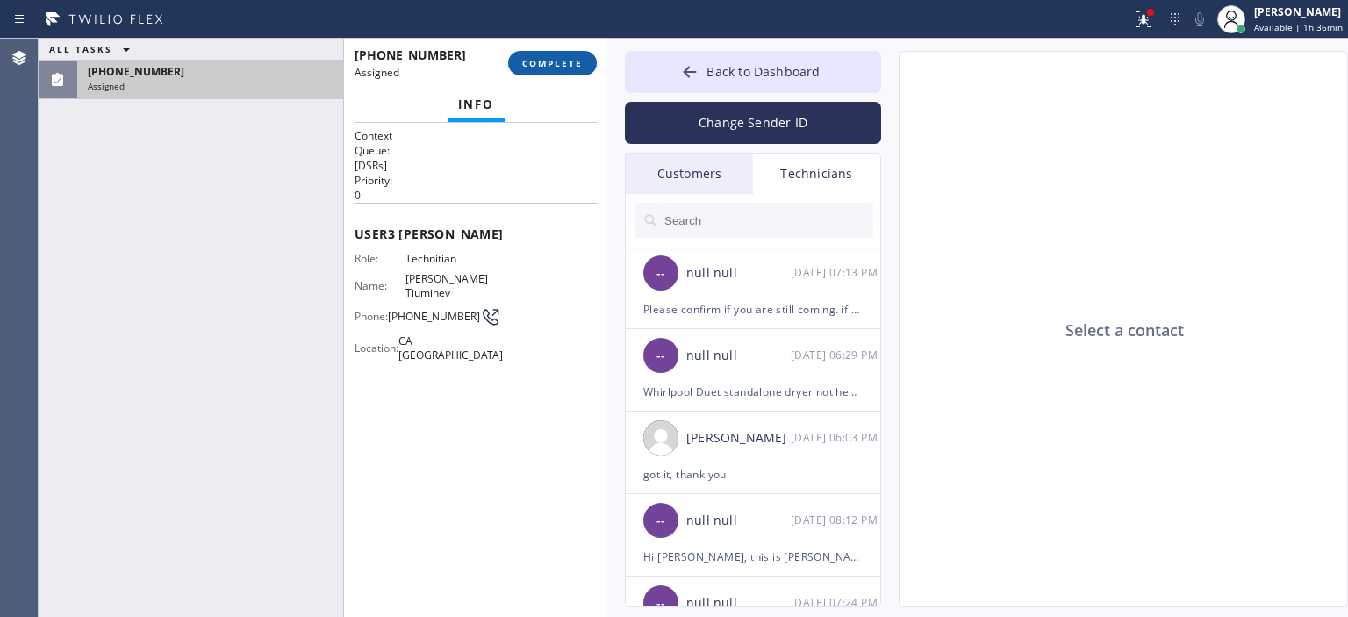
click at [569, 68] on span "COMPLETE" at bounding box center [552, 63] width 61 height 12
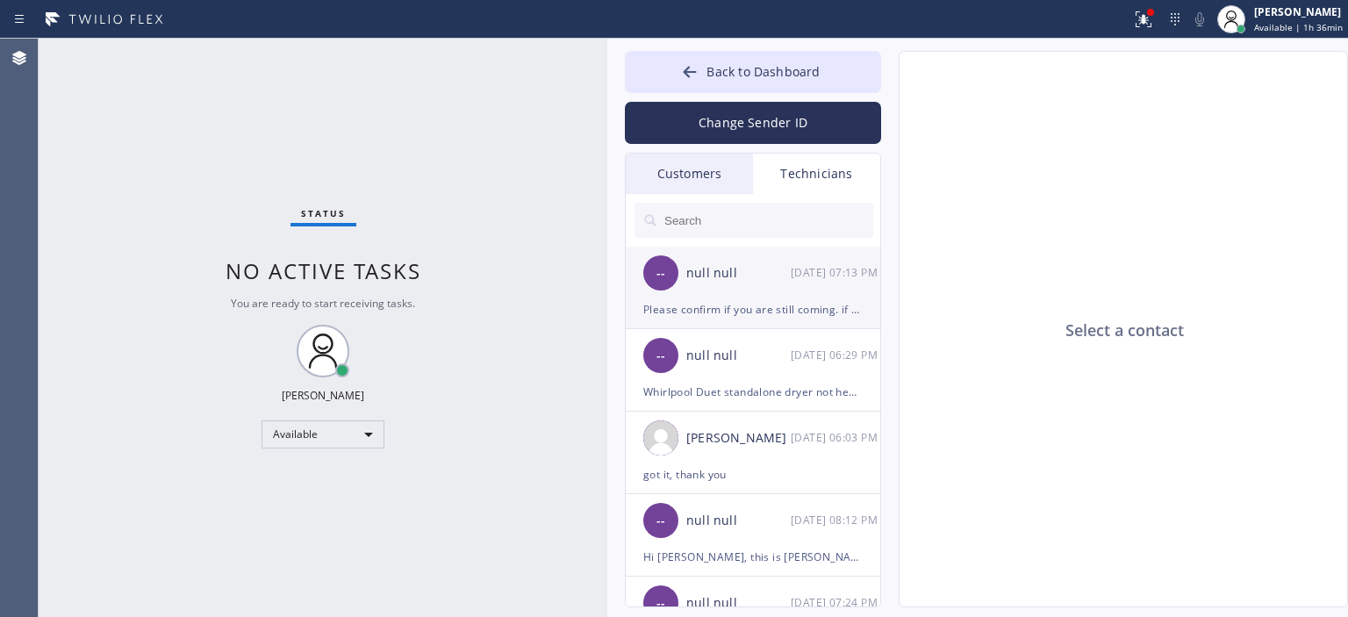
click at [809, 290] on div "-- null null [DATE] 07:13 PM" at bounding box center [754, 273] width 256 height 53
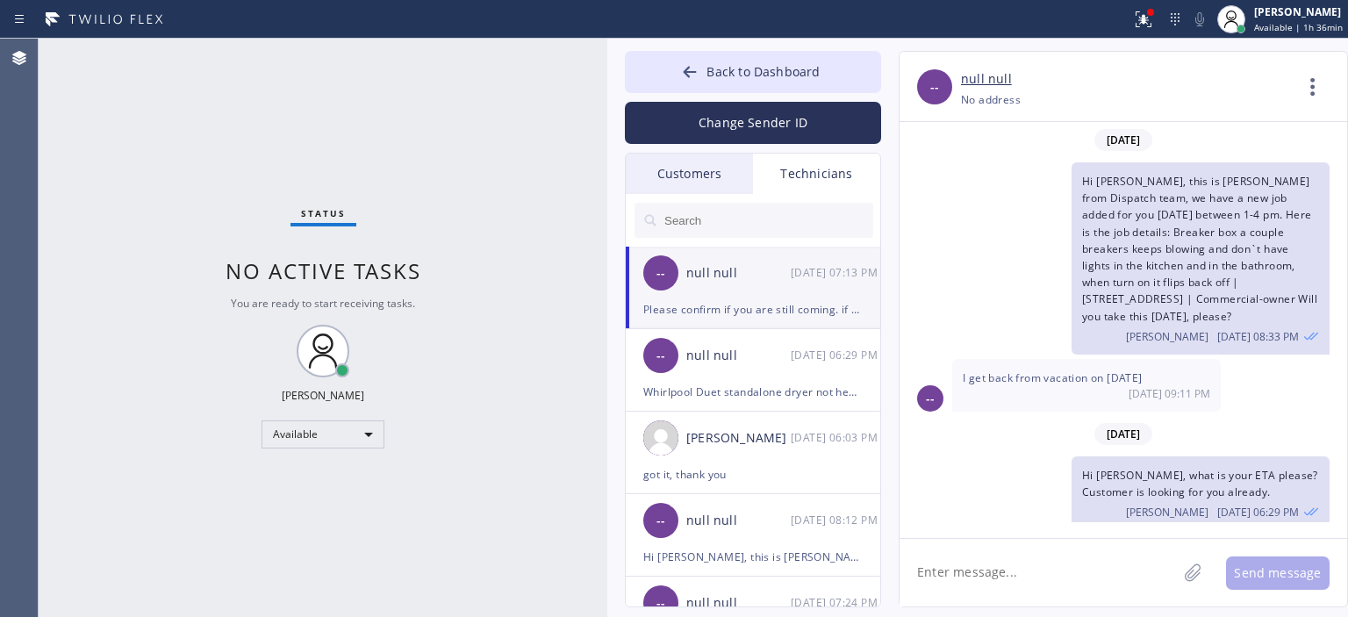
scroll to position [186, 0]
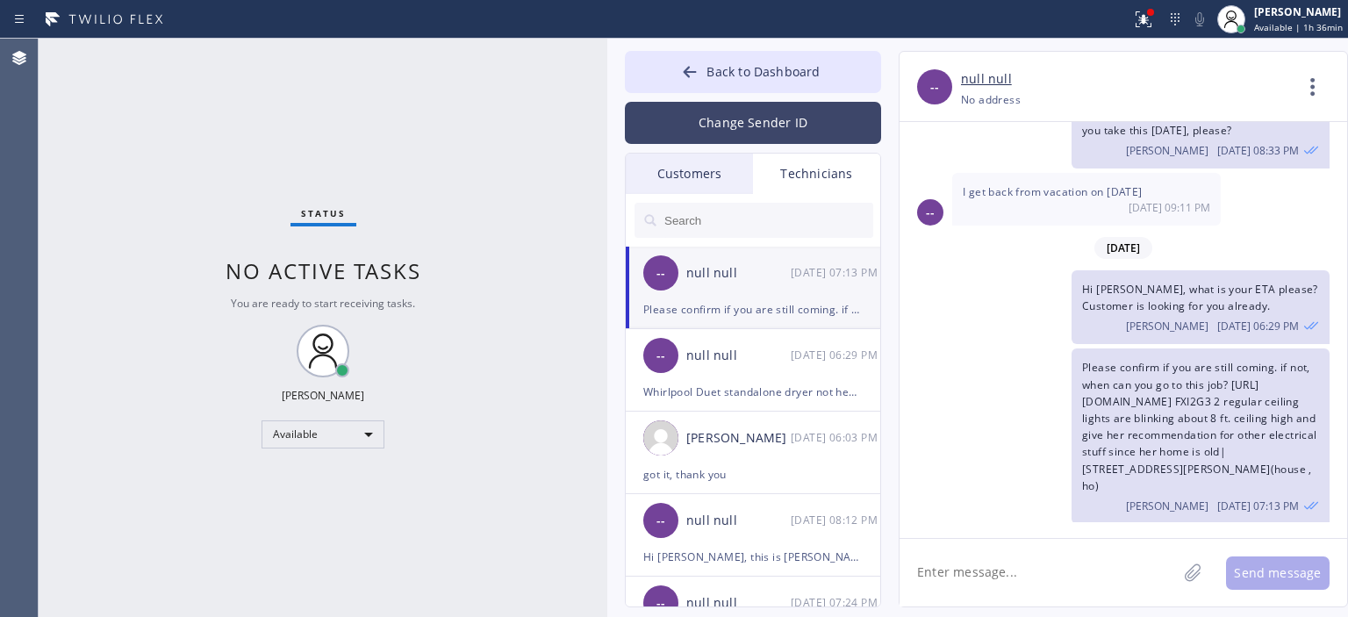
click at [783, 126] on button "Change Sender ID" at bounding box center [753, 123] width 256 height 42
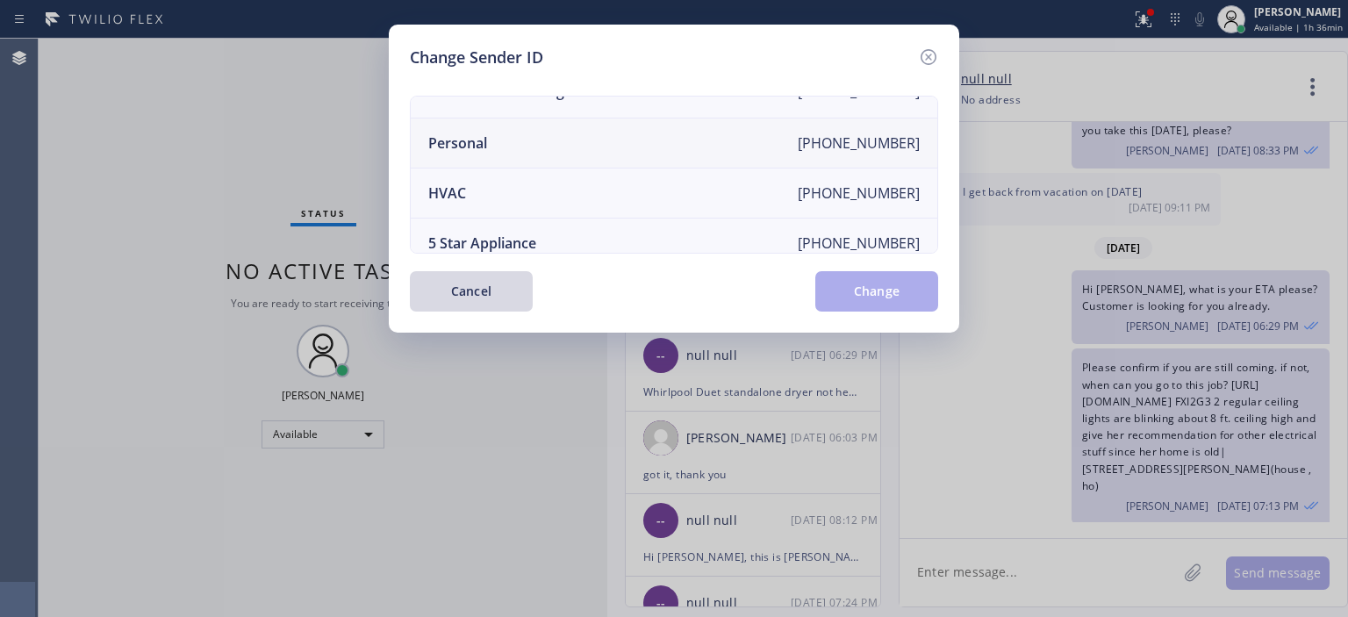
scroll to position [28, 0]
click at [622, 147] on li "Personal [PHONE_NUMBER]" at bounding box center [674, 145] width 527 height 50
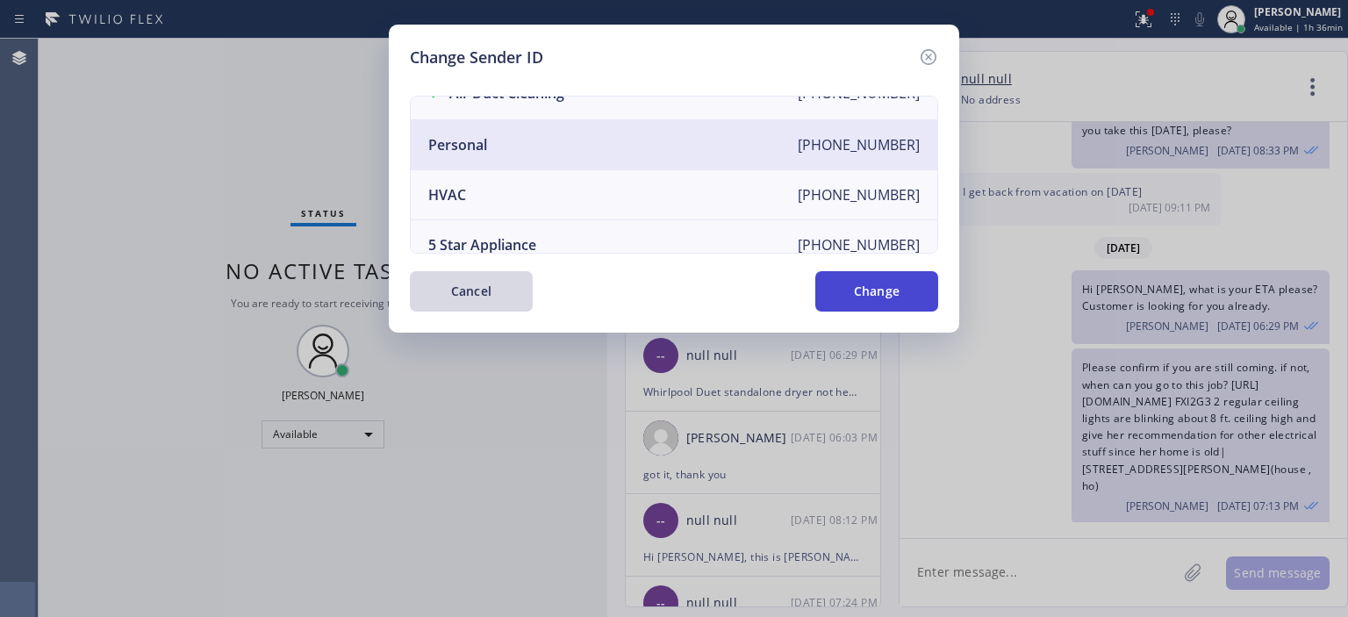
click at [892, 290] on button "Change" at bounding box center [877, 291] width 123 height 40
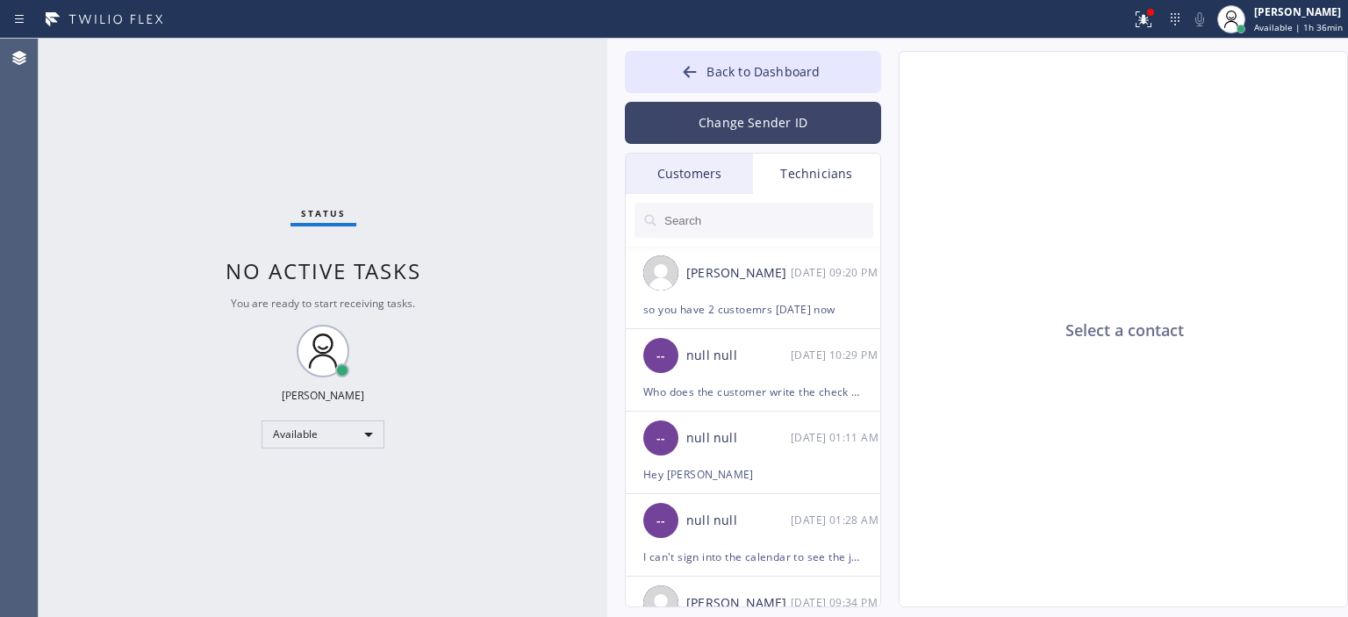
click at [730, 122] on button "Change Sender ID" at bounding box center [753, 123] width 256 height 42
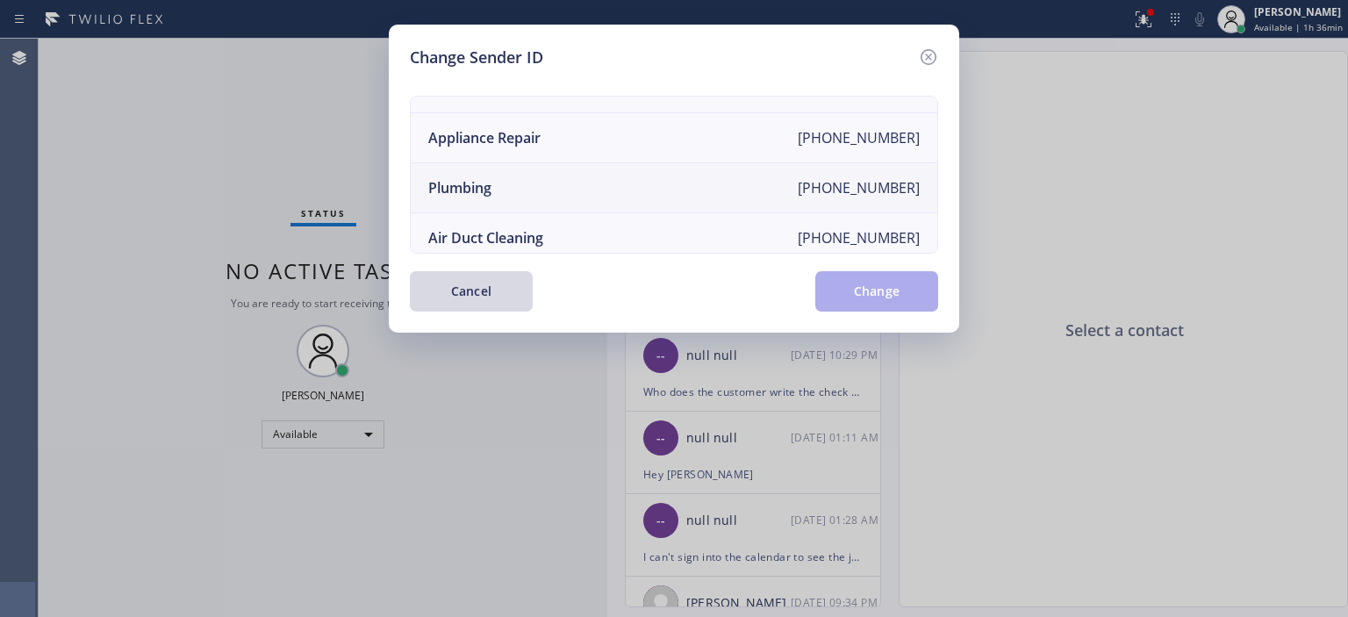
scroll to position [135, 0]
click at [636, 217] on li "Air Duct Cleaning [PHONE_NUMBER]" at bounding box center [674, 238] width 527 height 50
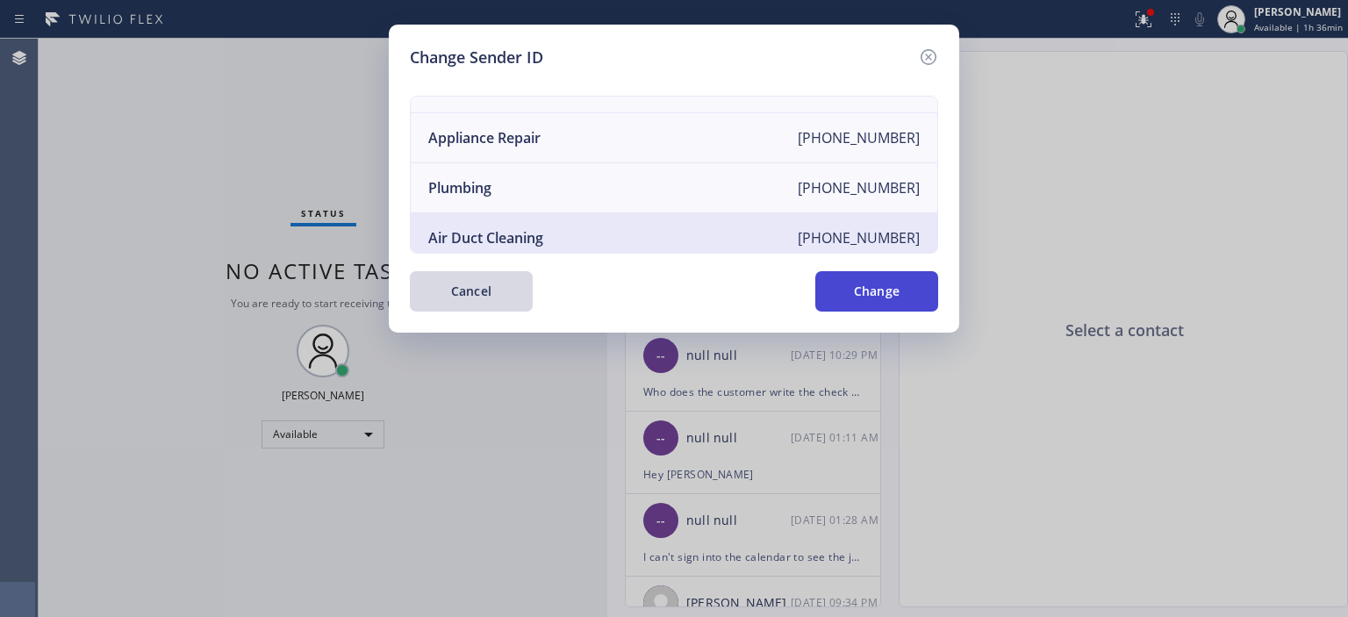
click at [873, 290] on button "Change" at bounding box center [877, 291] width 123 height 40
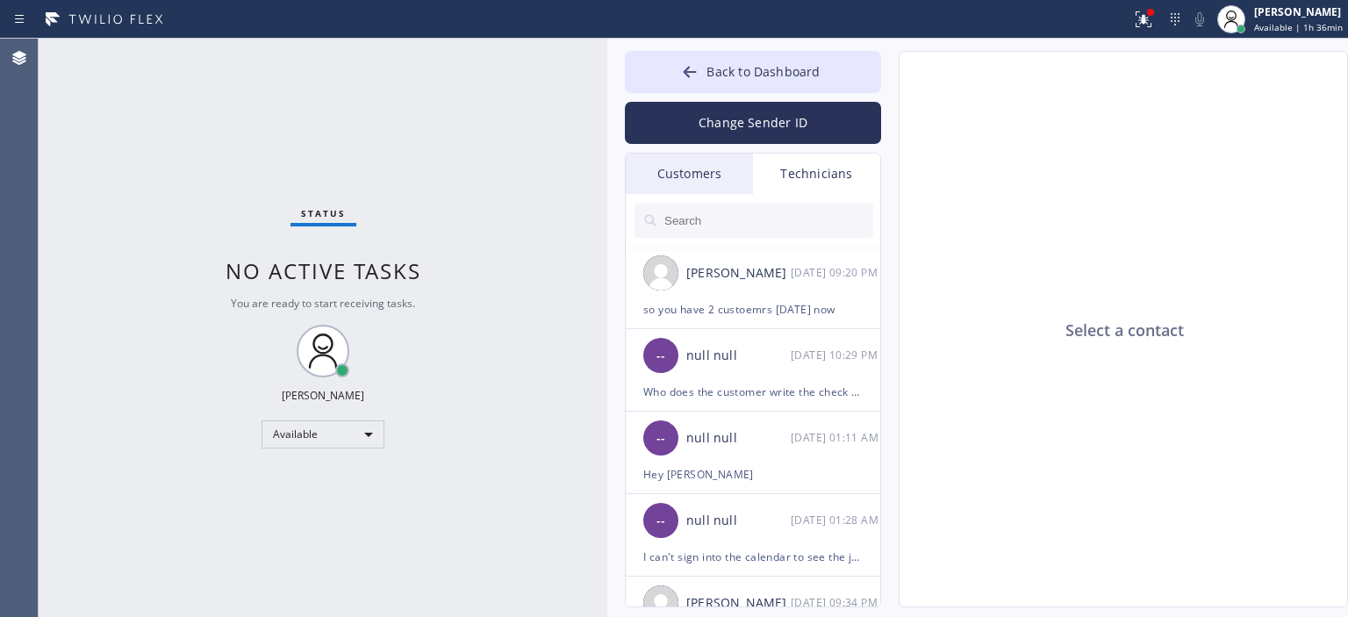
click at [717, 168] on div "Customers" at bounding box center [689, 174] width 127 height 40
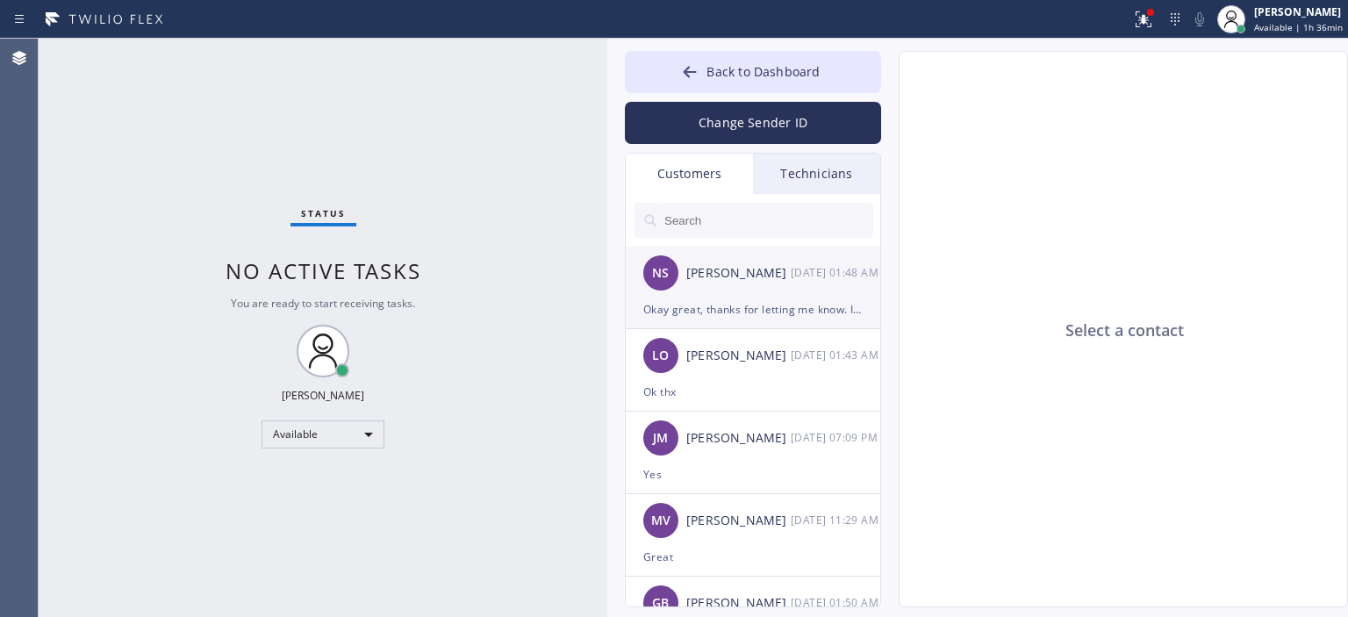
click at [820, 294] on div "NS [PERSON_NAME] [DATE] 01:48 AM" at bounding box center [754, 273] width 256 height 53
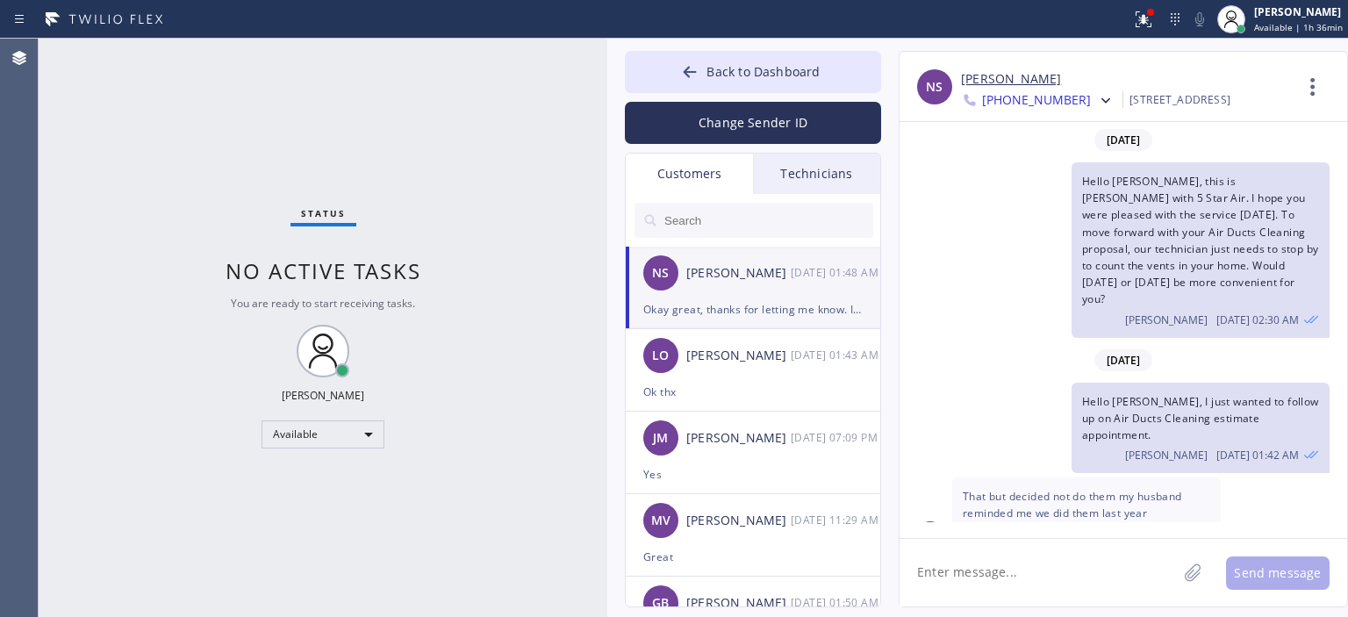
scroll to position [102, 0]
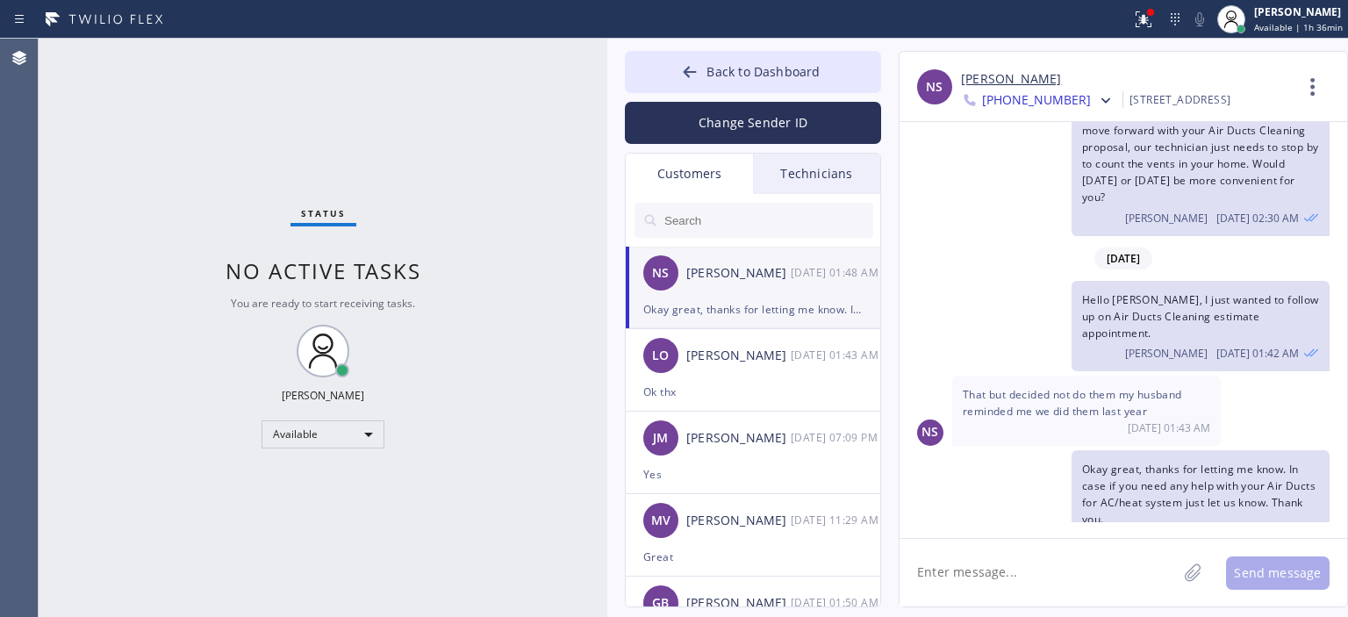
click at [66, 193] on div "Status No active tasks You are ready to start receiving tasks. [PERSON_NAME] Av…" at bounding box center [323, 328] width 569 height 579
drag, startPoint x: 52, startPoint y: 184, endPoint x: 63, endPoint y: 161, distance: 26.3
click at [52, 184] on div "Status No active tasks You are ready to start receiving tasks. [PERSON_NAME] Av…" at bounding box center [323, 328] width 569 height 579
click at [91, 230] on div "Status No active tasks You are ready to start receiving tasks. [PERSON_NAME] Av…" at bounding box center [323, 328] width 569 height 579
click at [795, 364] on div "[DATE] 01:43 AM" at bounding box center [836, 355] width 91 height 20
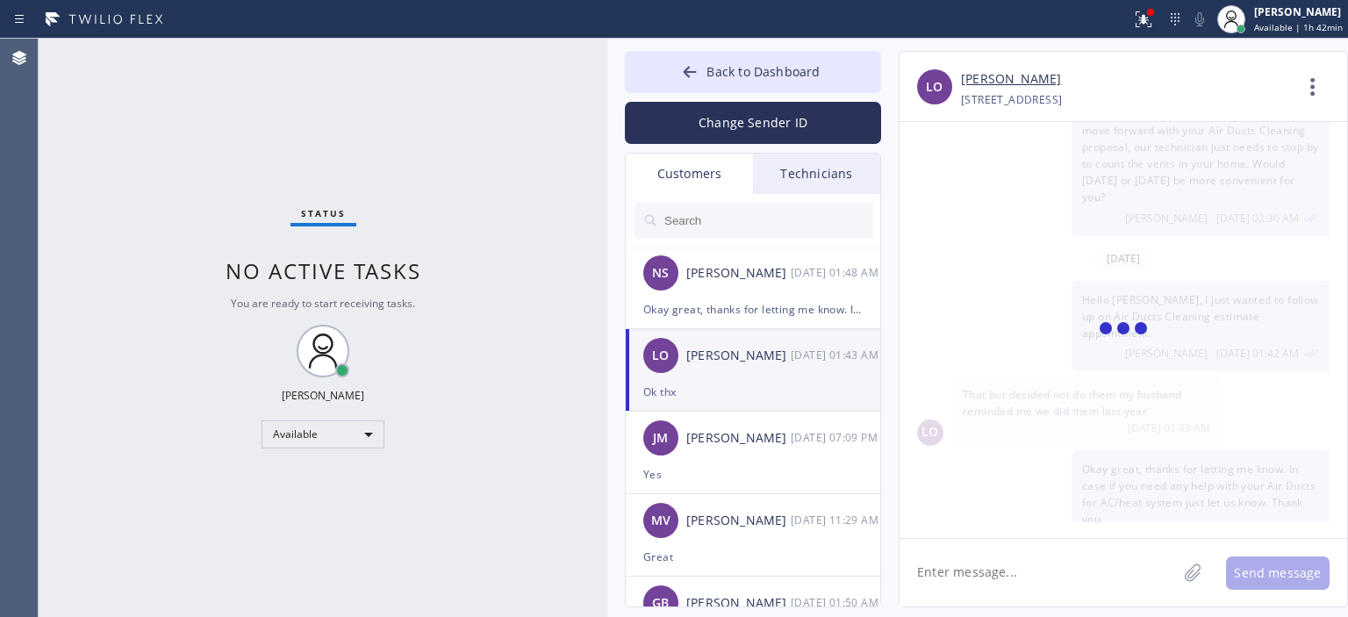
scroll to position [299, 0]
